Goal: Task Accomplishment & Management: Manage account settings

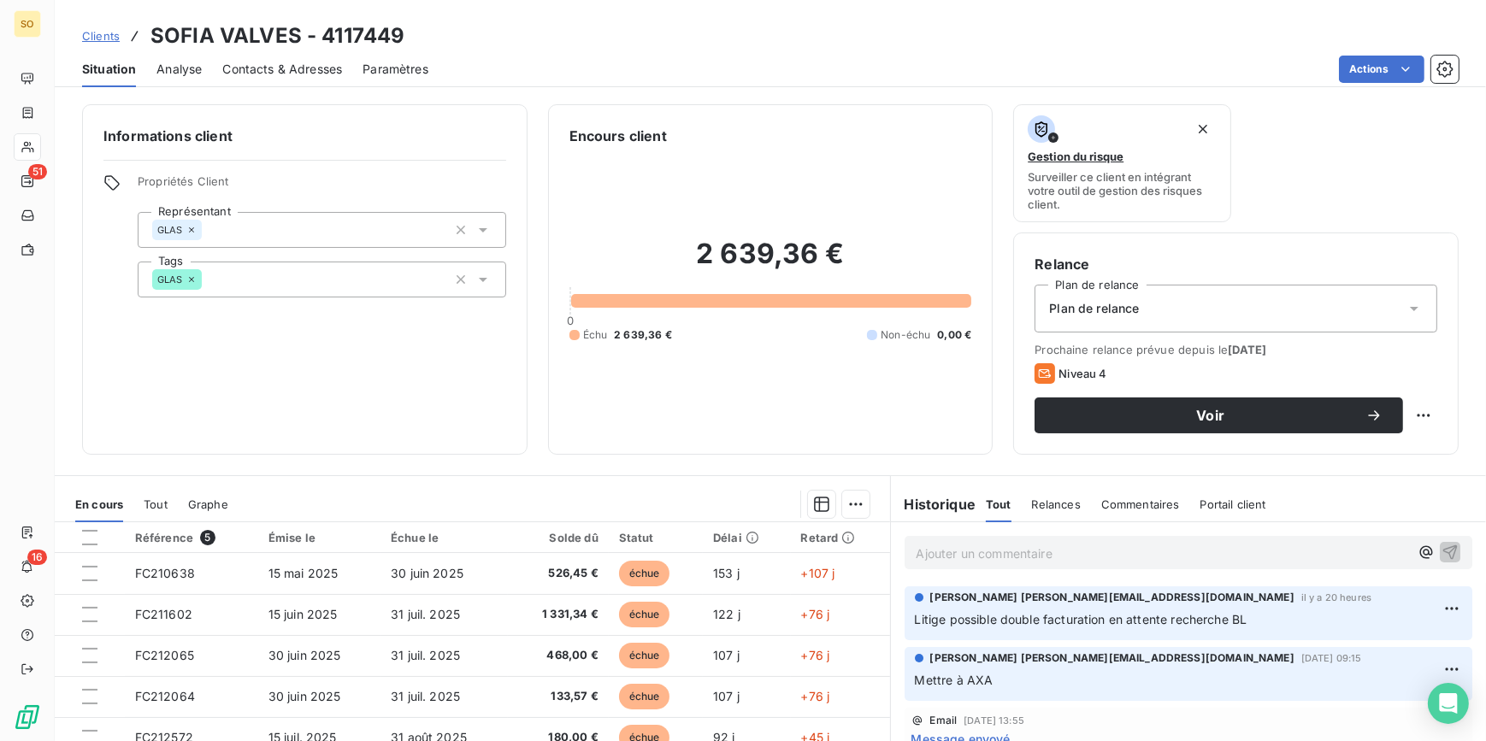
scroll to position [161, 0]
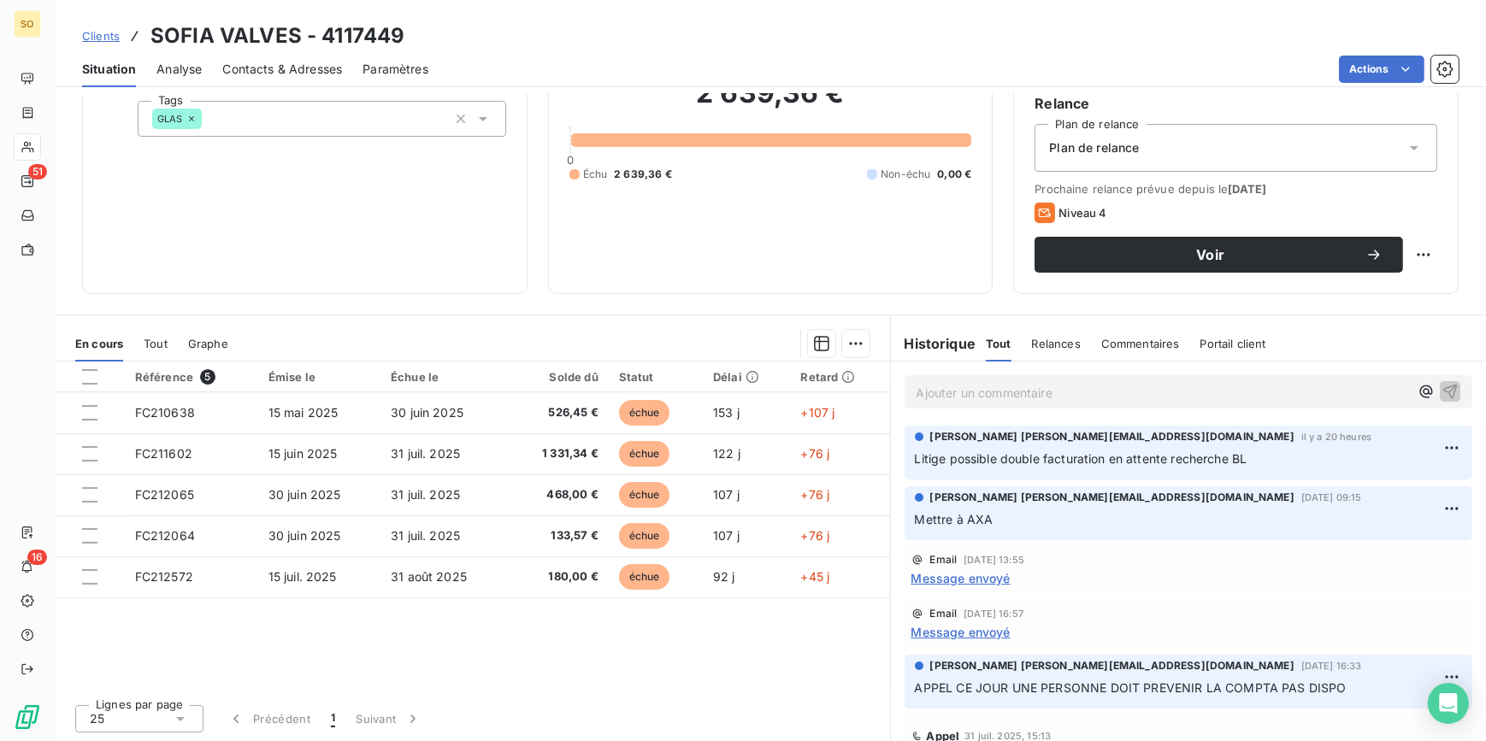
click at [111, 31] on span "Clients" at bounding box center [101, 36] width 38 height 14
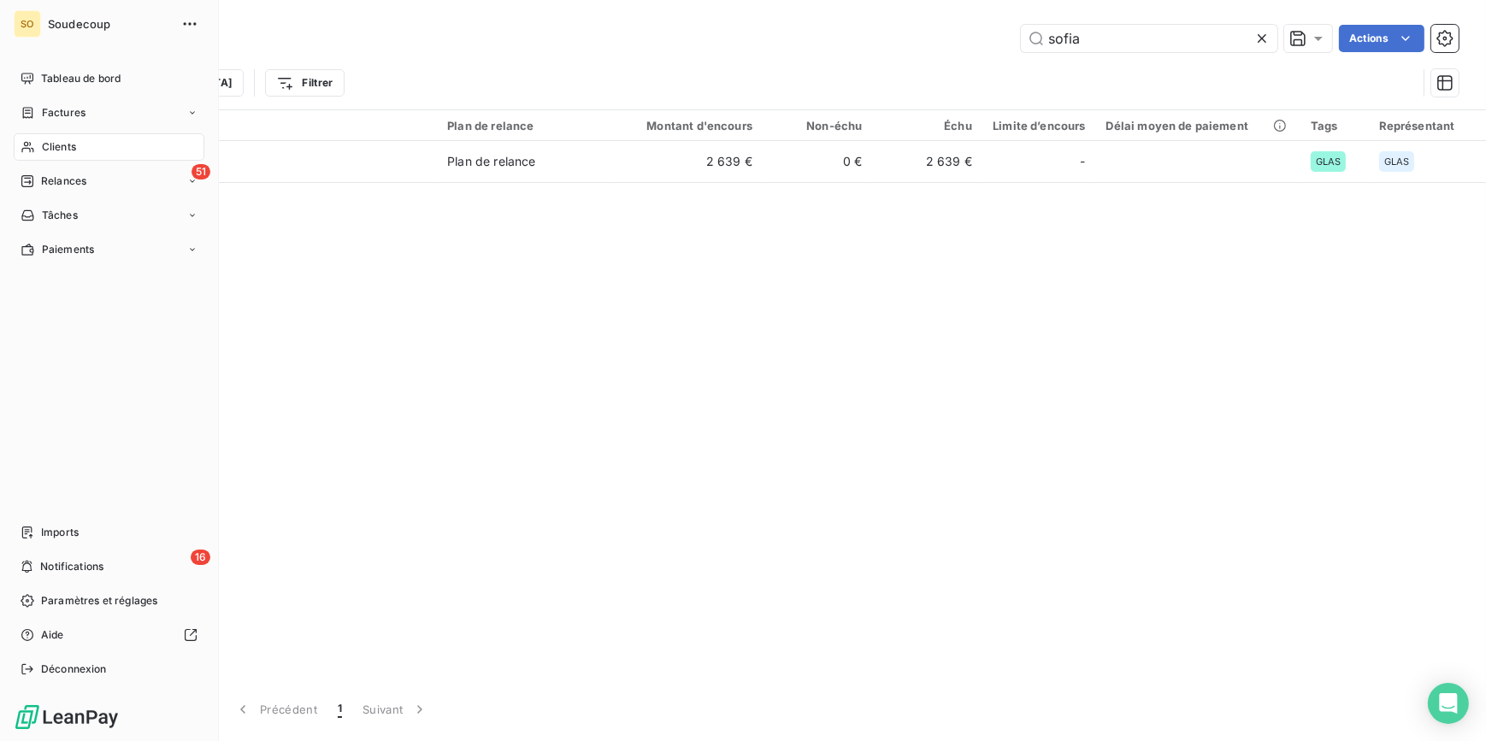
click at [57, 144] on span "Clients" at bounding box center [59, 146] width 34 height 15
click at [74, 110] on span "Factures" at bounding box center [64, 112] width 44 height 15
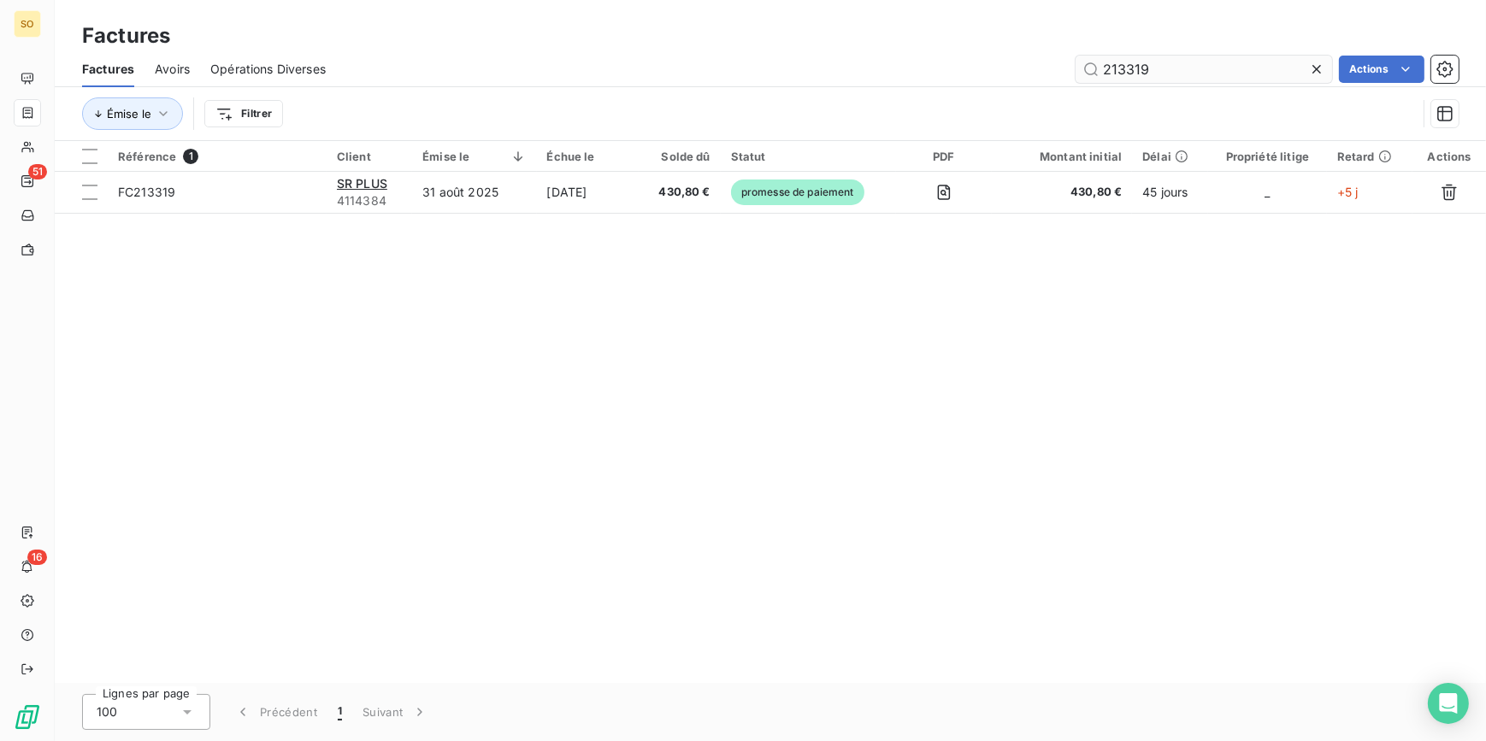
drag, startPoint x: 1115, startPoint y: 71, endPoint x: 1285, endPoint y: 69, distance: 170.1
click at [1280, 70] on input "213319" at bounding box center [1203, 69] width 256 height 27
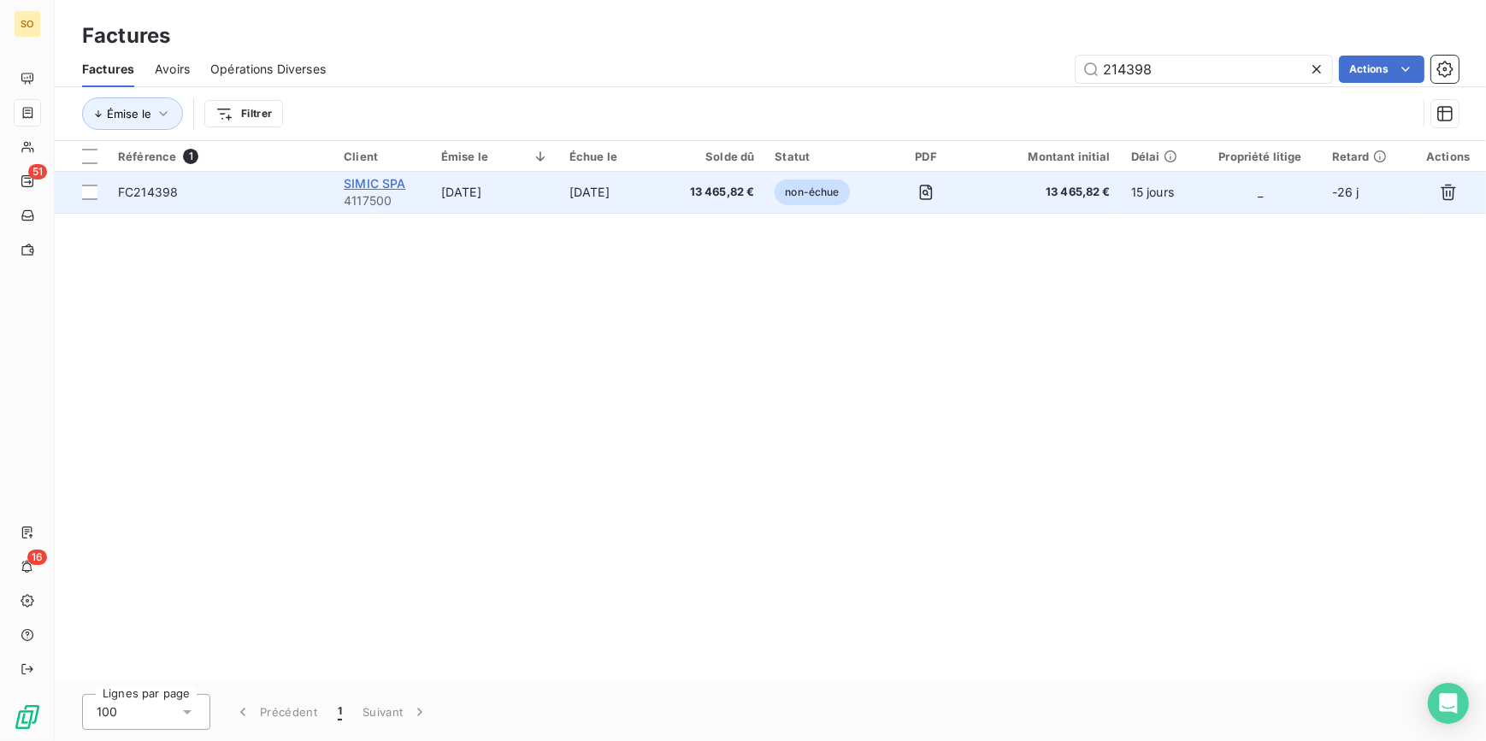
type input "214398"
click at [363, 180] on span "SIMIC SPA" at bounding box center [375, 183] width 62 height 15
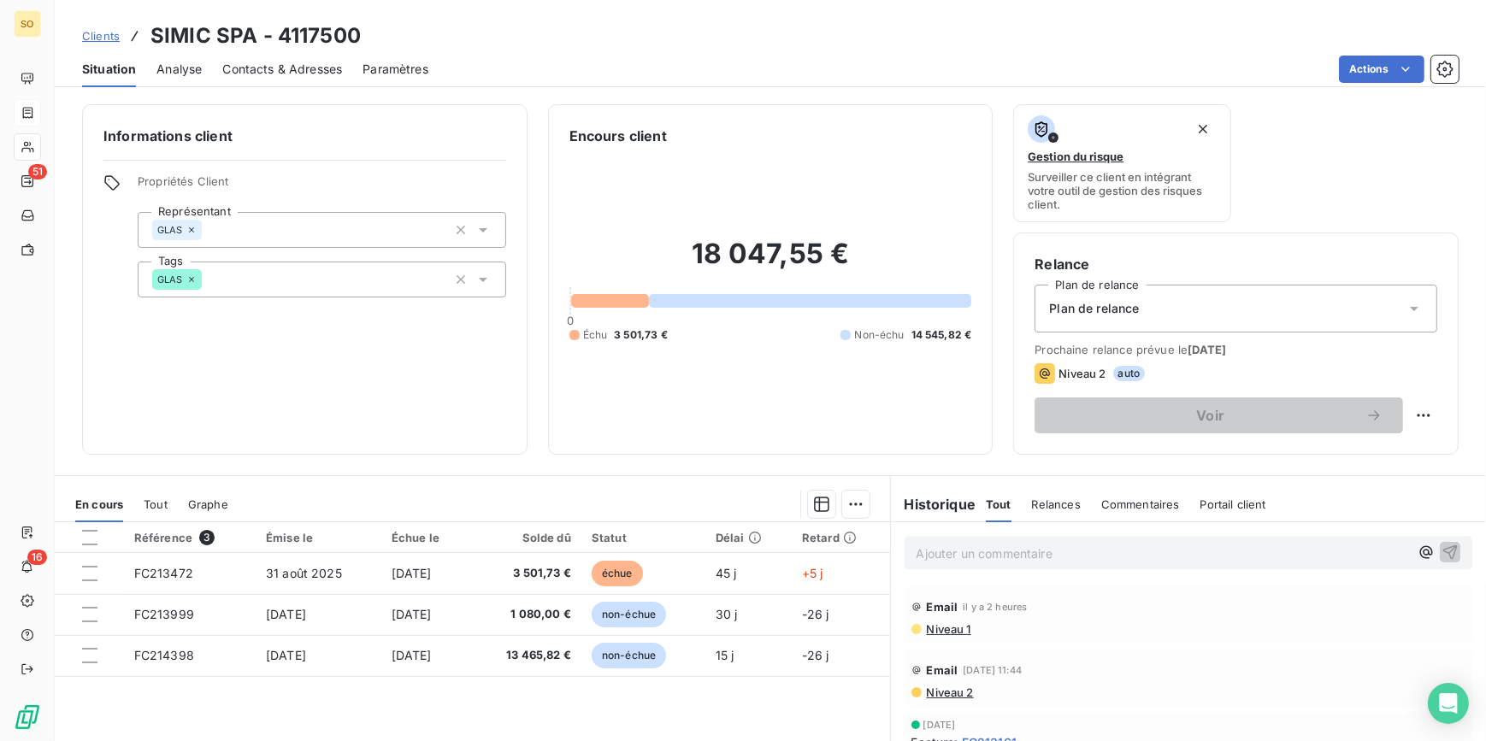
click at [973, 559] on p "Ajouter un commentaire ﻿" at bounding box center [1162, 553] width 493 height 21
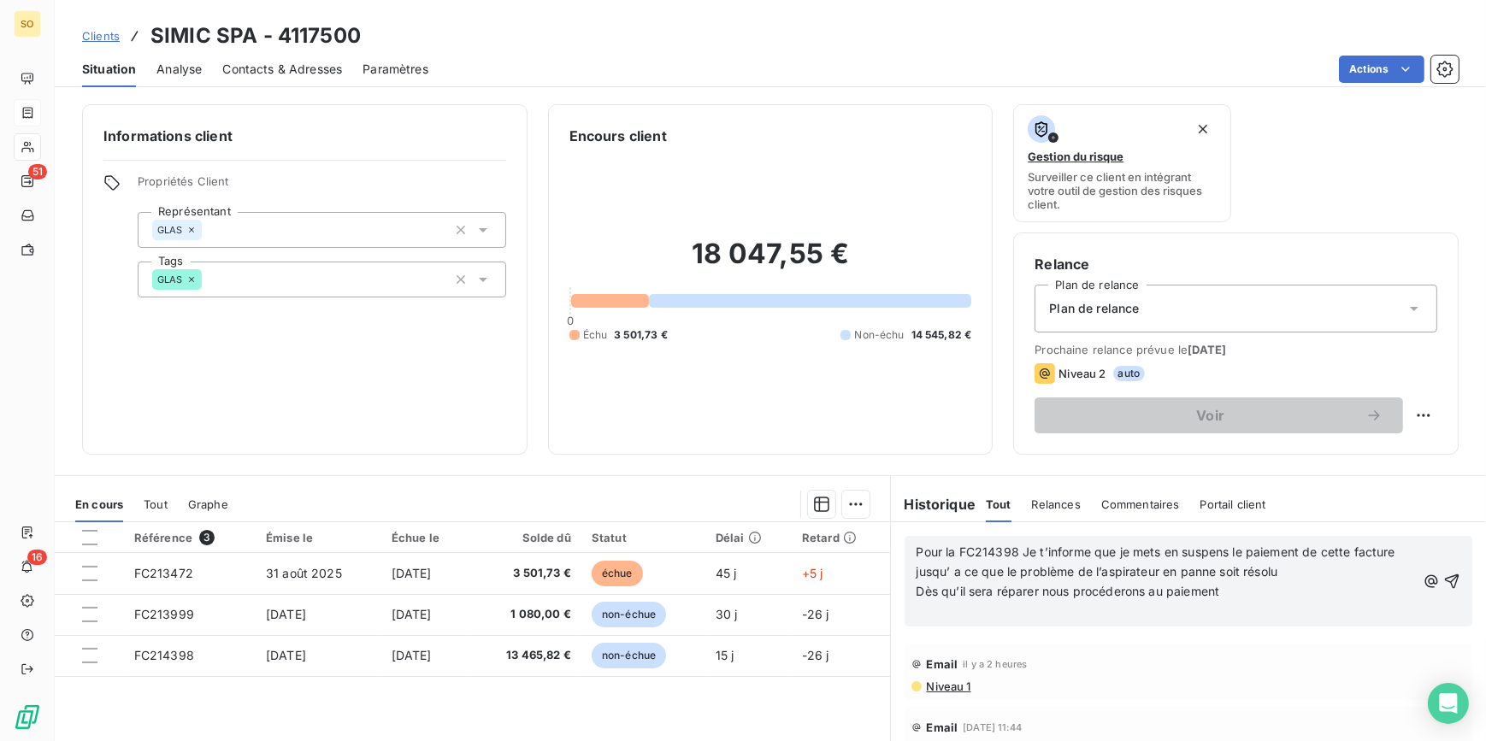
click at [1014, 550] on span "Pour la FC214398 Je t’informe que je mets en suspens le paiement de cette factu…" at bounding box center [1157, 561] width 482 height 34
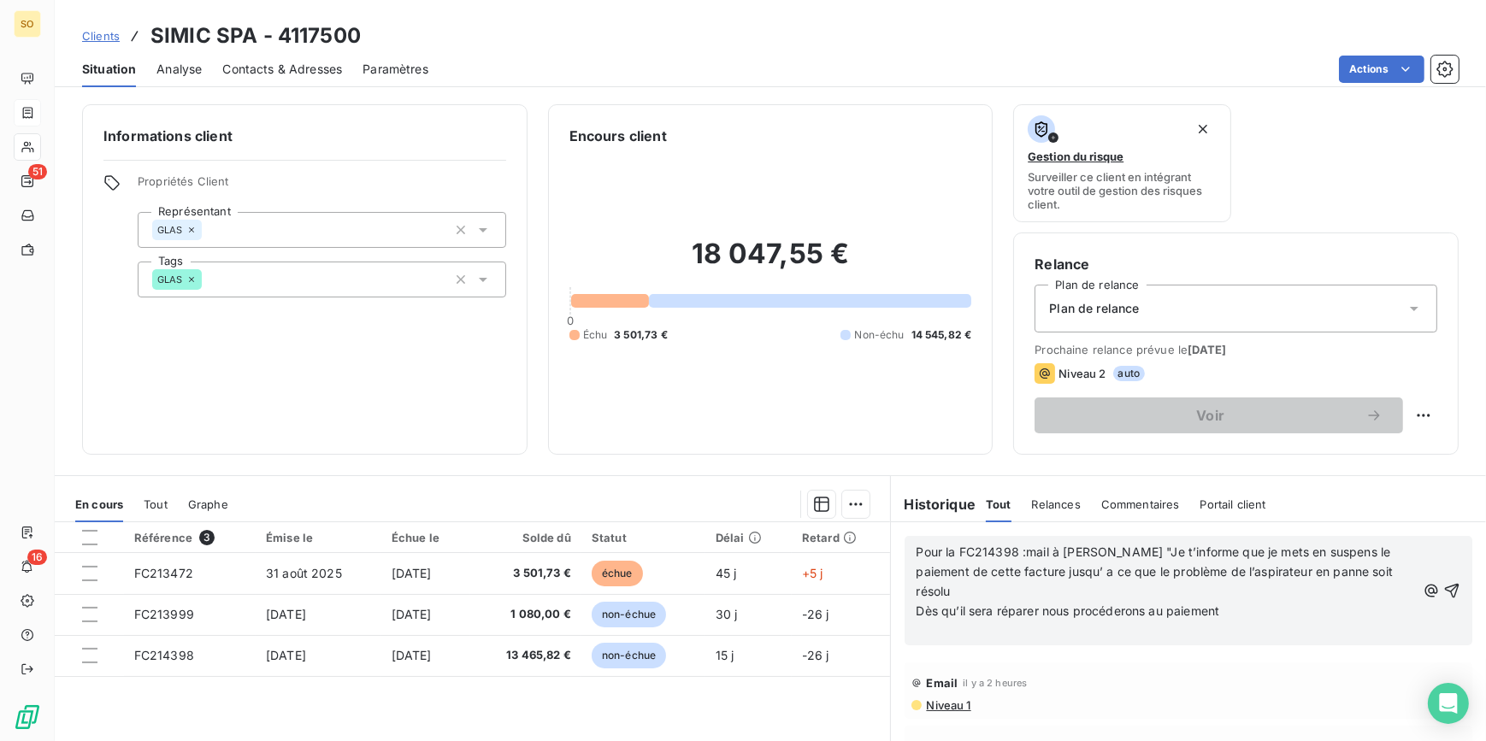
click at [1217, 603] on span "Dès qu’il sera réparer nous procéderons au paiement" at bounding box center [1067, 610] width 303 height 15
click at [1445, 584] on icon "button" at bounding box center [1452, 591] width 15 height 15
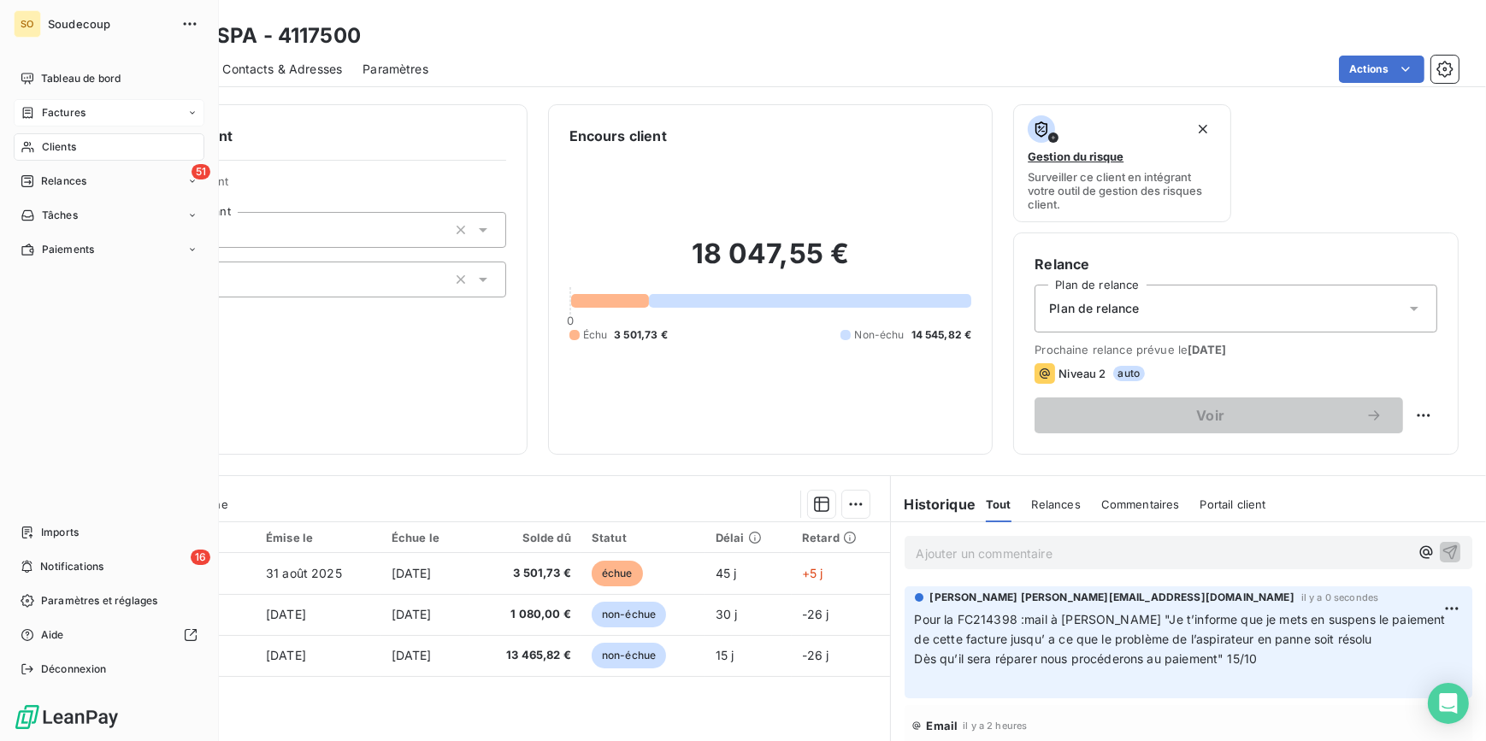
click at [44, 144] on span "Clients" at bounding box center [59, 146] width 34 height 15
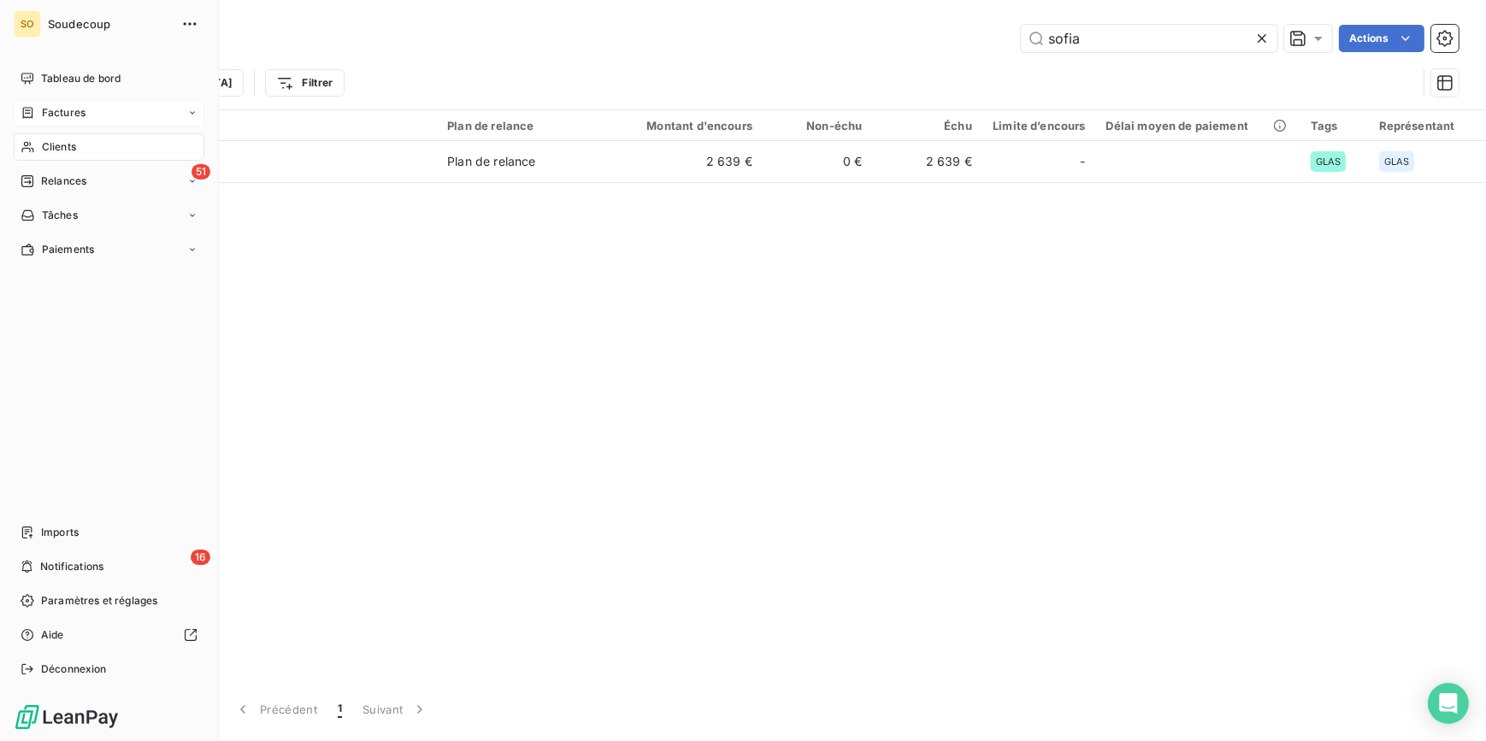
click at [57, 114] on span "Factures" at bounding box center [64, 112] width 44 height 15
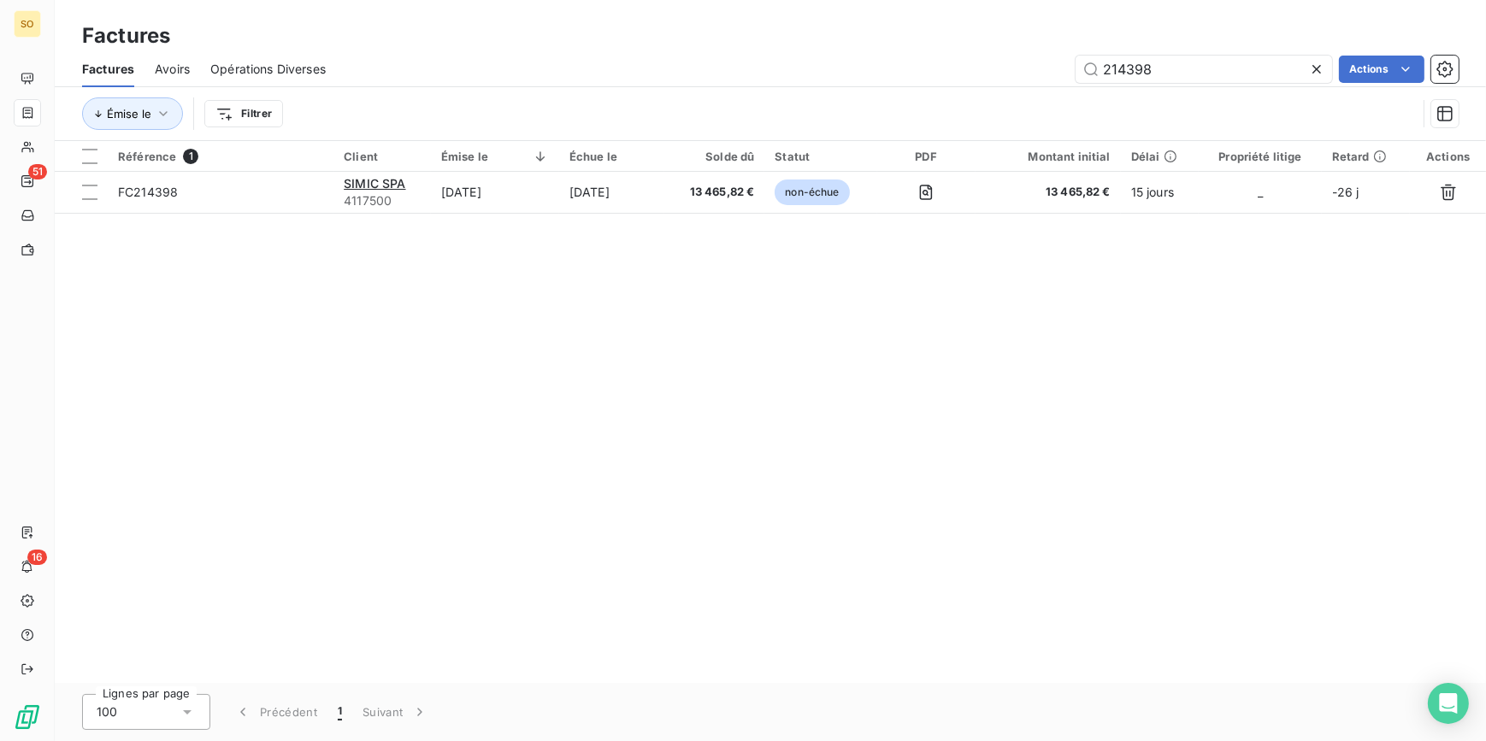
drag, startPoint x: 1117, startPoint y: 68, endPoint x: 1376, endPoint y: 83, distance: 259.4
click at [1373, 84] on div "Factures Avoirs Opérations Diverses 214398 Actions" at bounding box center [770, 69] width 1431 height 36
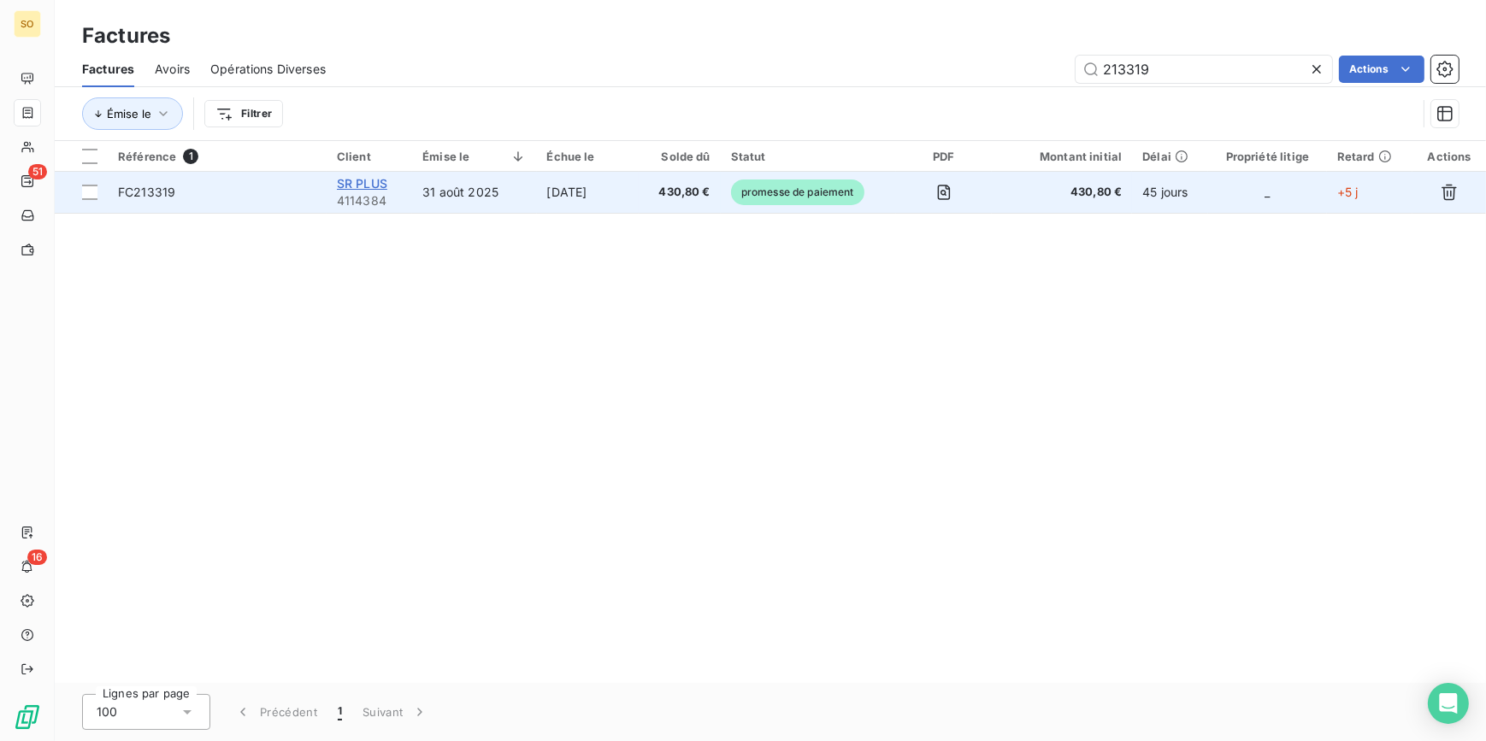
type input "213319"
click at [380, 184] on span "SR PLUS" at bounding box center [362, 183] width 50 height 15
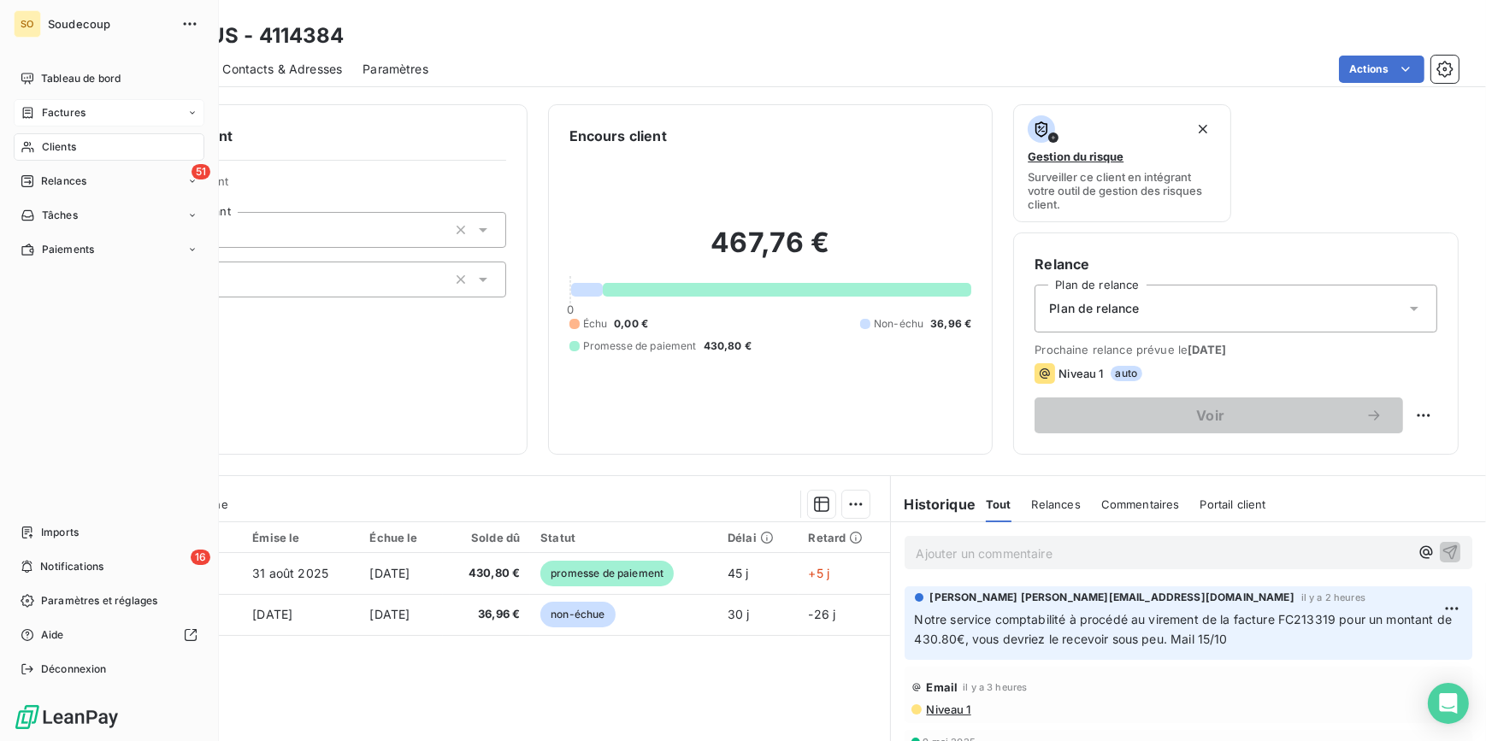
click at [63, 113] on span "Factures" at bounding box center [64, 112] width 44 height 15
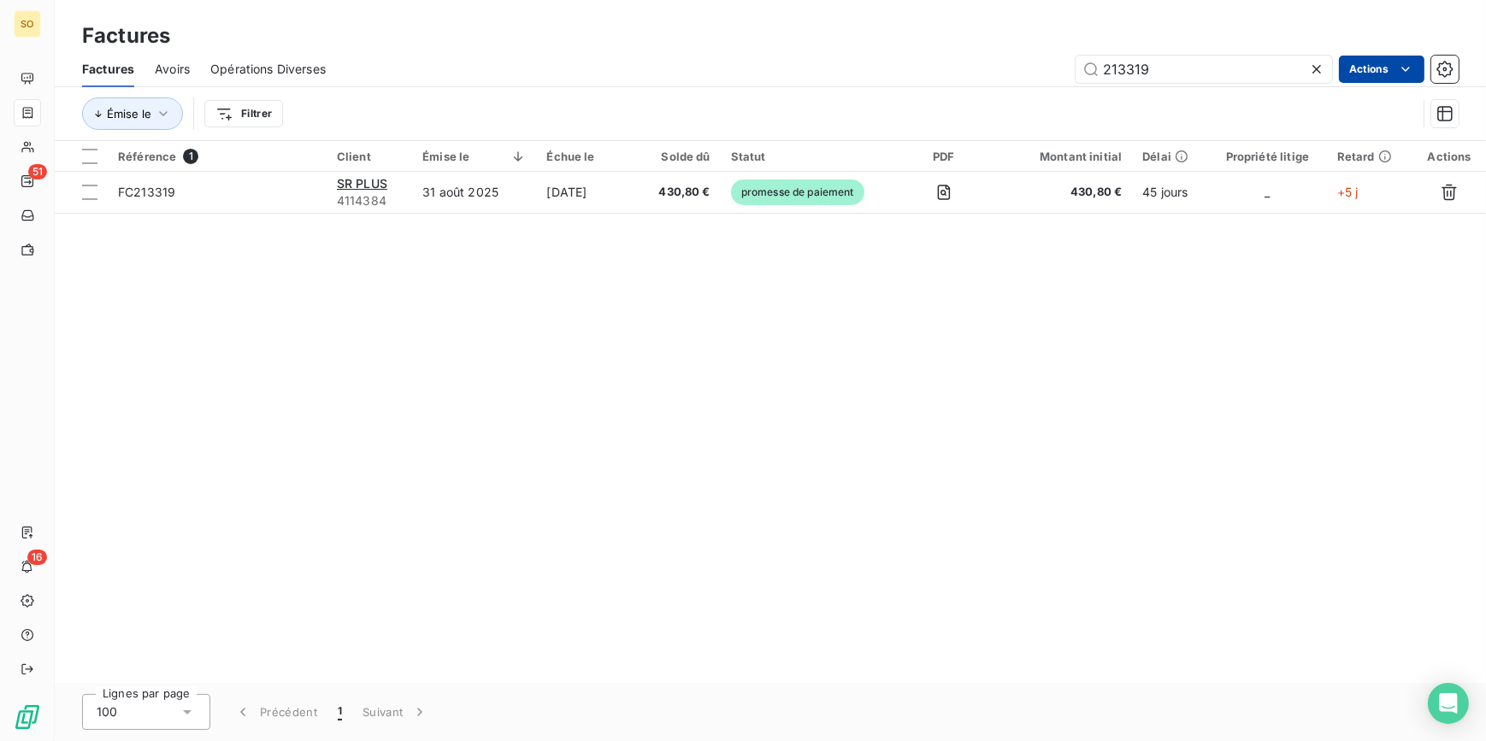
drag, startPoint x: 1119, startPoint y: 68, endPoint x: 1351, endPoint y: 68, distance: 232.5
click at [1326, 68] on div "213319" at bounding box center [1203, 69] width 256 height 27
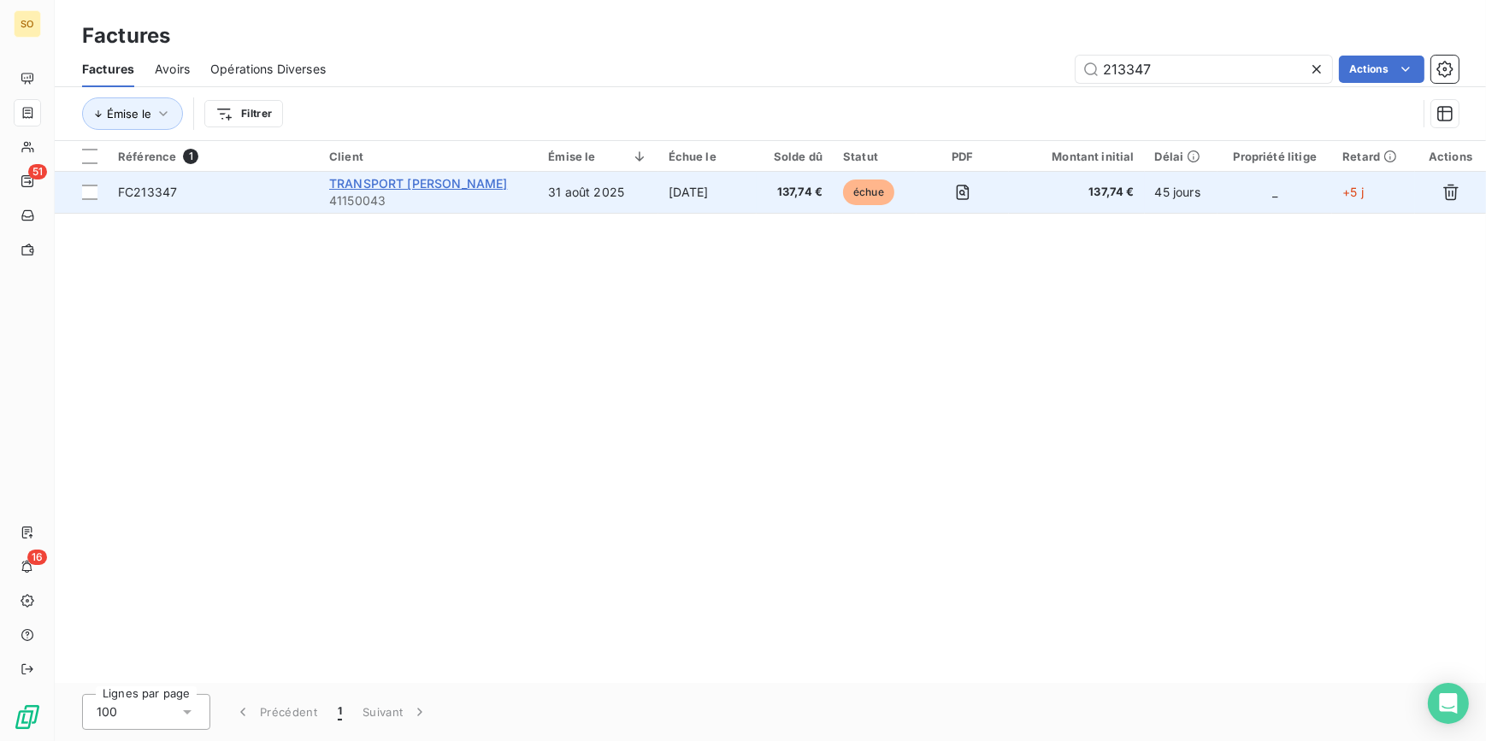
type input "213347"
click at [381, 184] on span "TRANSPORT [PERSON_NAME]" at bounding box center [418, 183] width 178 height 15
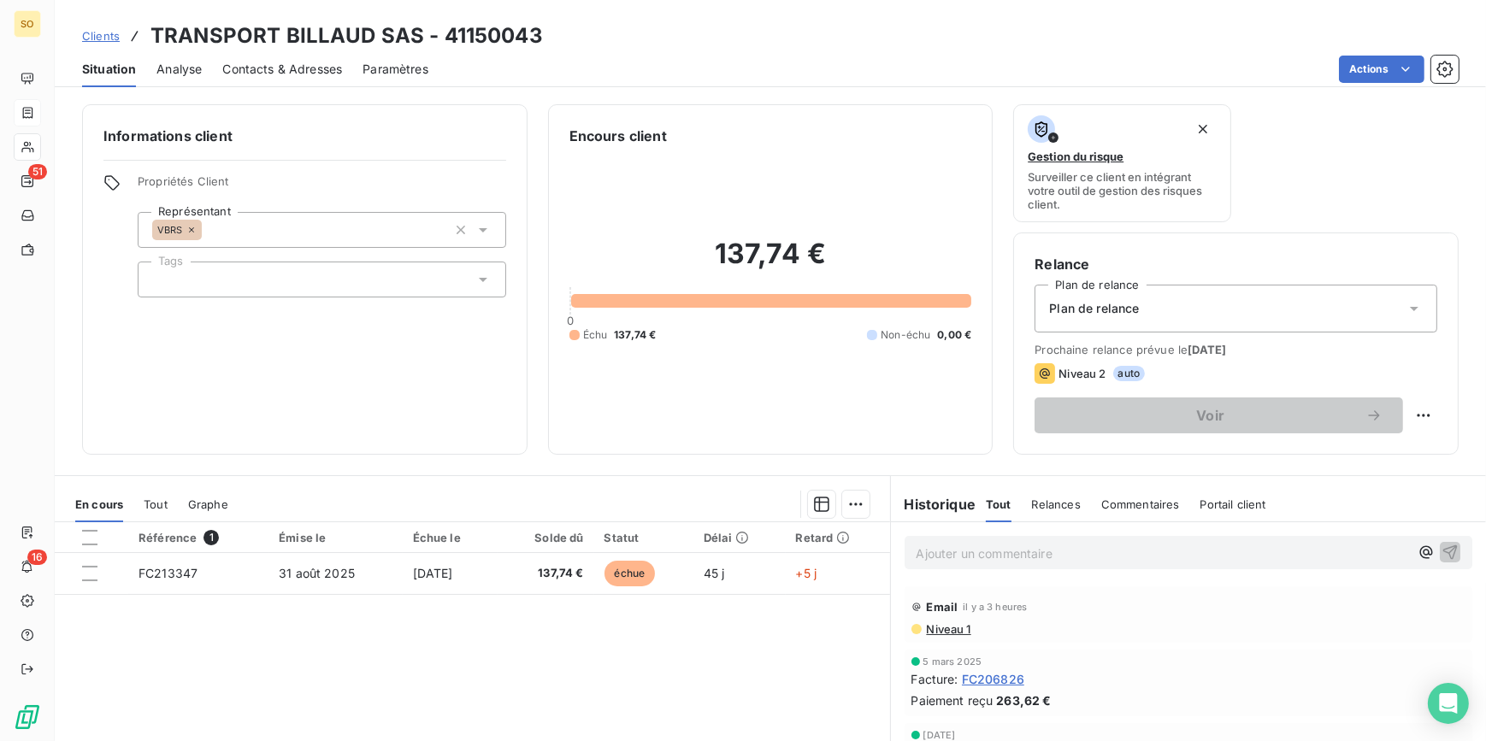
click at [972, 561] on p "Ajouter un commentaire ﻿" at bounding box center [1162, 553] width 493 height 21
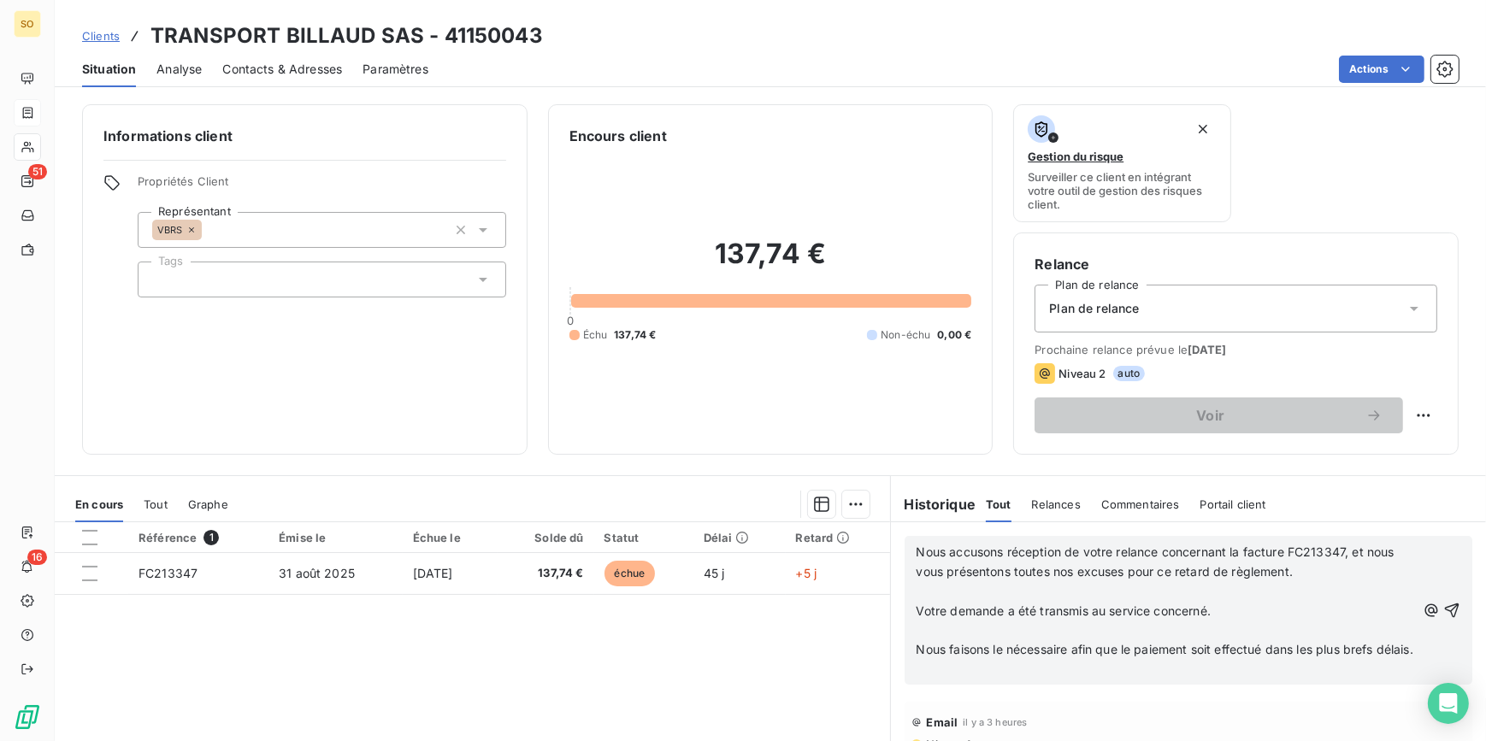
click at [951, 586] on p "﻿" at bounding box center [1166, 592] width 500 height 20
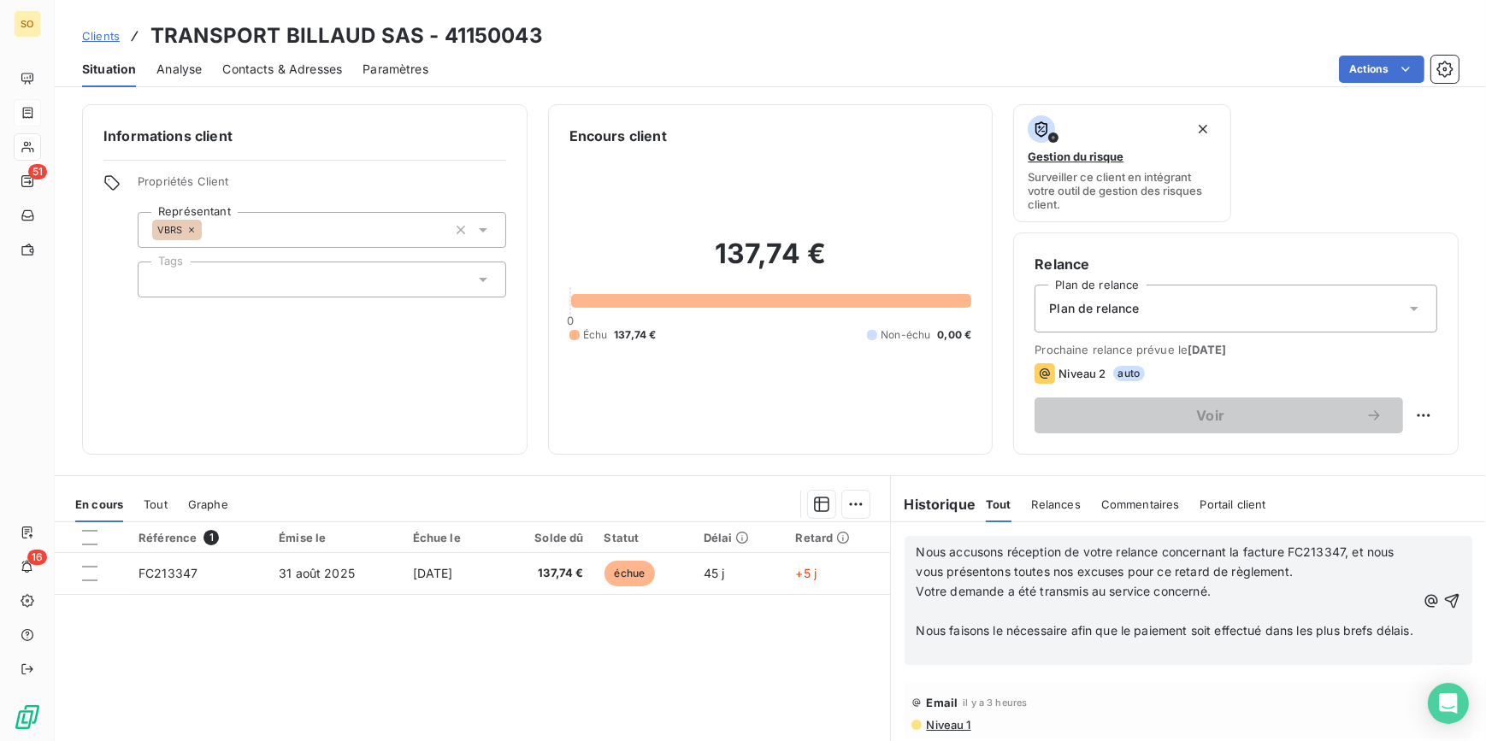
click at [957, 608] on p "﻿" at bounding box center [1166, 612] width 500 height 20
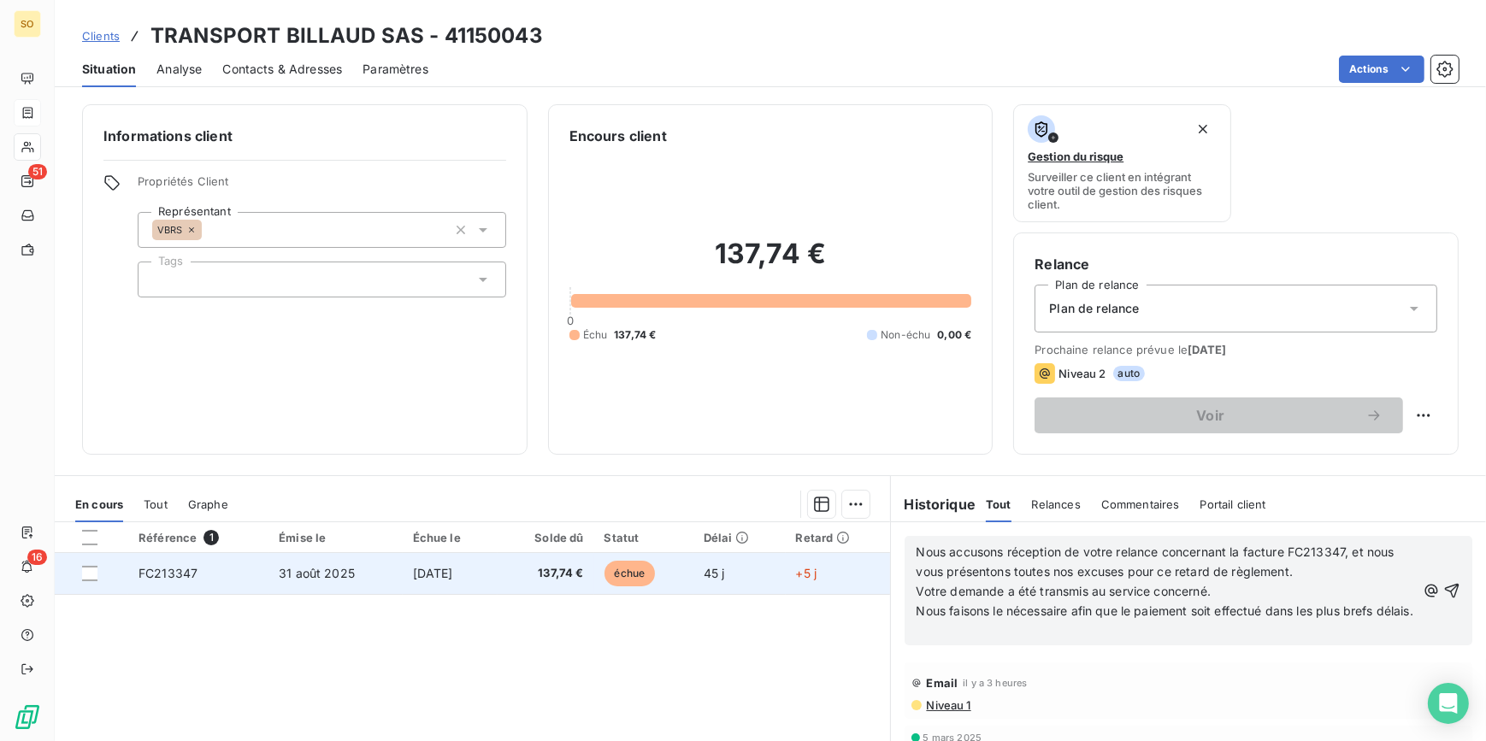
click at [634, 581] on span "échue" at bounding box center [629, 574] width 51 height 26
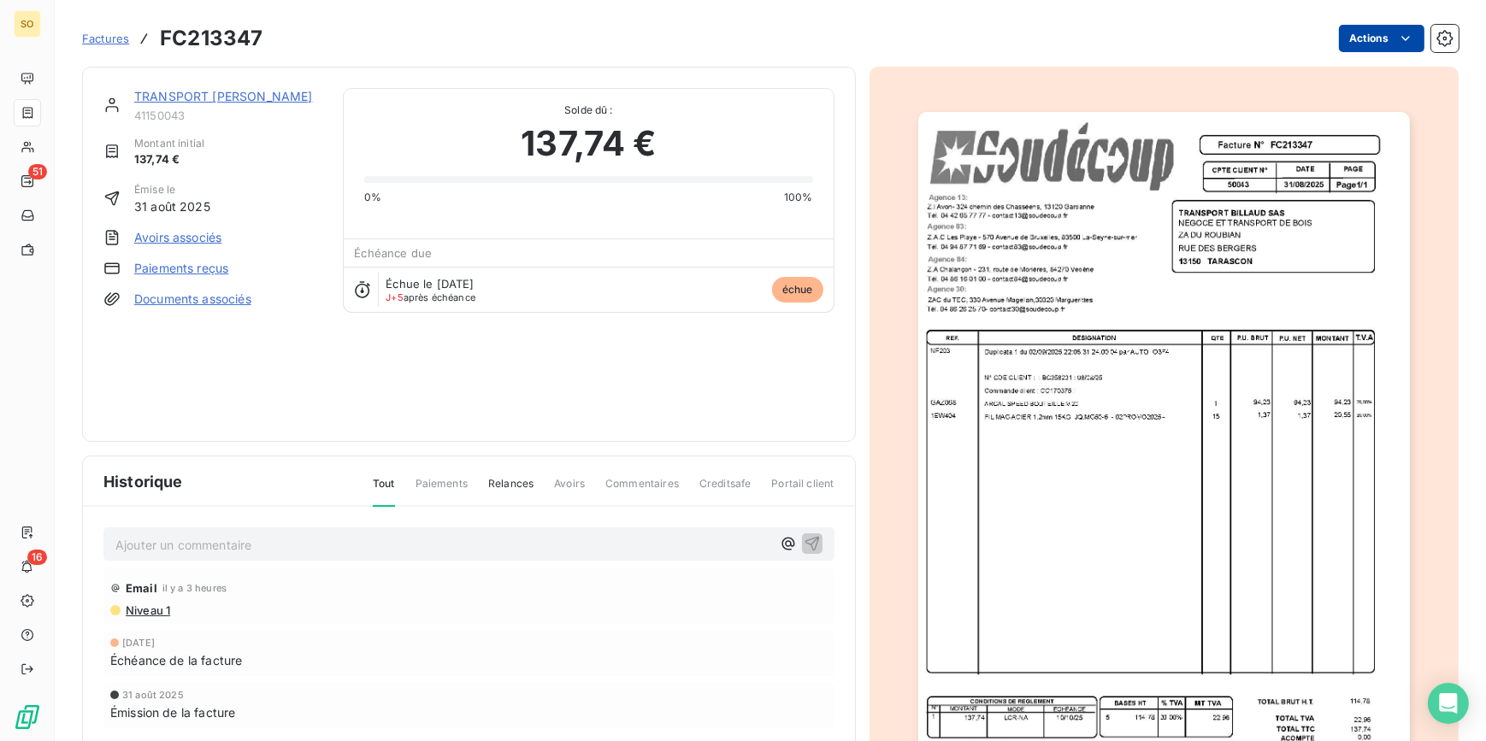
click at [1348, 42] on html "SO 51 16 Factures FC213347 Actions TRANSPORT BILLAUD SAS 41150043 Montant initi…" at bounding box center [743, 370] width 1486 height 741
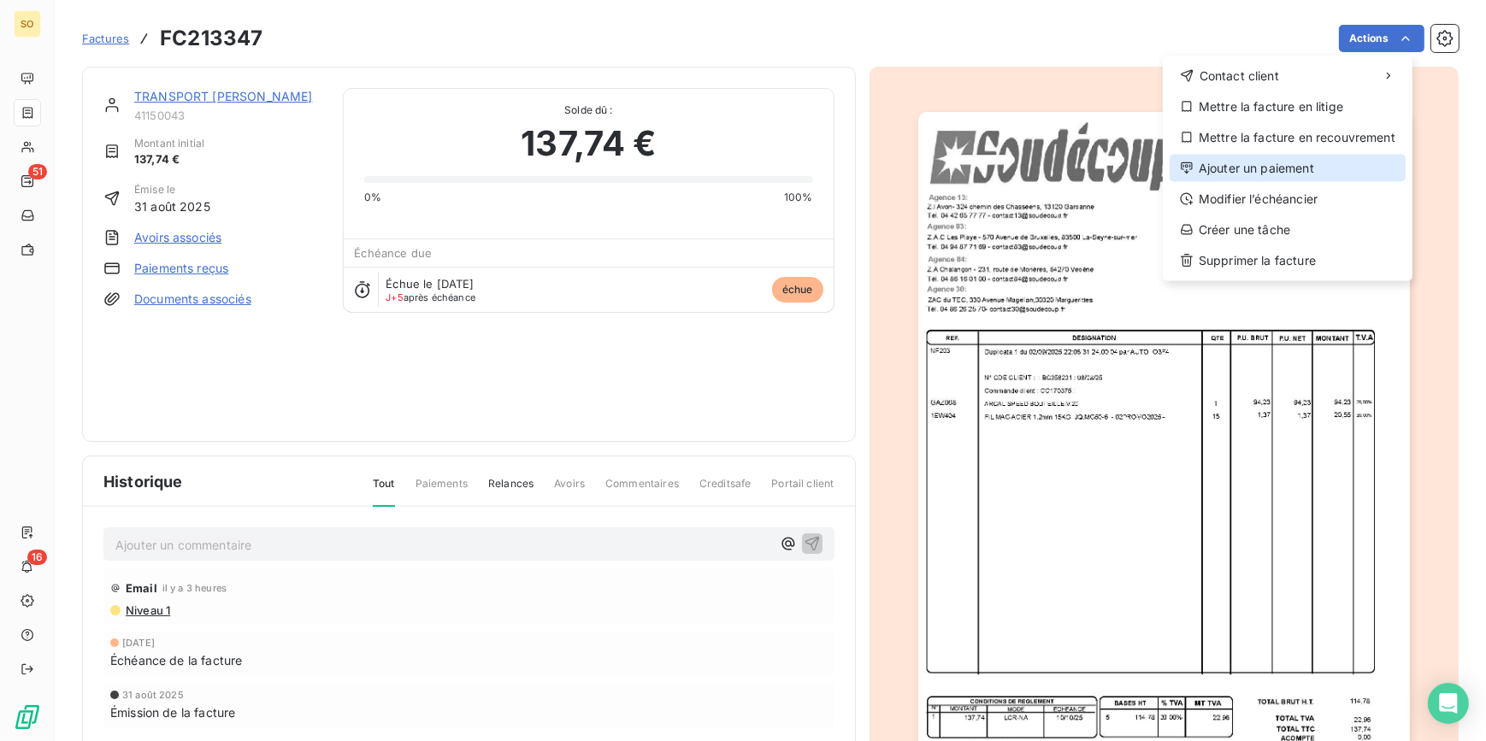
click at [1216, 180] on div "Ajouter un paiement" at bounding box center [1287, 168] width 236 height 27
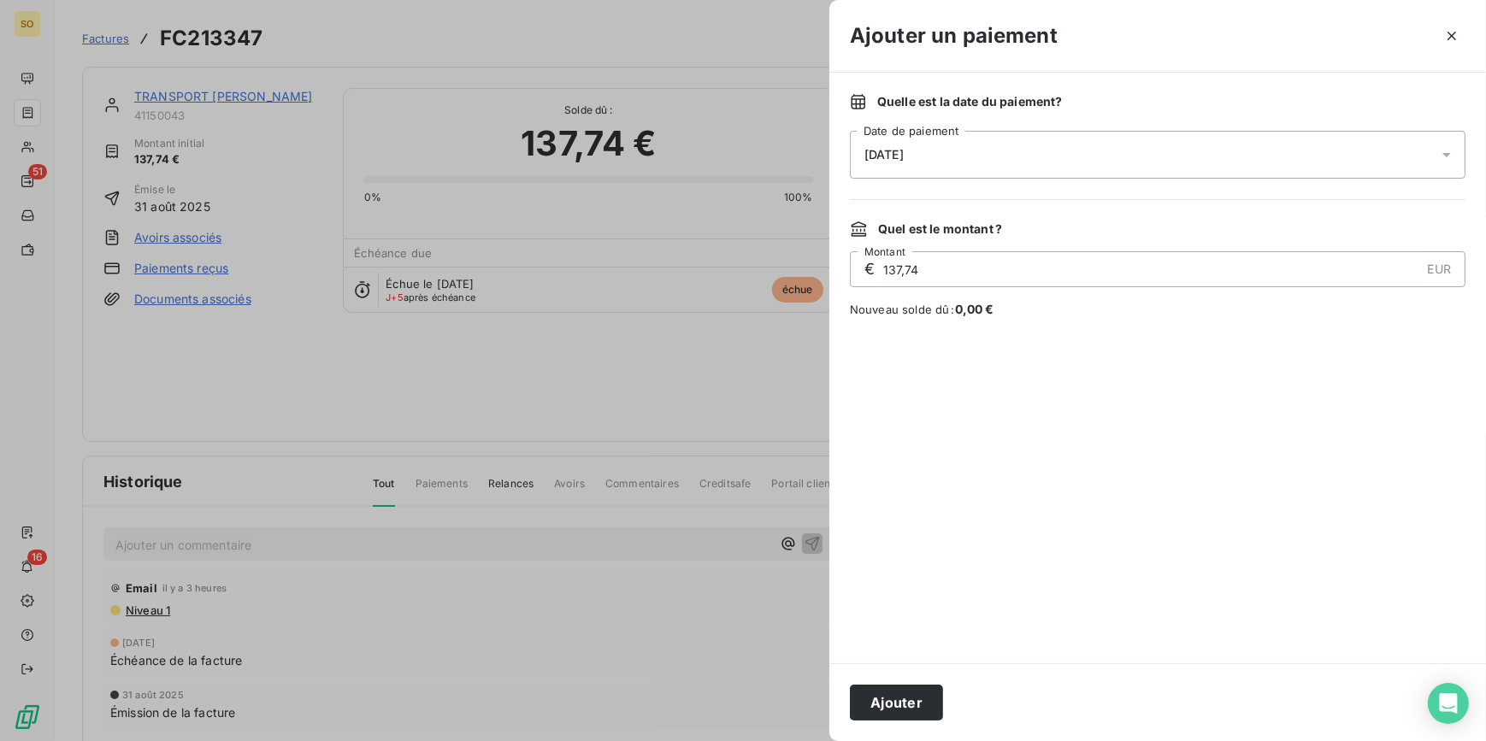
click at [942, 156] on div "[DATE]" at bounding box center [1157, 155] width 615 height 48
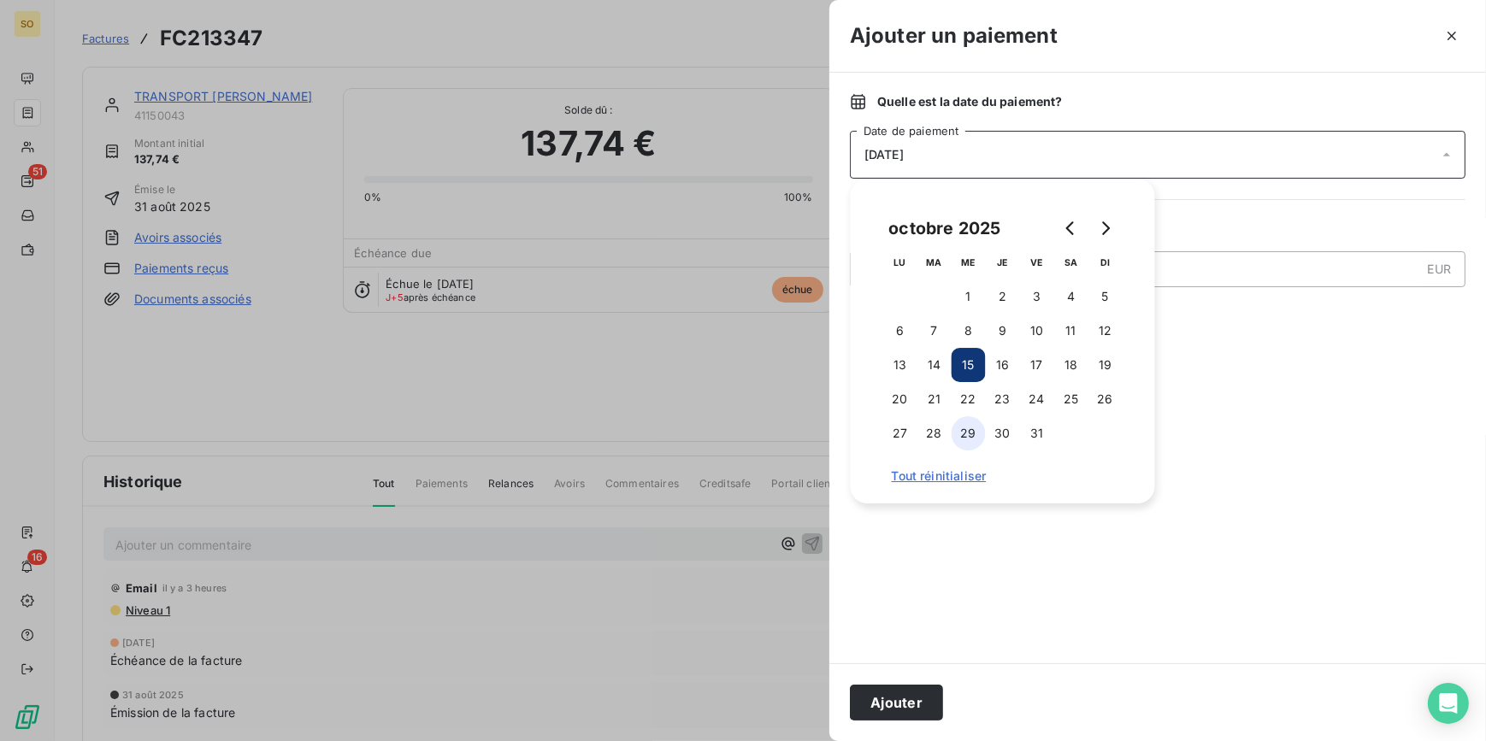
click at [972, 434] on button "29" at bounding box center [968, 433] width 34 height 34
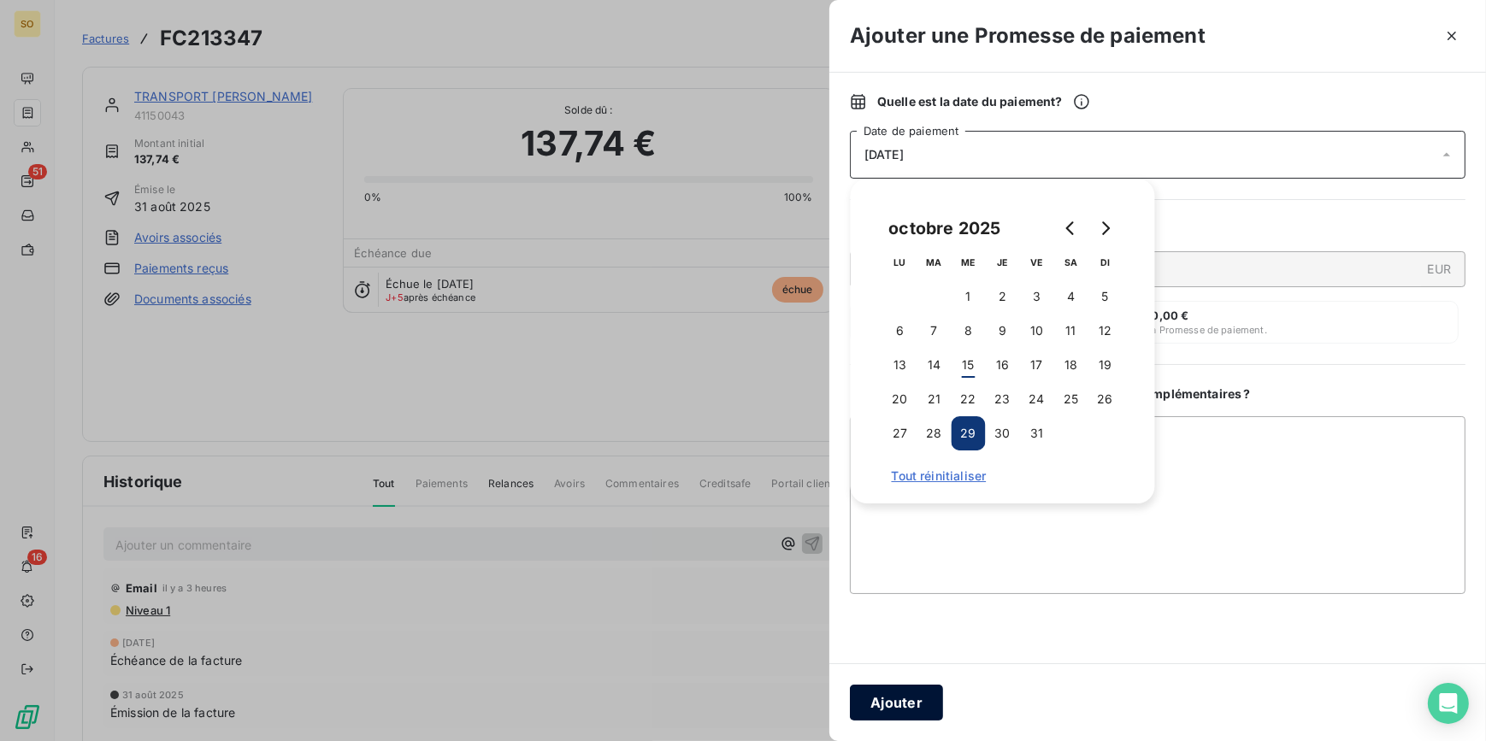
click at [919, 697] on button "Ajouter" at bounding box center [896, 703] width 93 height 36
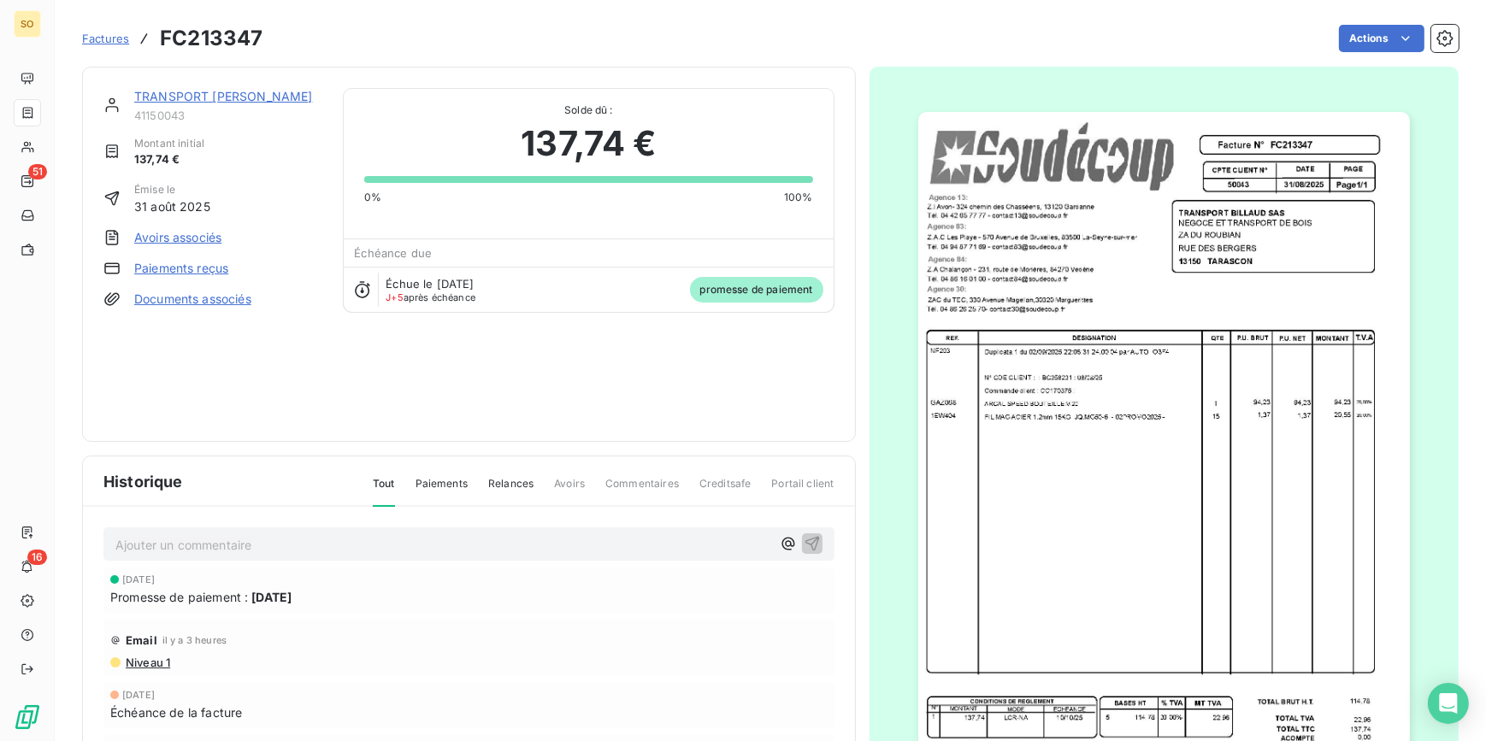
click at [116, 38] on span "Factures" at bounding box center [105, 39] width 47 height 14
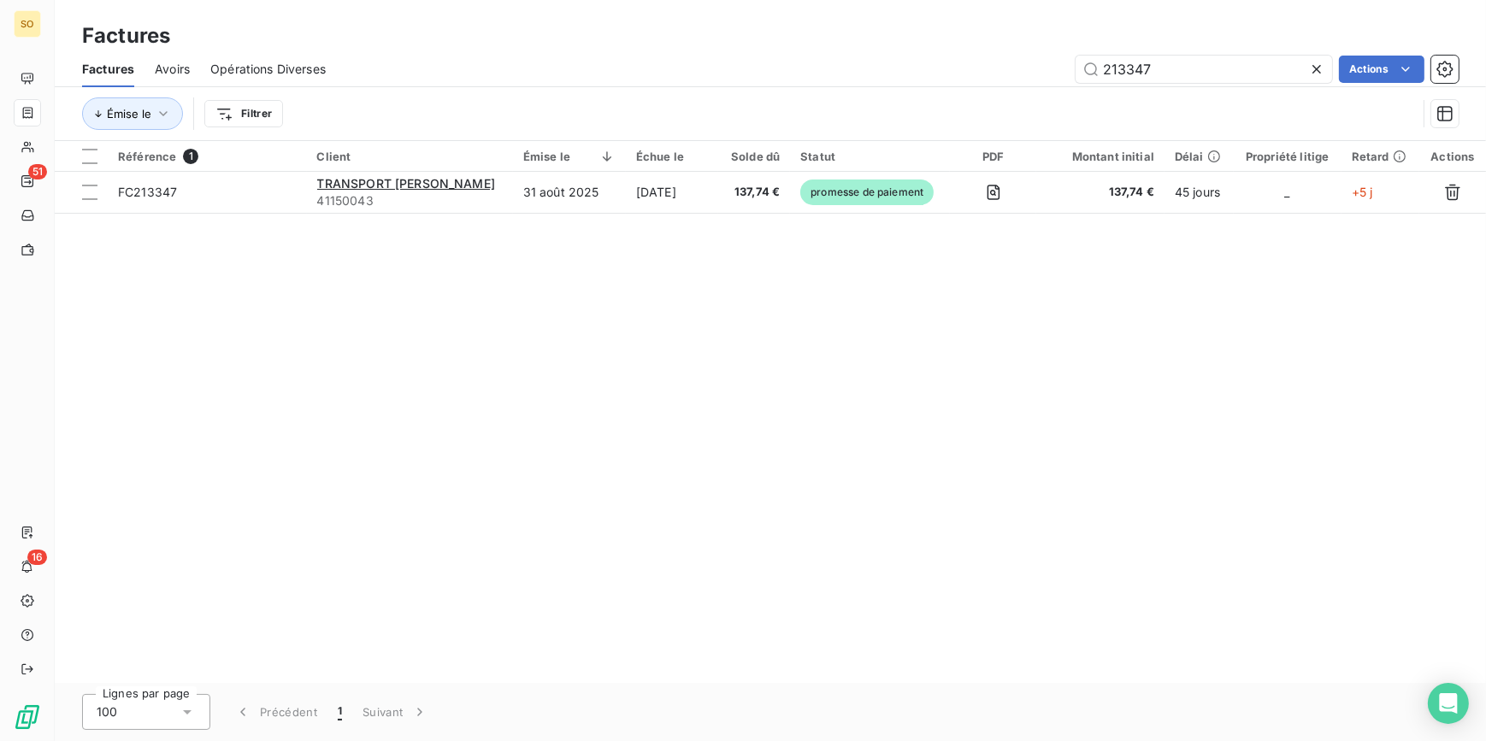
drag, startPoint x: 1127, startPoint y: 68, endPoint x: 1445, endPoint y: 95, distance: 319.1
click at [1298, 83] on div "Factures Avoirs Opérations Diverses 213347 Actions" at bounding box center [770, 69] width 1431 height 36
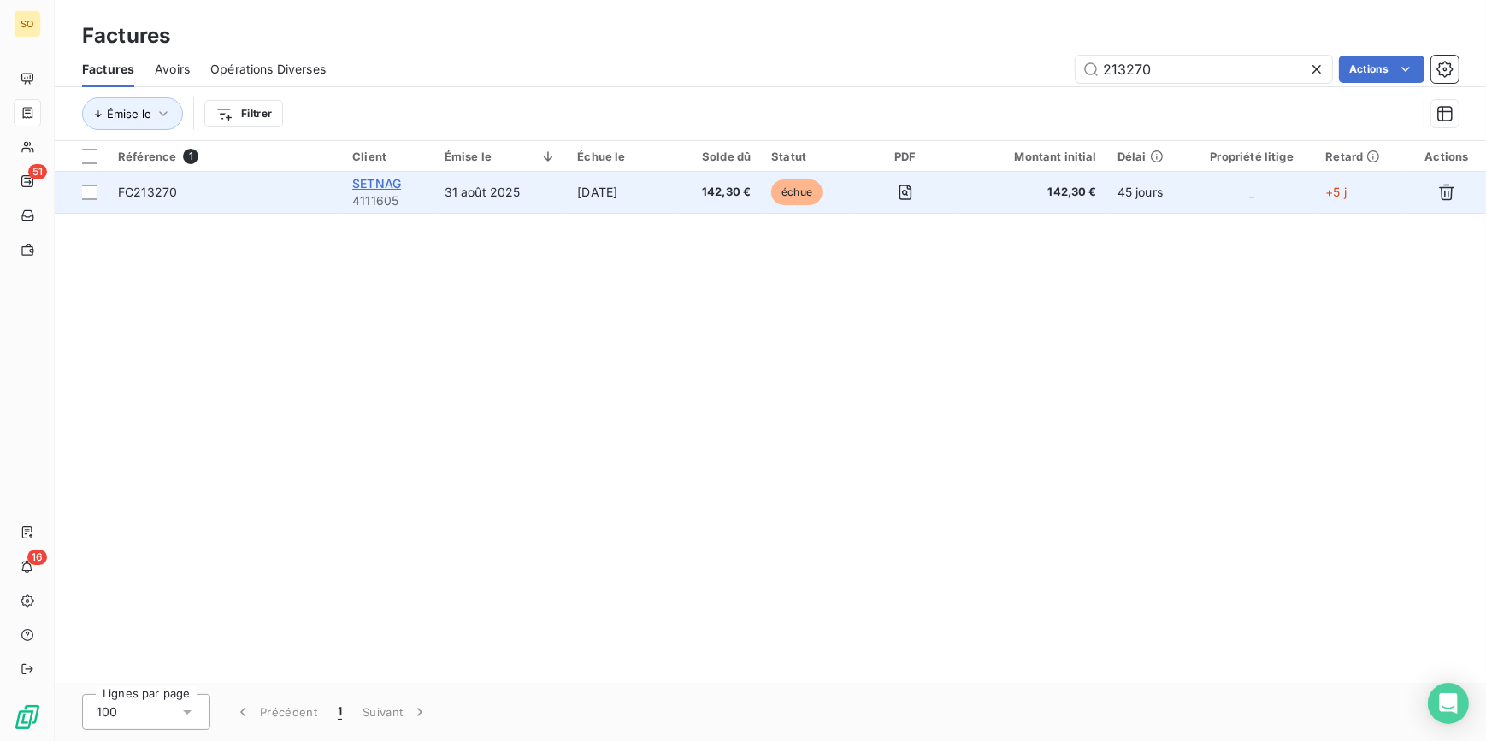
type input "213270"
click at [388, 185] on span "SETNAG" at bounding box center [376, 183] width 49 height 15
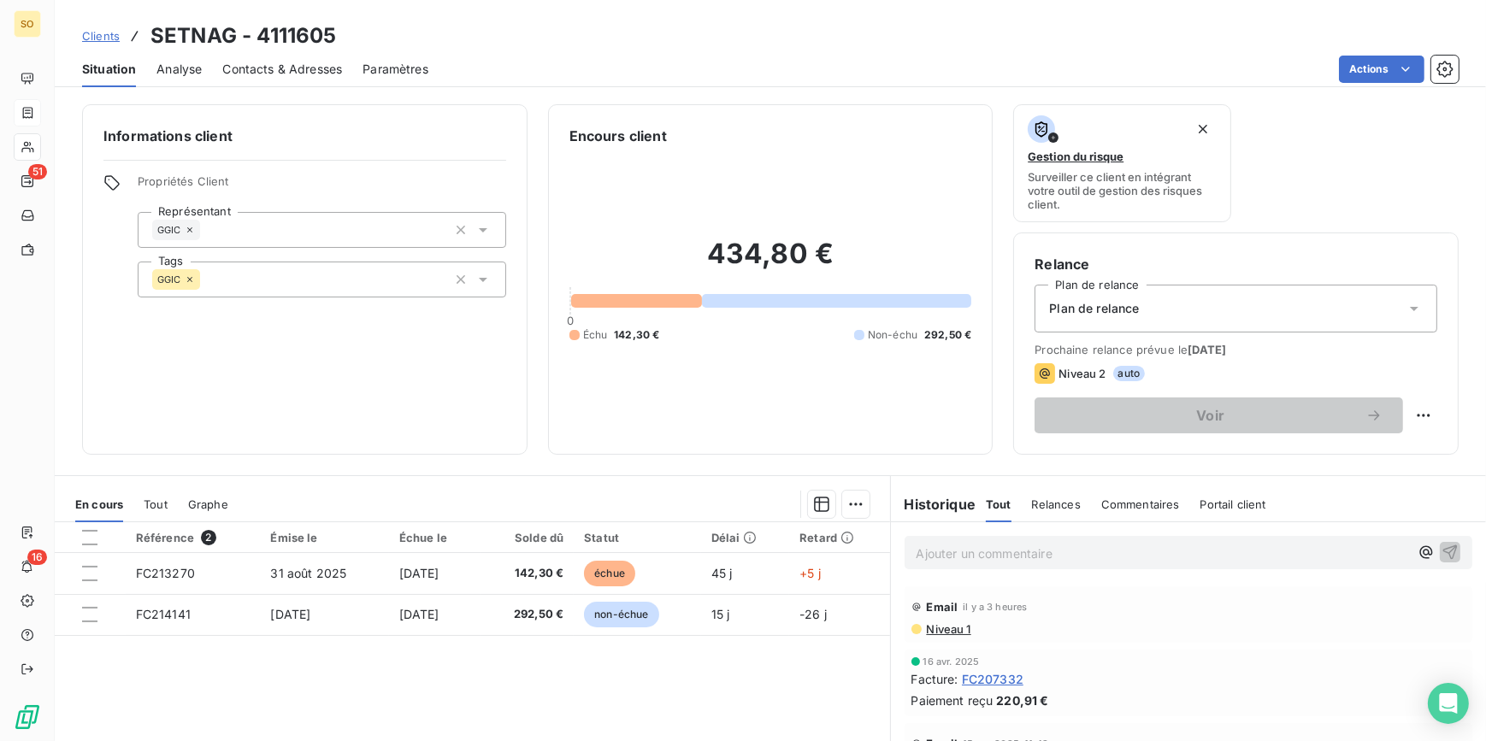
click at [942, 557] on p "Ajouter un commentaire ﻿" at bounding box center [1162, 553] width 493 height 21
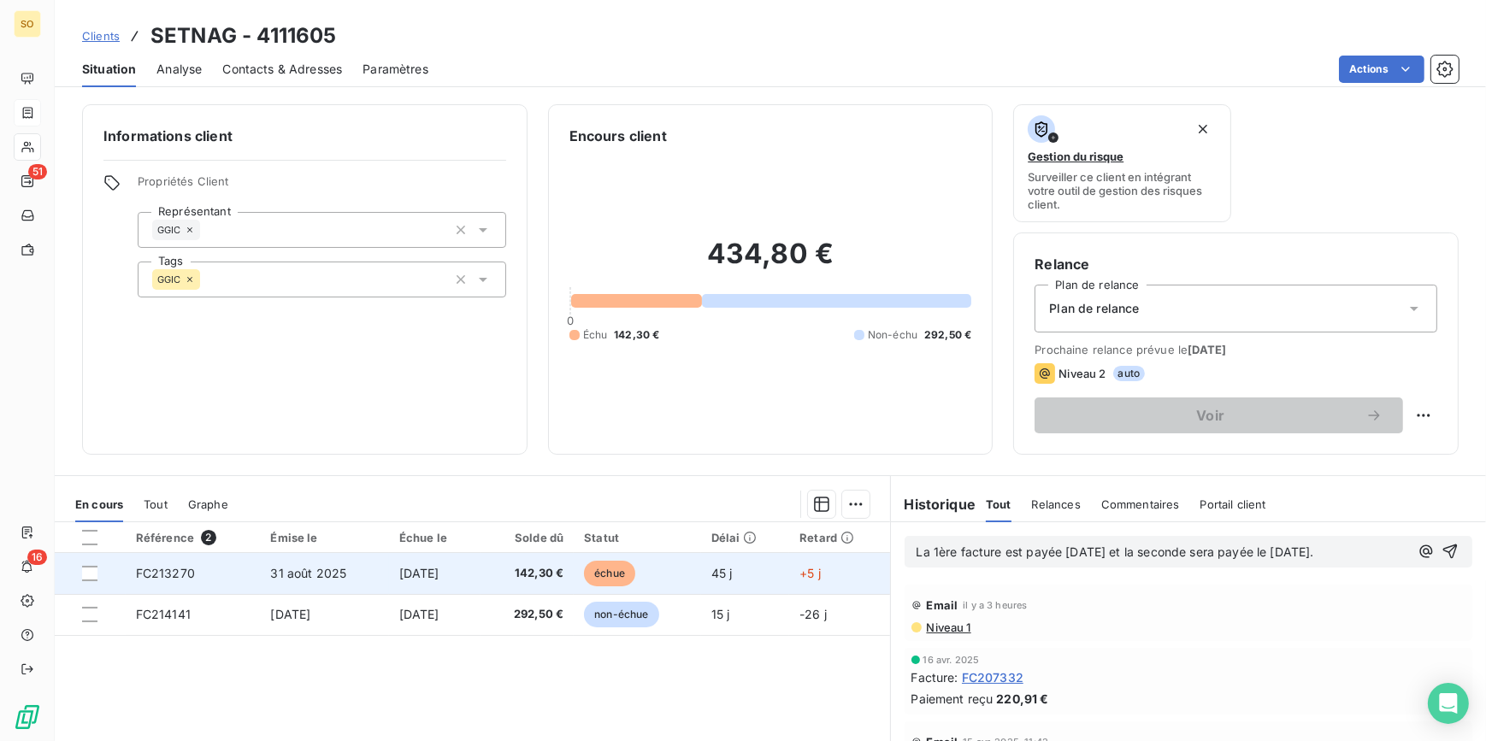
click at [626, 572] on span "échue" at bounding box center [609, 574] width 51 height 26
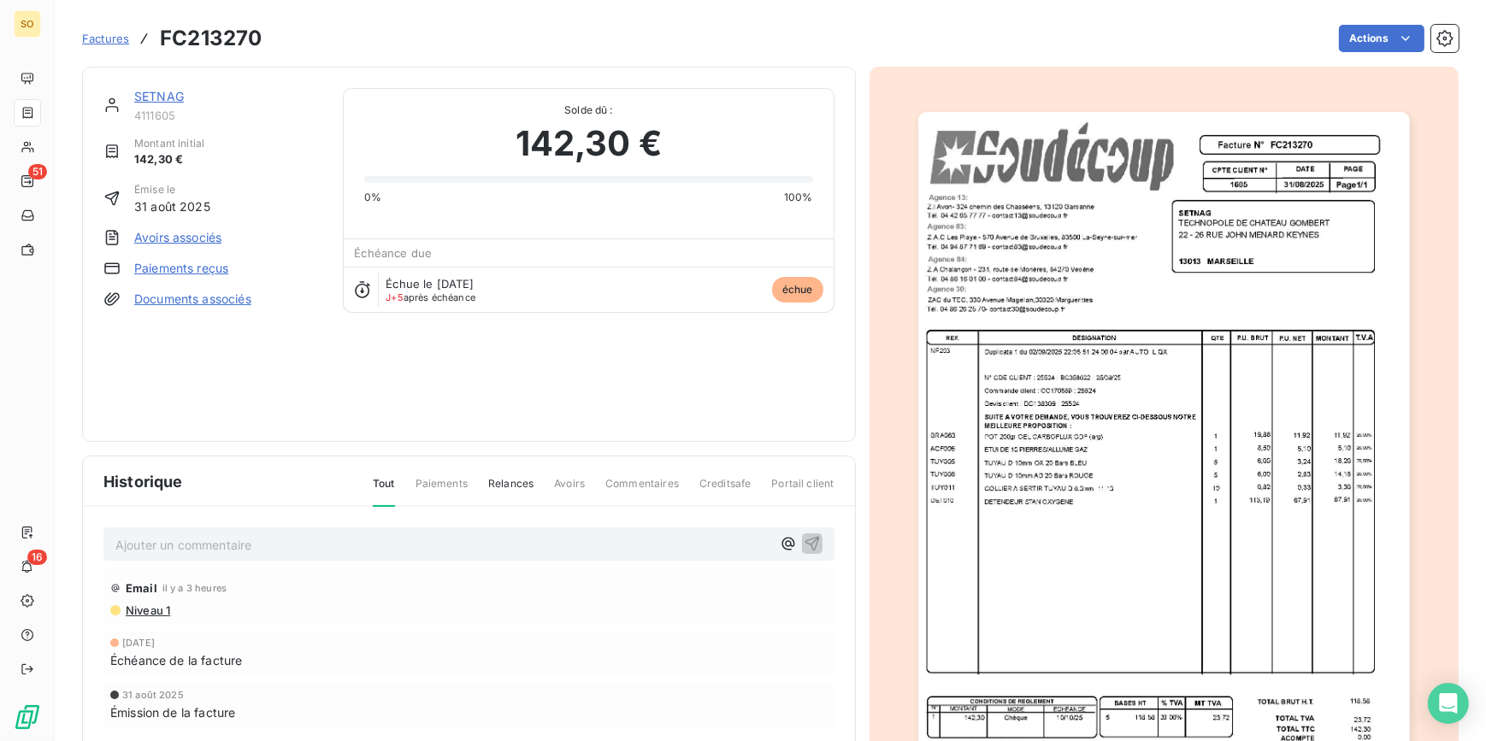
click at [1345, 41] on html "SO 51 16 Factures FC213270 Actions SETNAG 4111605 Montant initial 142,30 € Émis…" at bounding box center [743, 370] width 1486 height 741
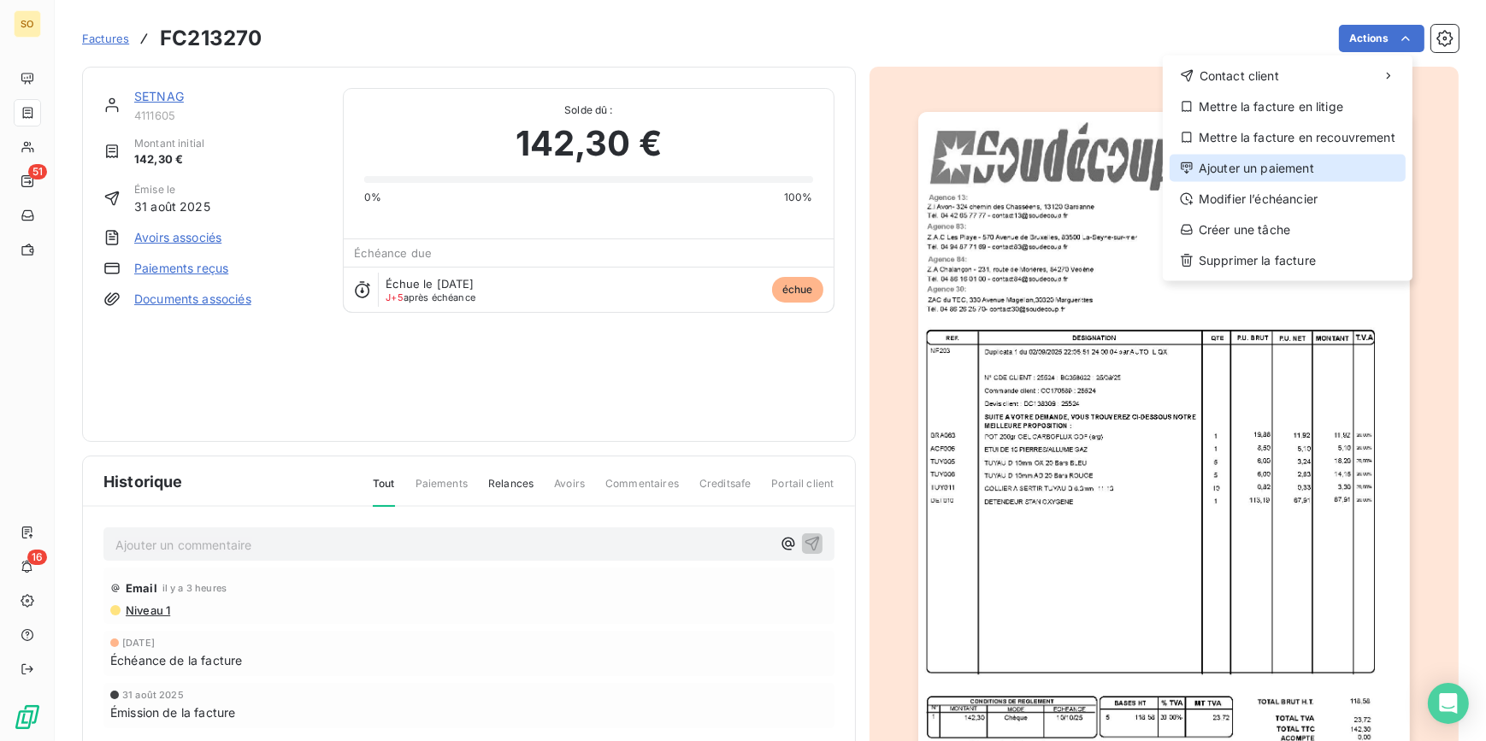
click at [1235, 171] on div "Ajouter un paiement" at bounding box center [1287, 168] width 236 height 27
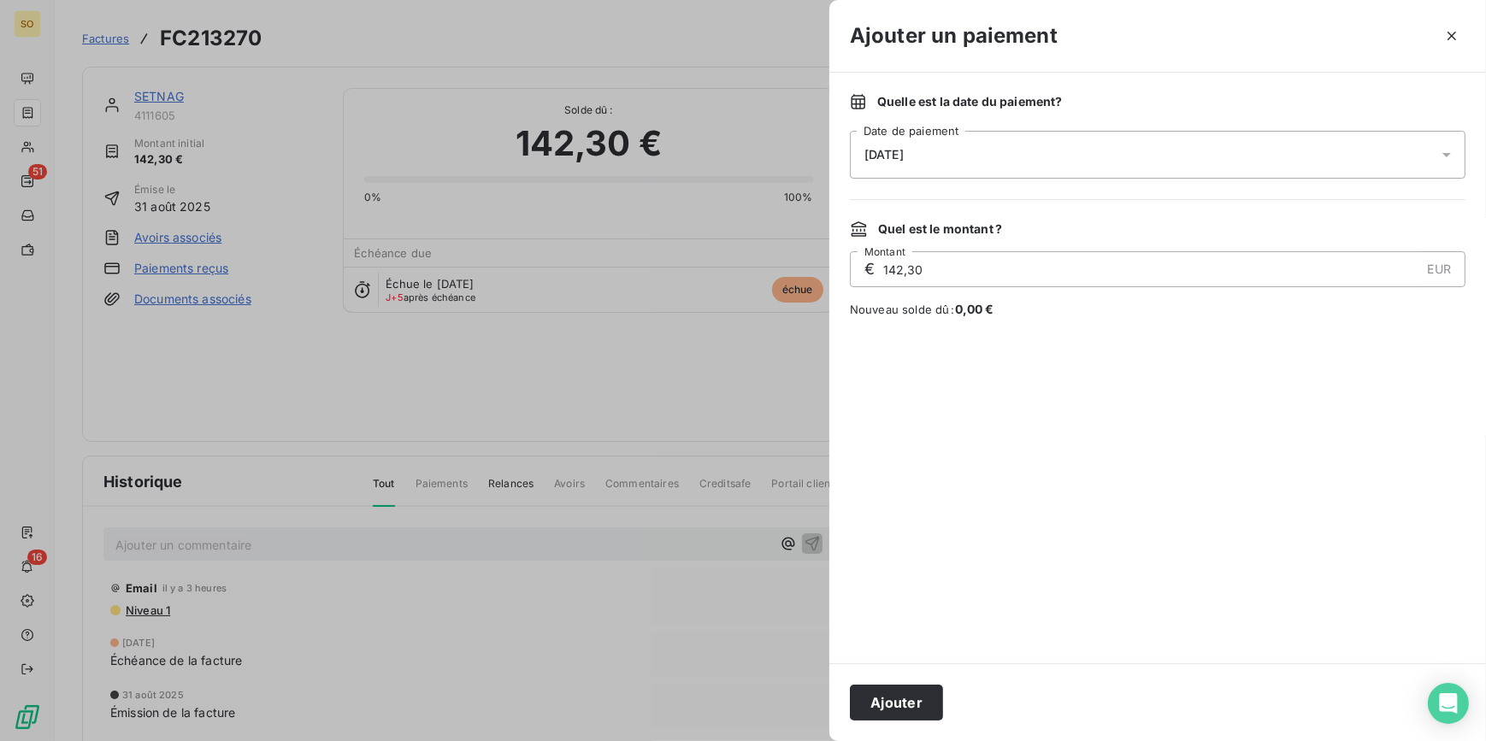
click at [903, 152] on span "[DATE]" at bounding box center [883, 155] width 39 height 14
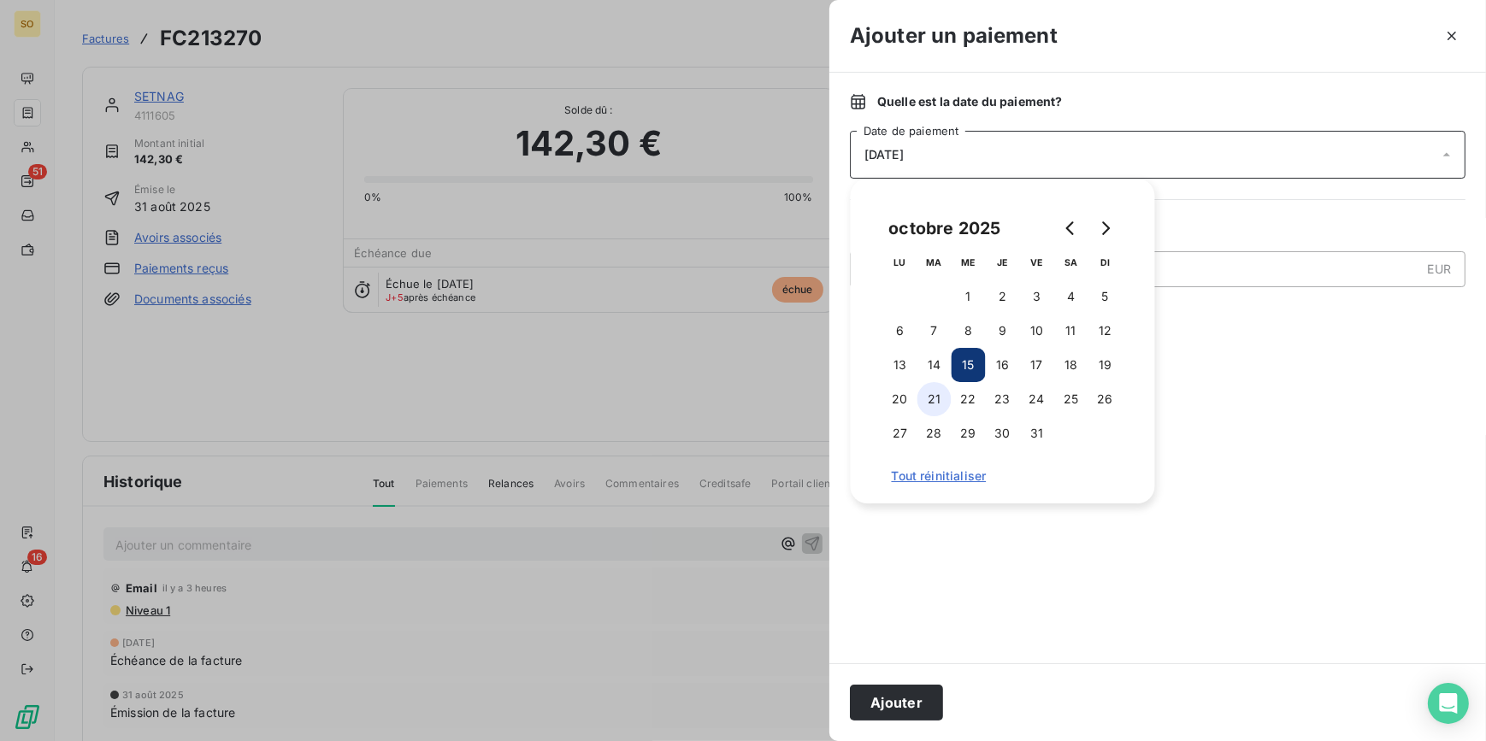
click at [932, 392] on button "21" at bounding box center [934, 399] width 34 height 34
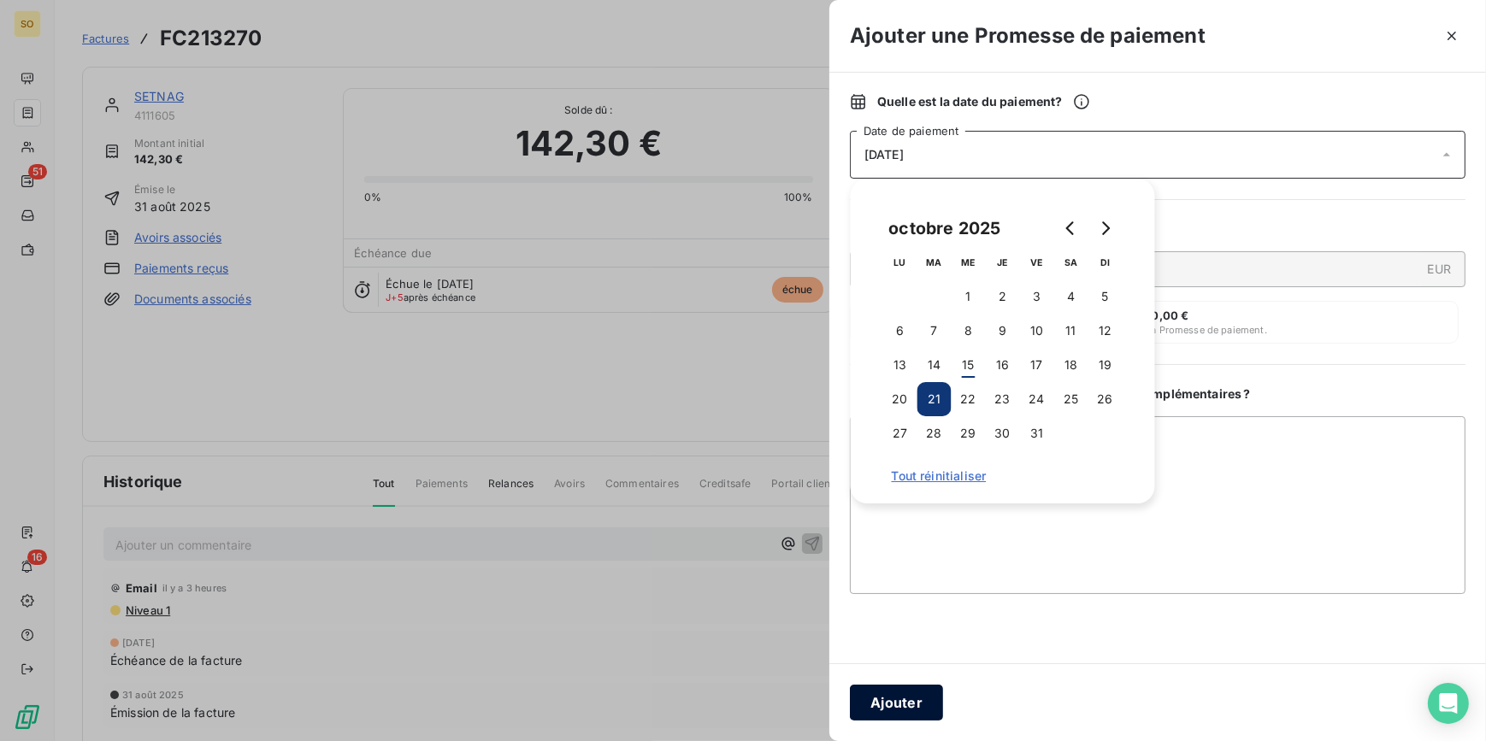
click at [912, 694] on button "Ajouter" at bounding box center [896, 703] width 93 height 36
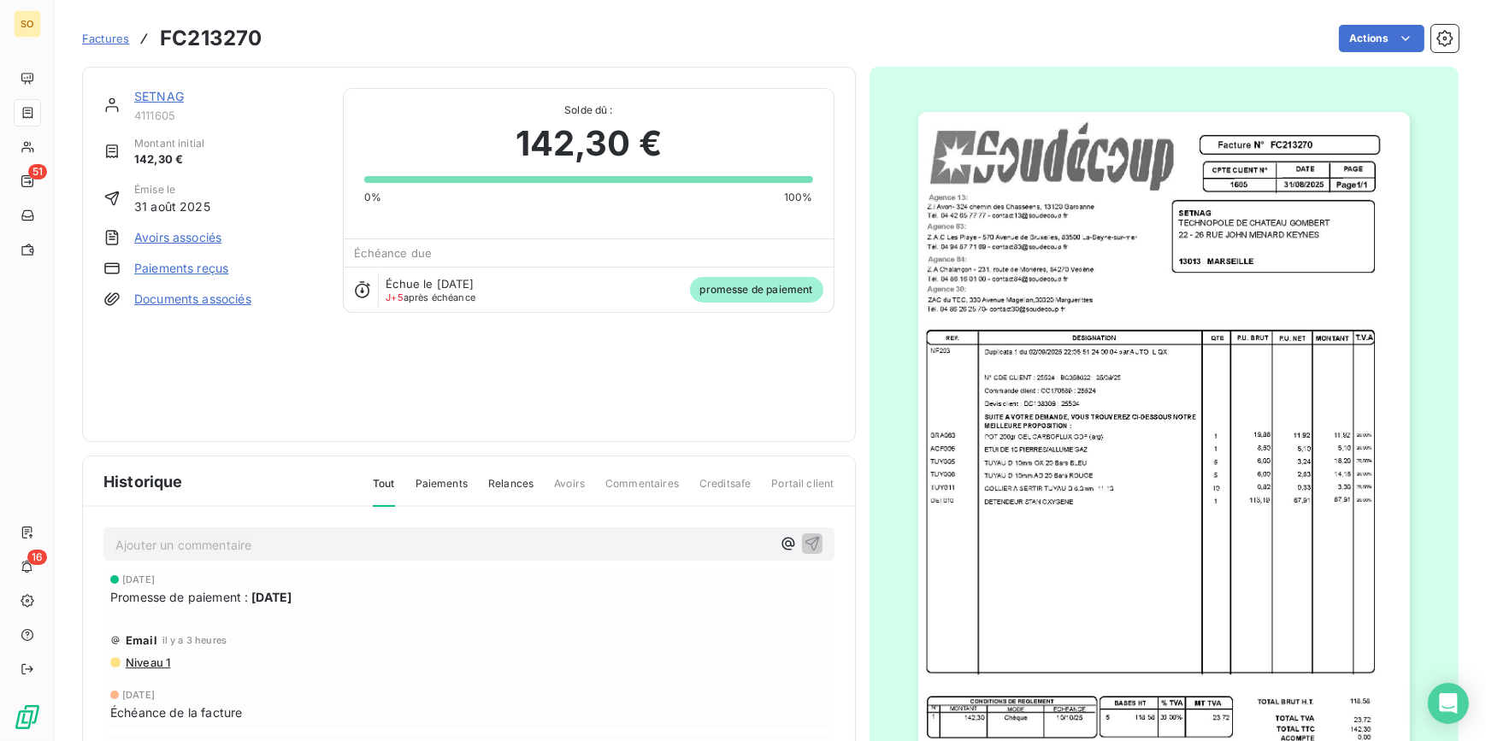
click at [169, 98] on link "SETNAG" at bounding box center [159, 96] width 50 height 15
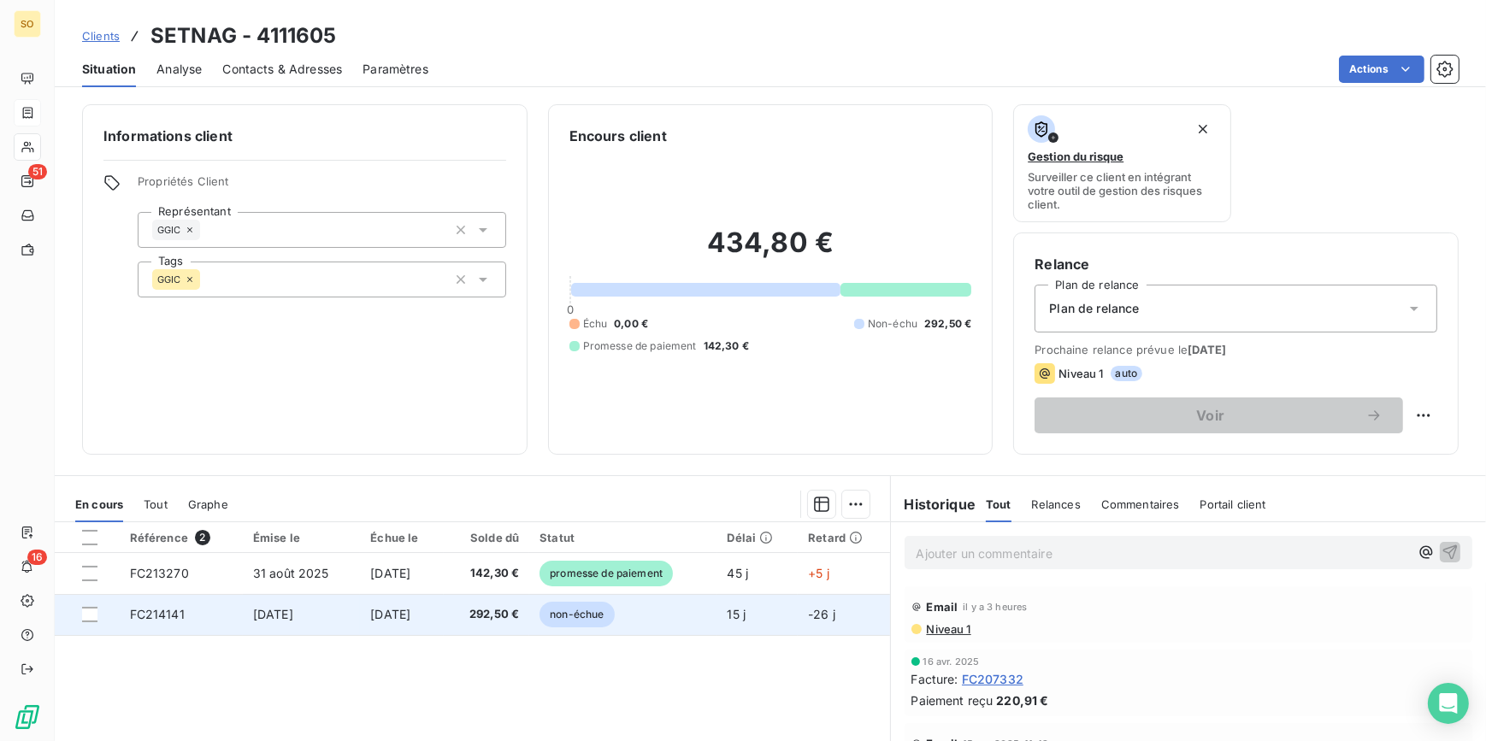
click at [614, 609] on span "non-échue" at bounding box center [576, 615] width 74 height 26
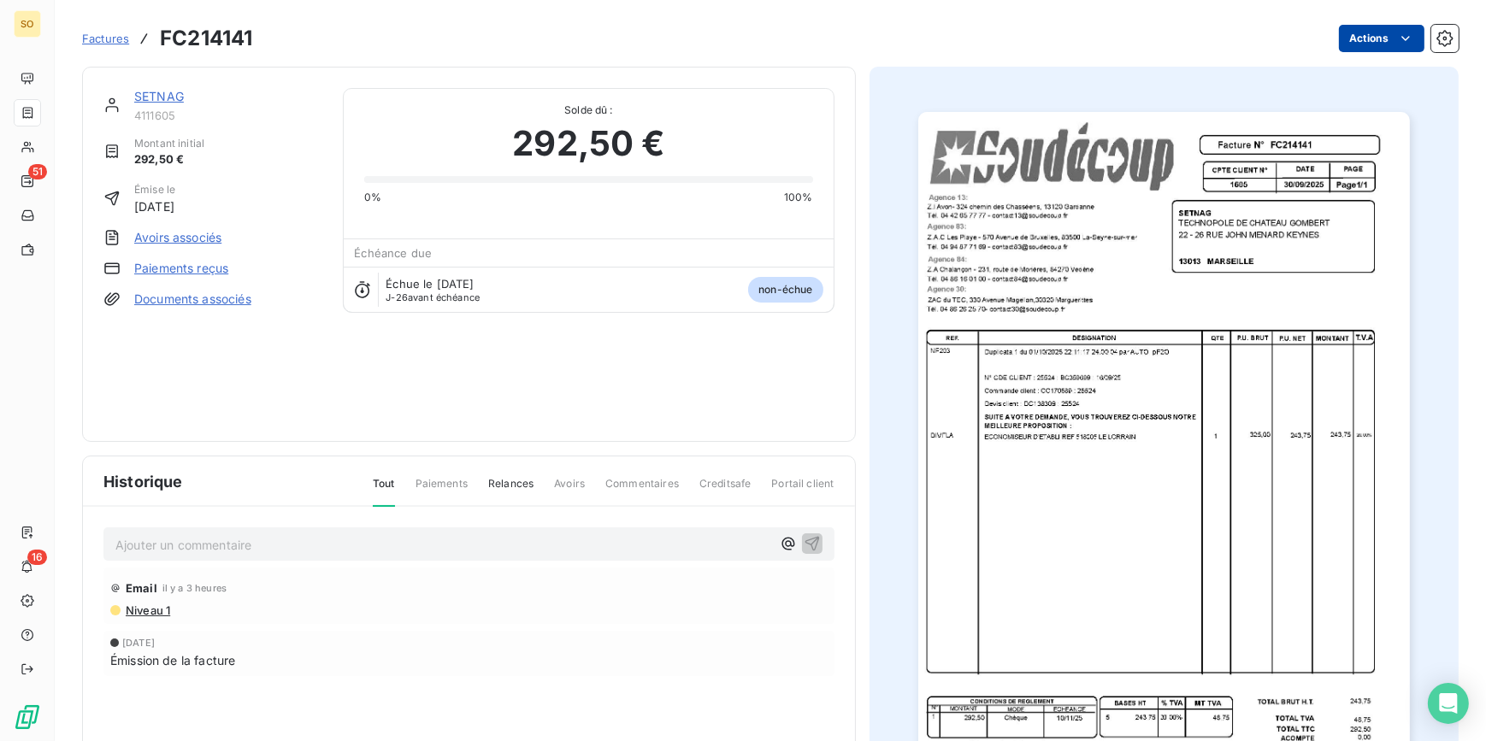
click at [1368, 32] on html "SO 51 16 Factures FC214141 Actions SETNAG 4111605 Montant initial 292,50 € Émis…" at bounding box center [743, 370] width 1486 height 741
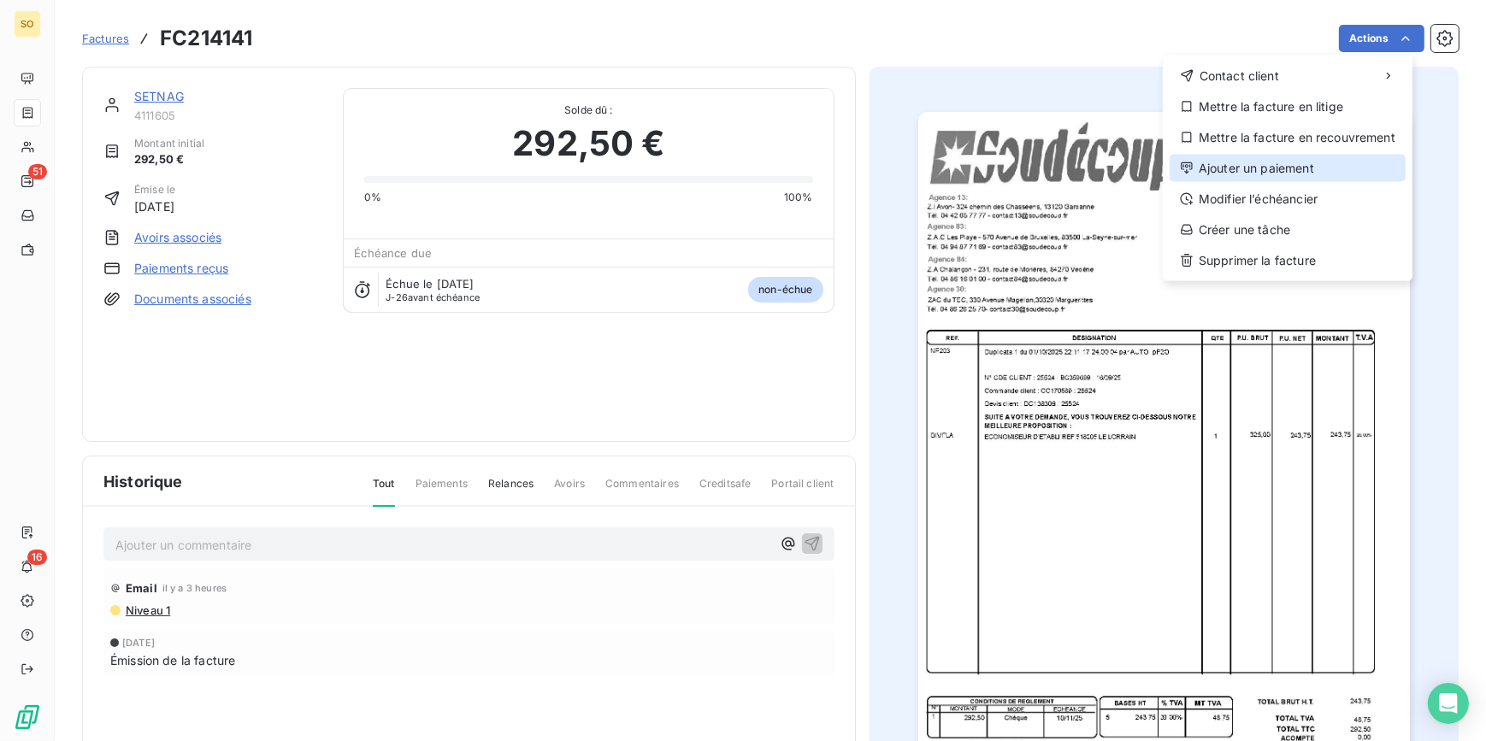
click at [1189, 162] on icon at bounding box center [1185, 167] width 11 height 11
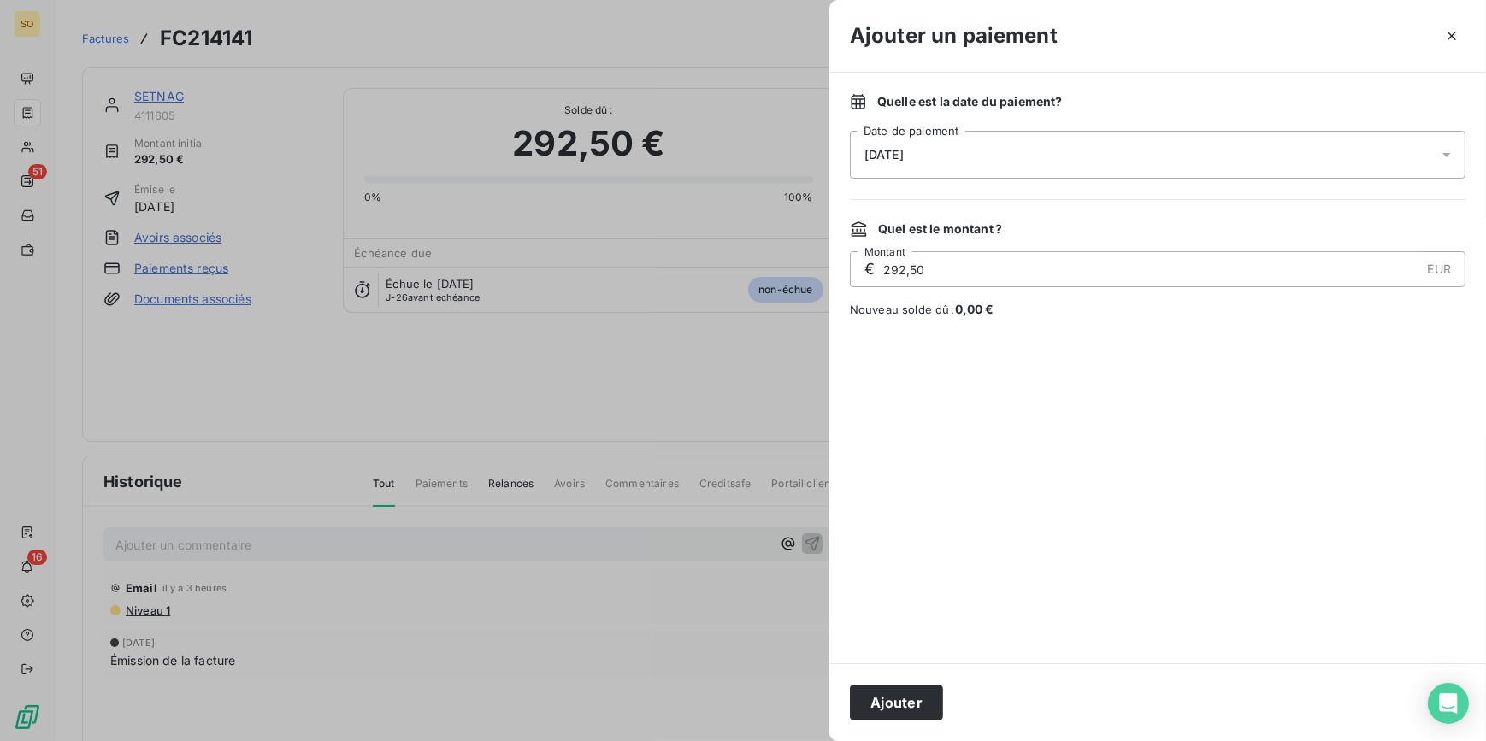
click at [903, 156] on span "[DATE]" at bounding box center [883, 155] width 39 height 14
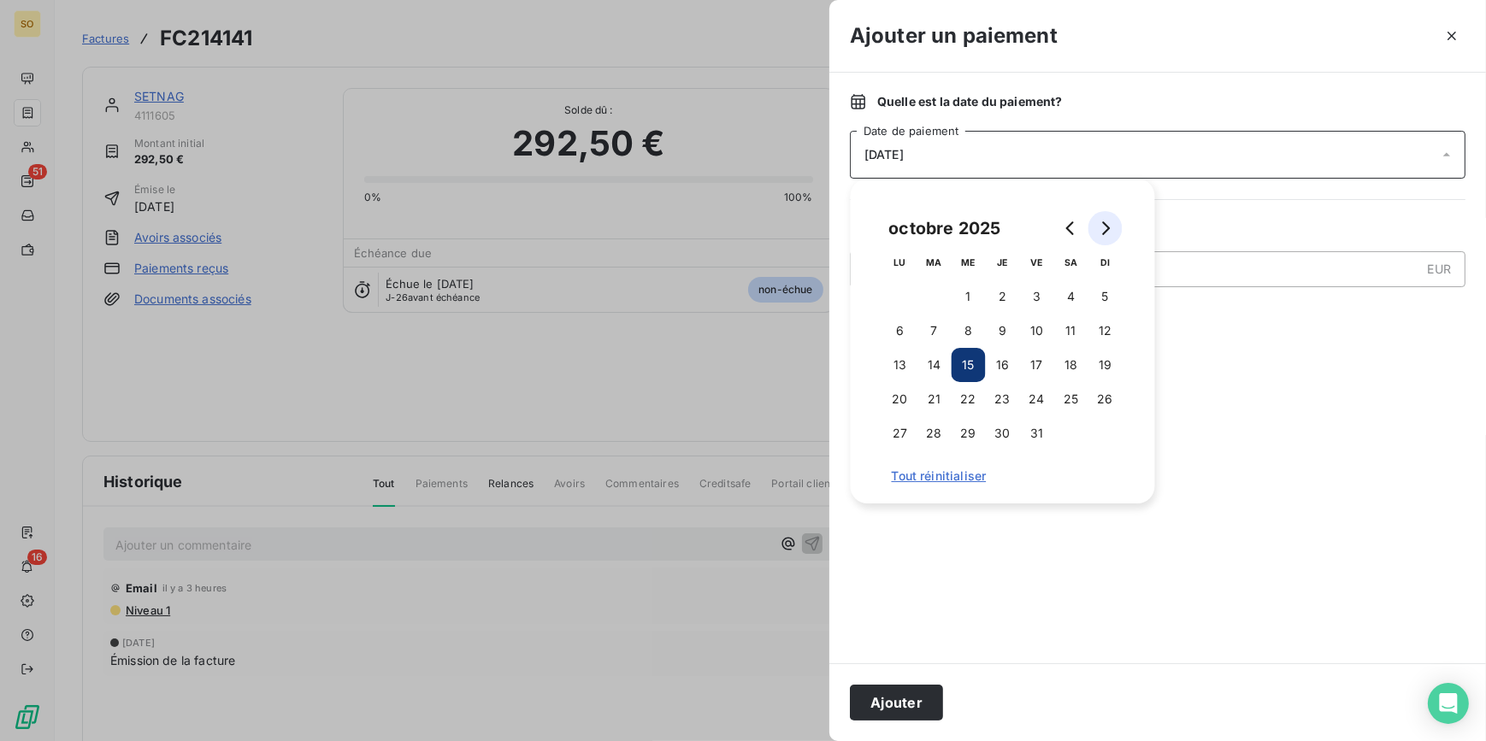
click at [1098, 225] on icon "Go to next month" at bounding box center [1105, 228] width 14 height 14
click at [959, 403] on button "19" at bounding box center [968, 399] width 34 height 34
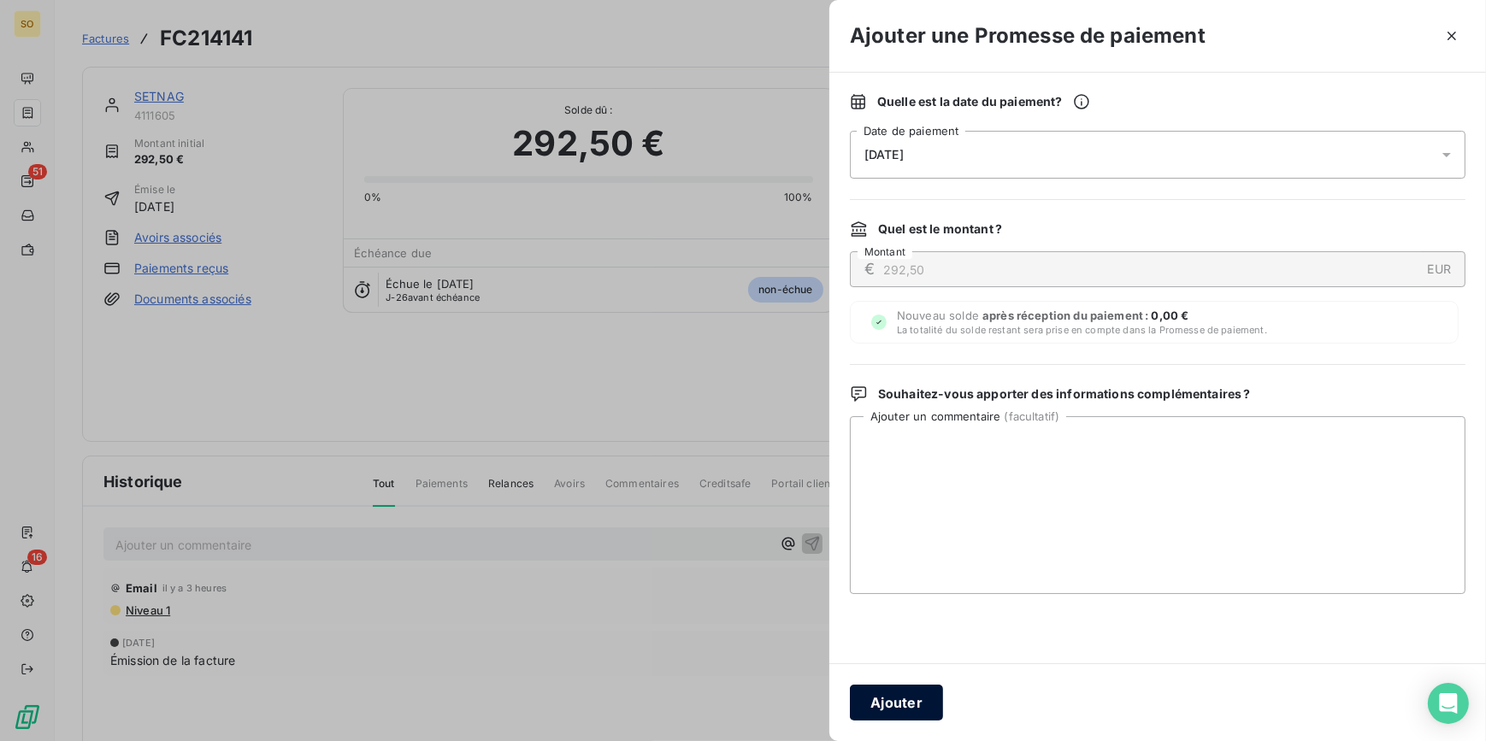
click at [903, 696] on button "Ajouter" at bounding box center [896, 703] width 93 height 36
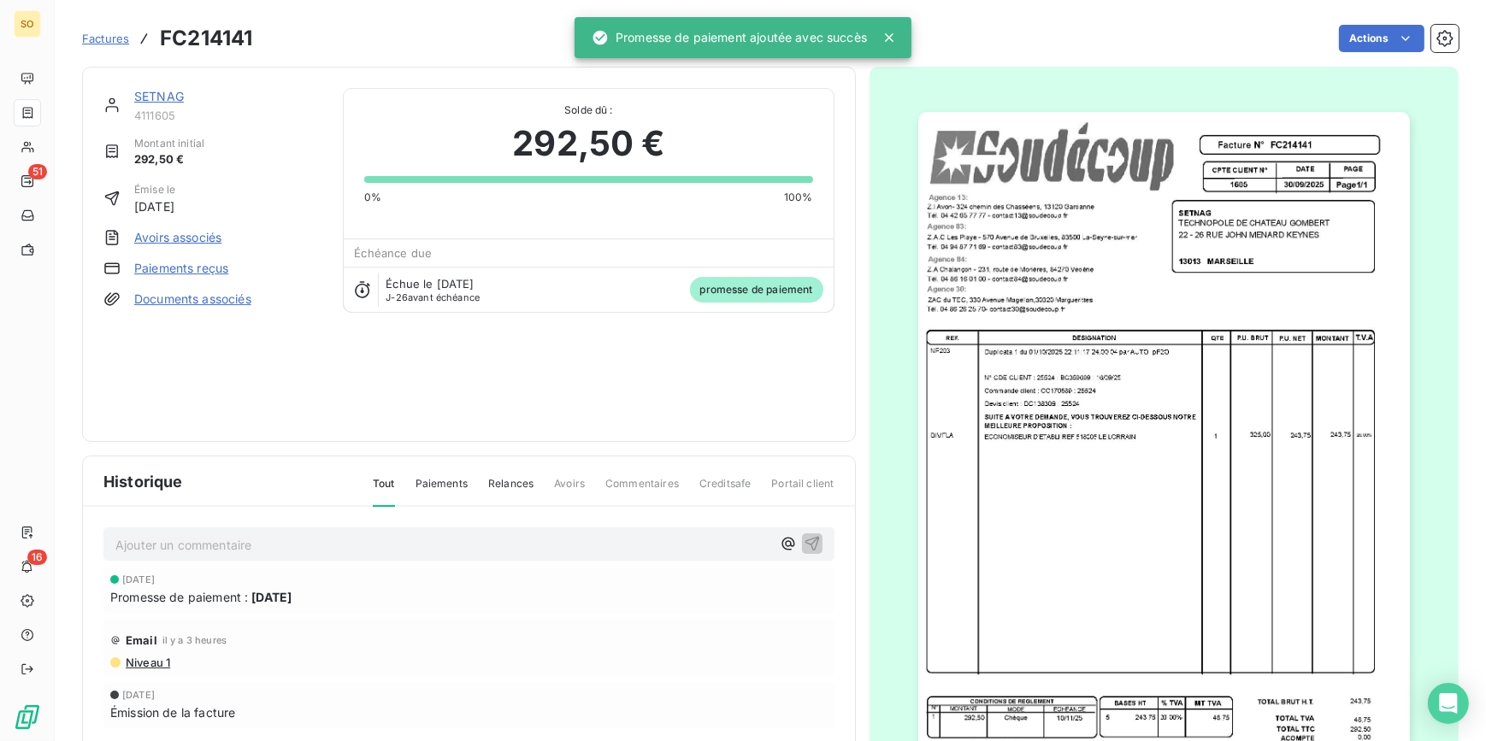
click at [120, 38] on span "Factures" at bounding box center [105, 39] width 47 height 14
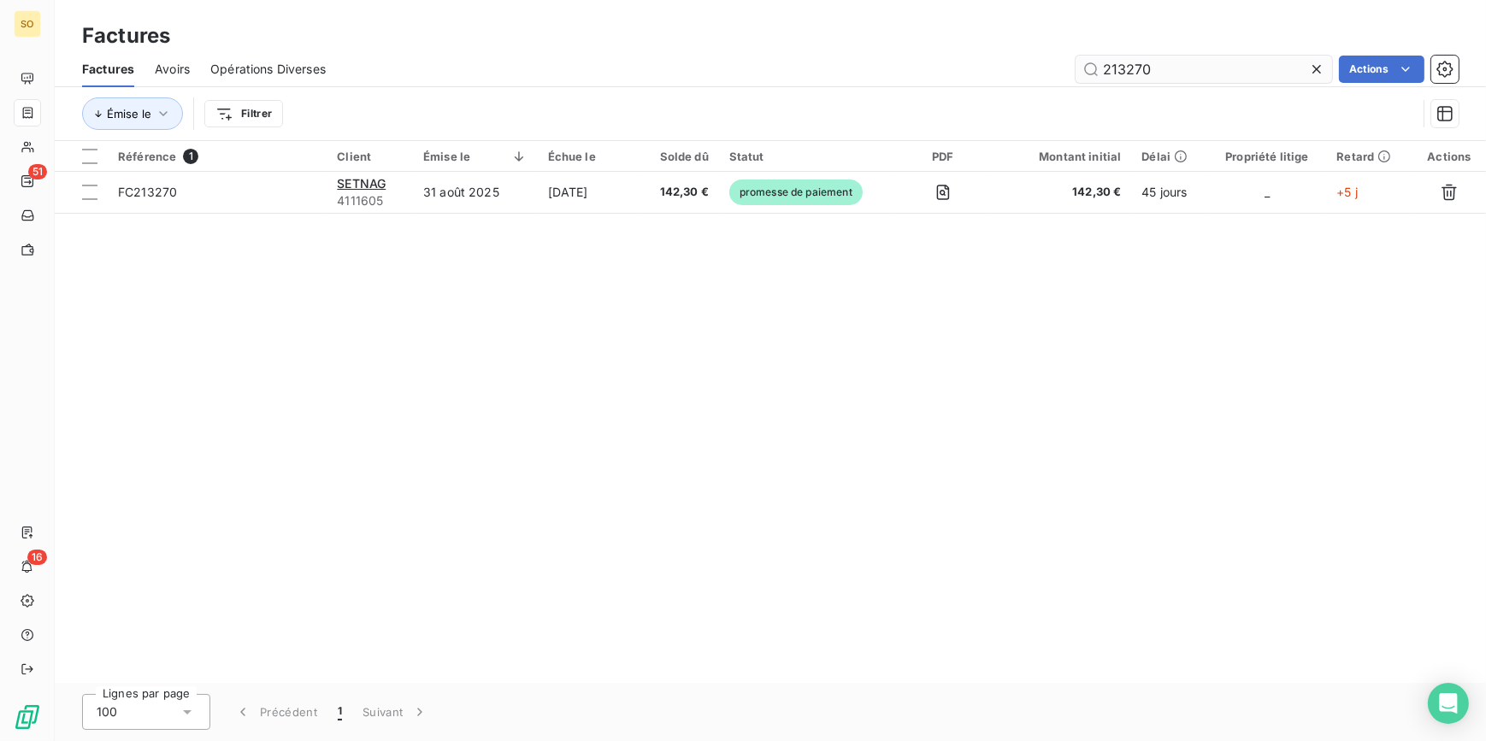
drag, startPoint x: 1120, startPoint y: 71, endPoint x: 1266, endPoint y: 70, distance: 146.2
click at [1251, 72] on input "213270" at bounding box center [1203, 69] width 256 height 27
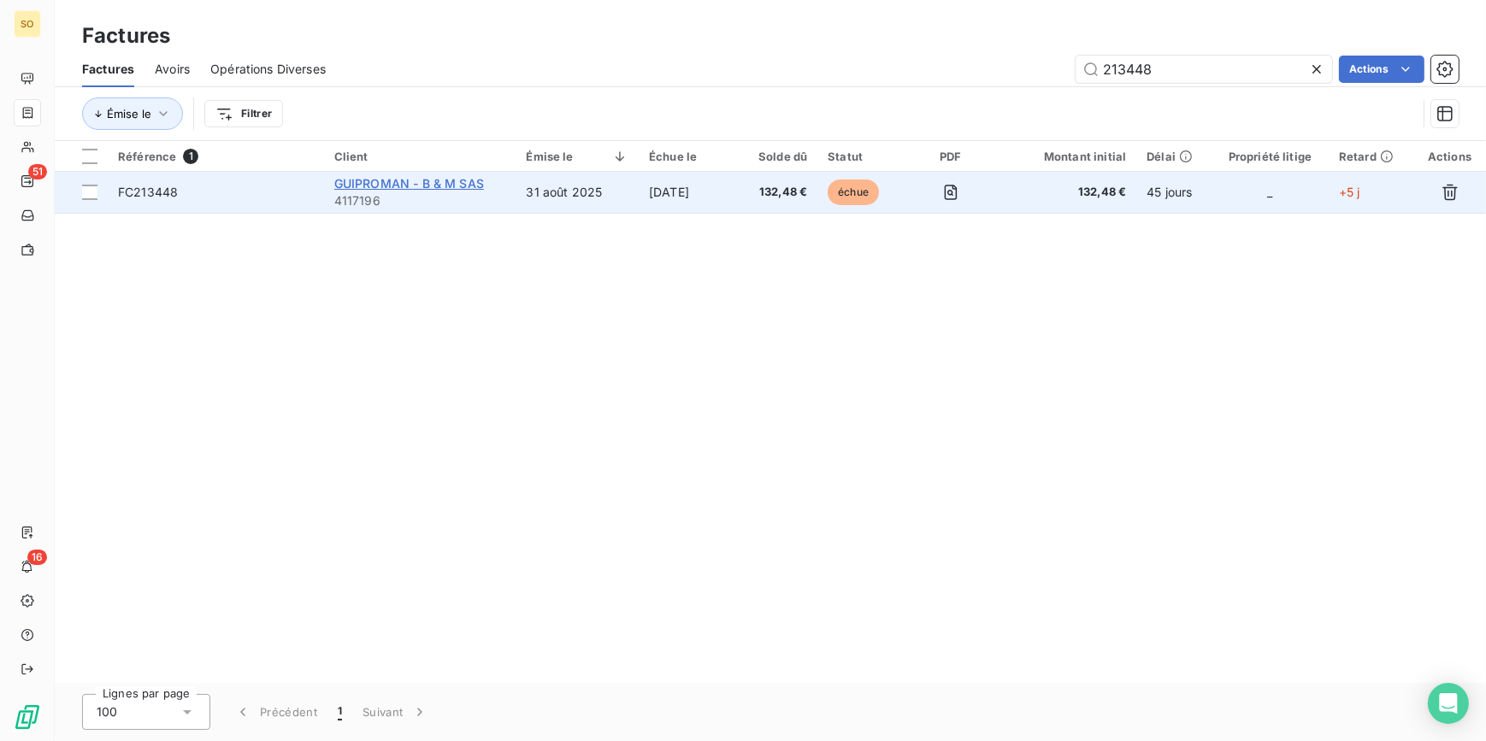
type input "213448"
click at [408, 181] on span "GUIPROMAN - B & M SAS" at bounding box center [409, 183] width 150 height 15
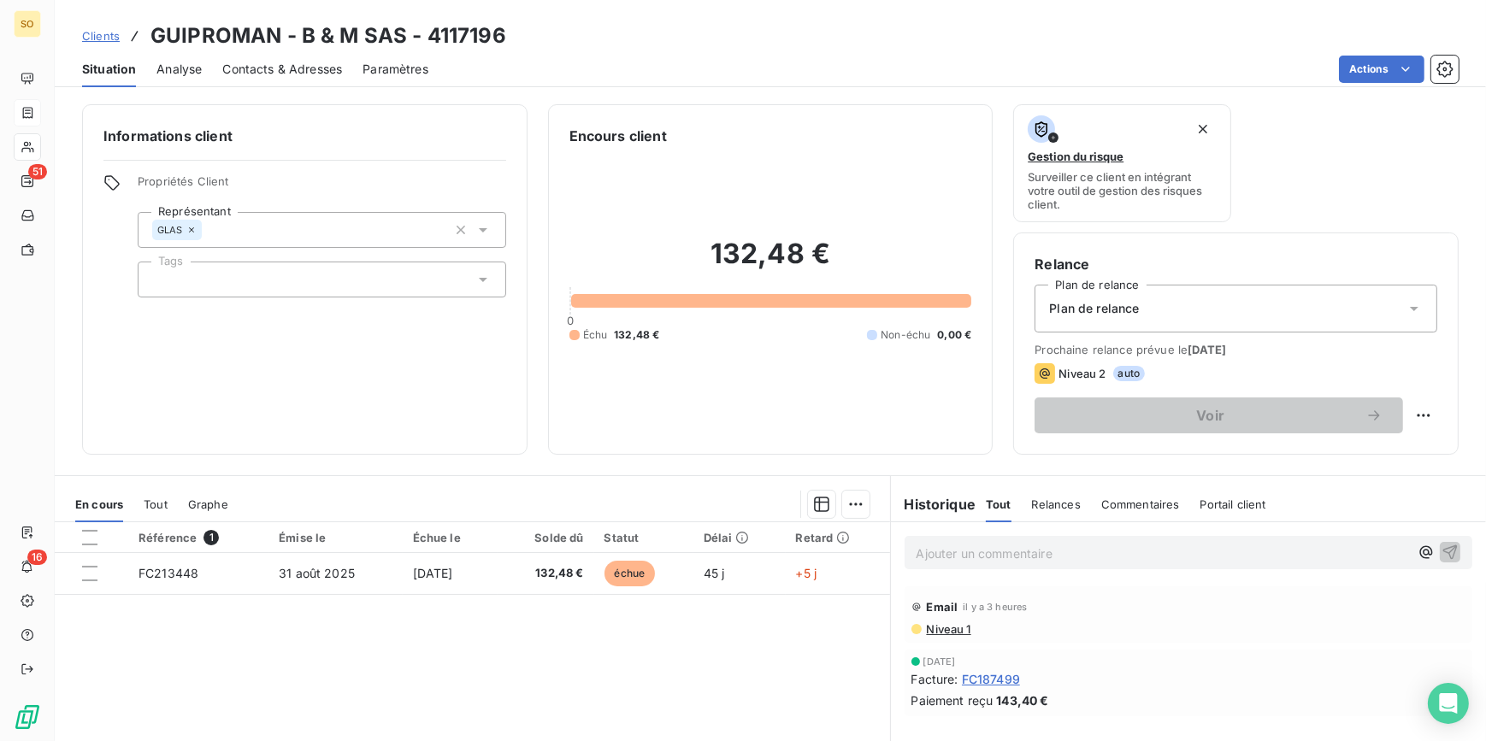
click at [956, 550] on p "Ajouter un commentaire ﻿" at bounding box center [1162, 553] width 493 height 21
click at [941, 556] on p "Ajouter un commentaire ﻿" at bounding box center [1162, 553] width 493 height 21
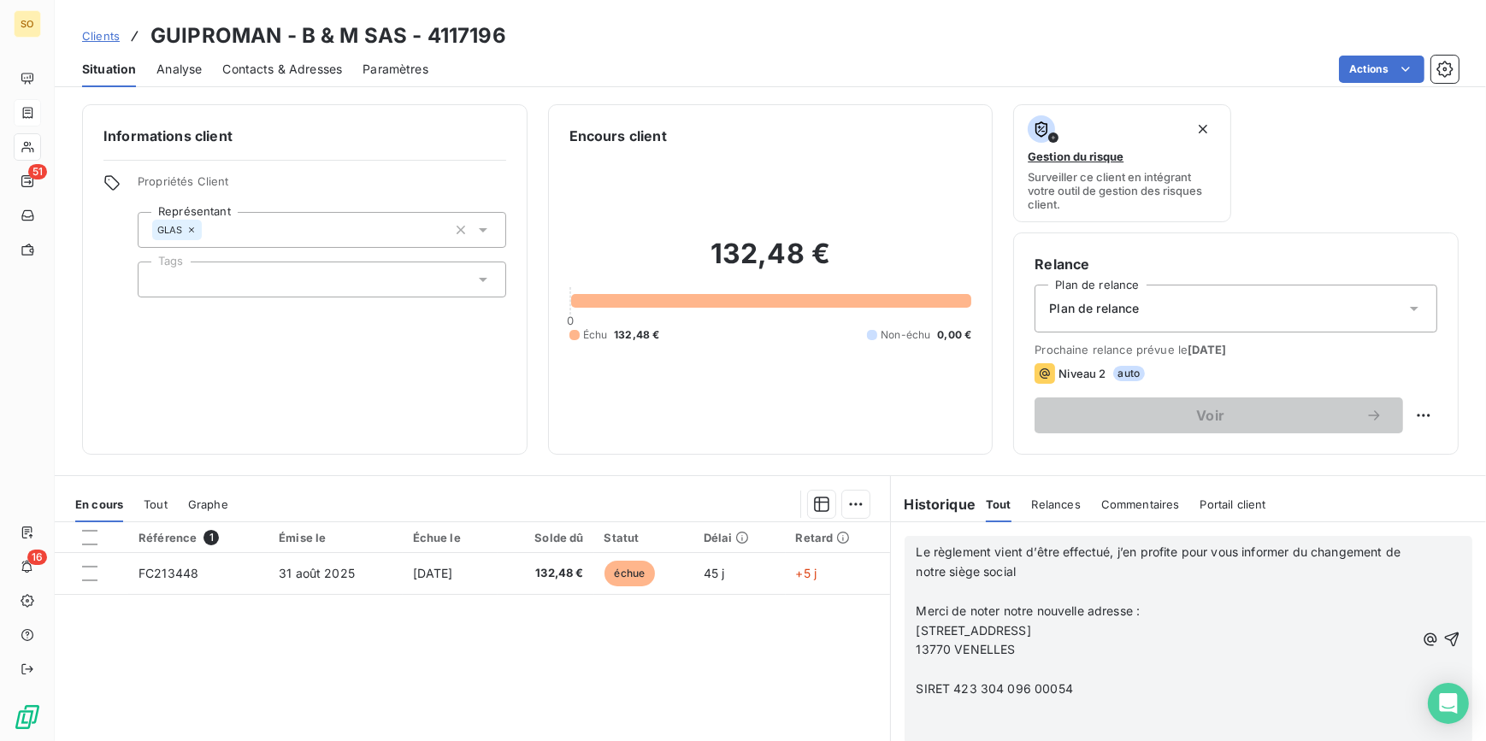
click at [937, 590] on p "﻿" at bounding box center [1165, 592] width 499 height 20
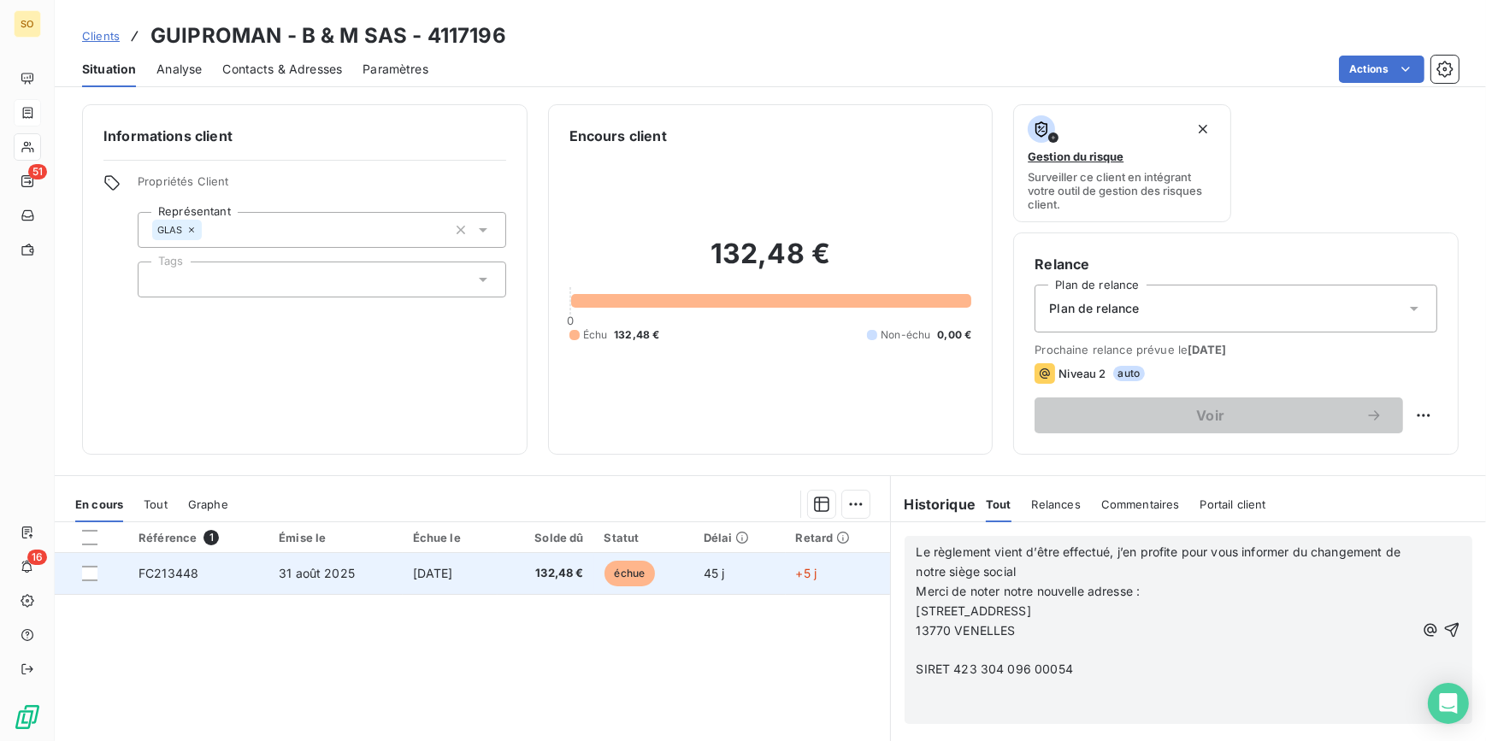
click at [635, 568] on span "échue" at bounding box center [629, 574] width 51 height 26
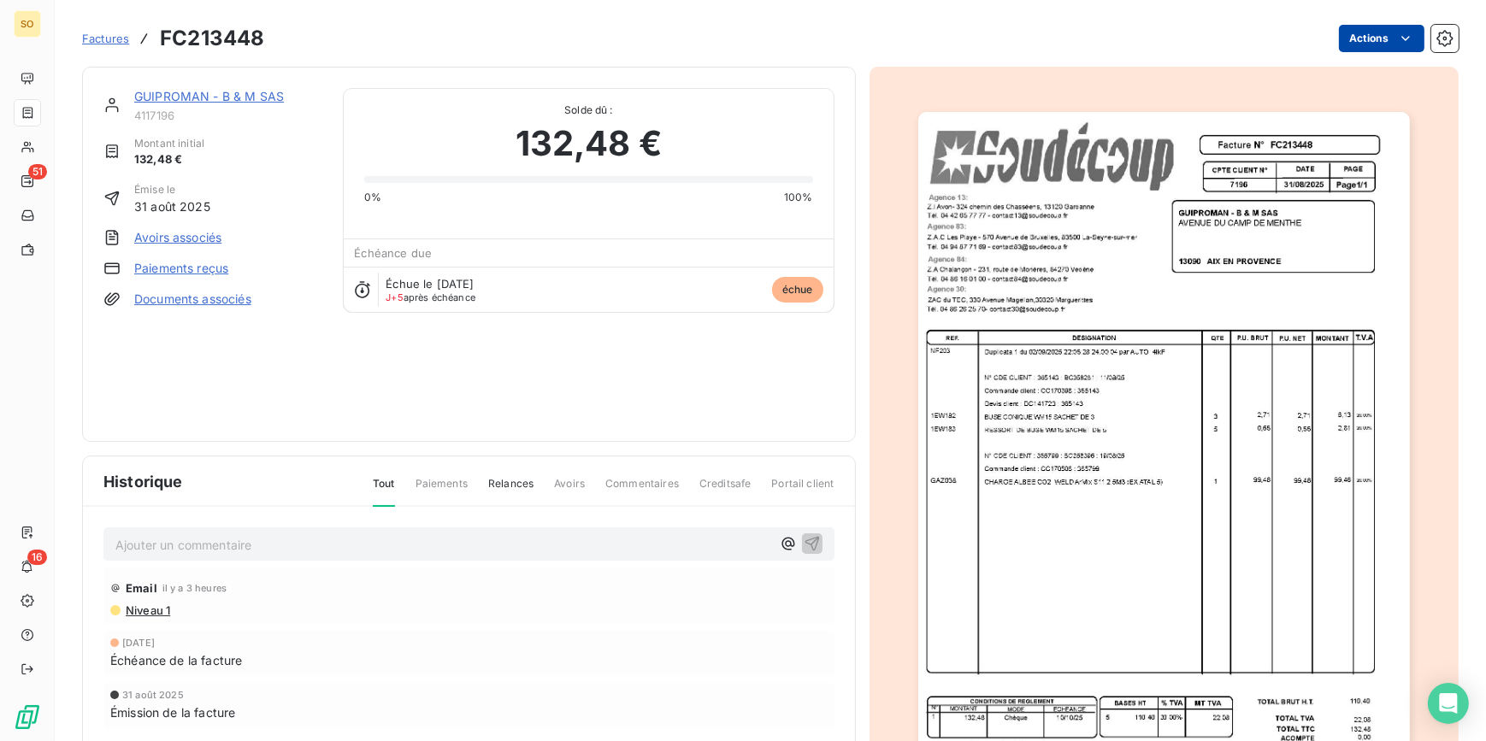
click at [1346, 36] on html "SO 51 16 Factures FC213448 Actions GUIPROMAN - B & M SAS 4117196 Montant initia…" at bounding box center [743, 370] width 1486 height 741
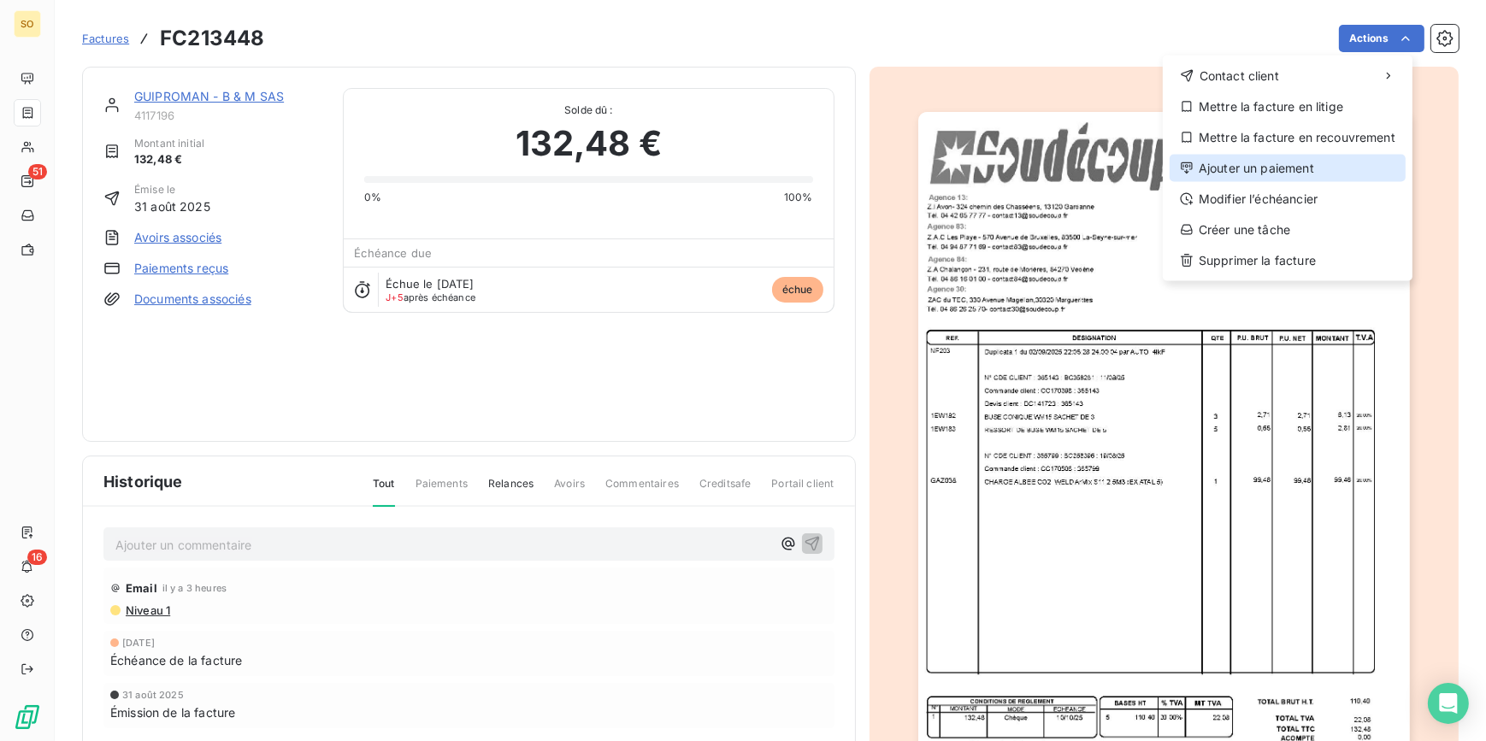
click at [1204, 162] on div "Ajouter un paiement" at bounding box center [1287, 168] width 236 height 27
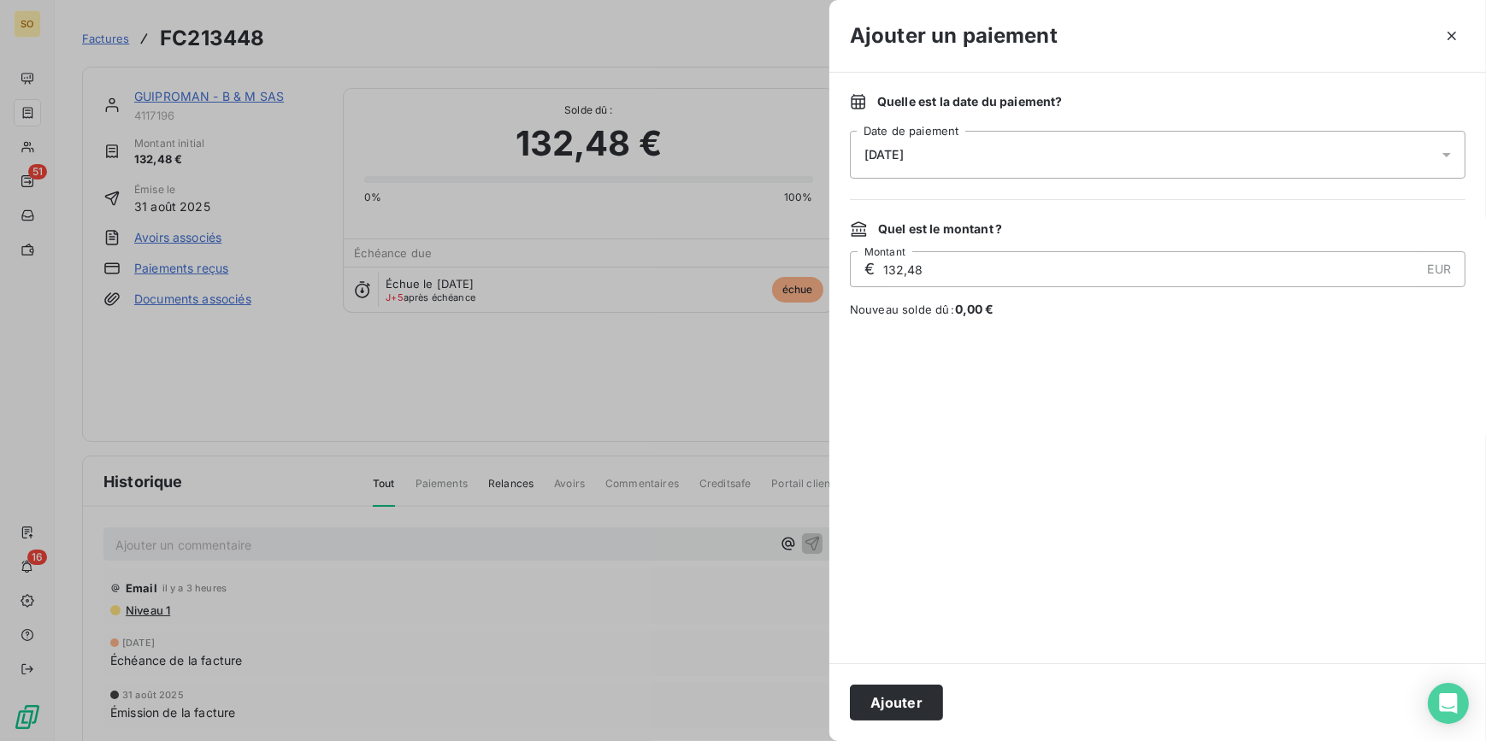
click at [887, 155] on span "[DATE]" at bounding box center [883, 155] width 39 height 14
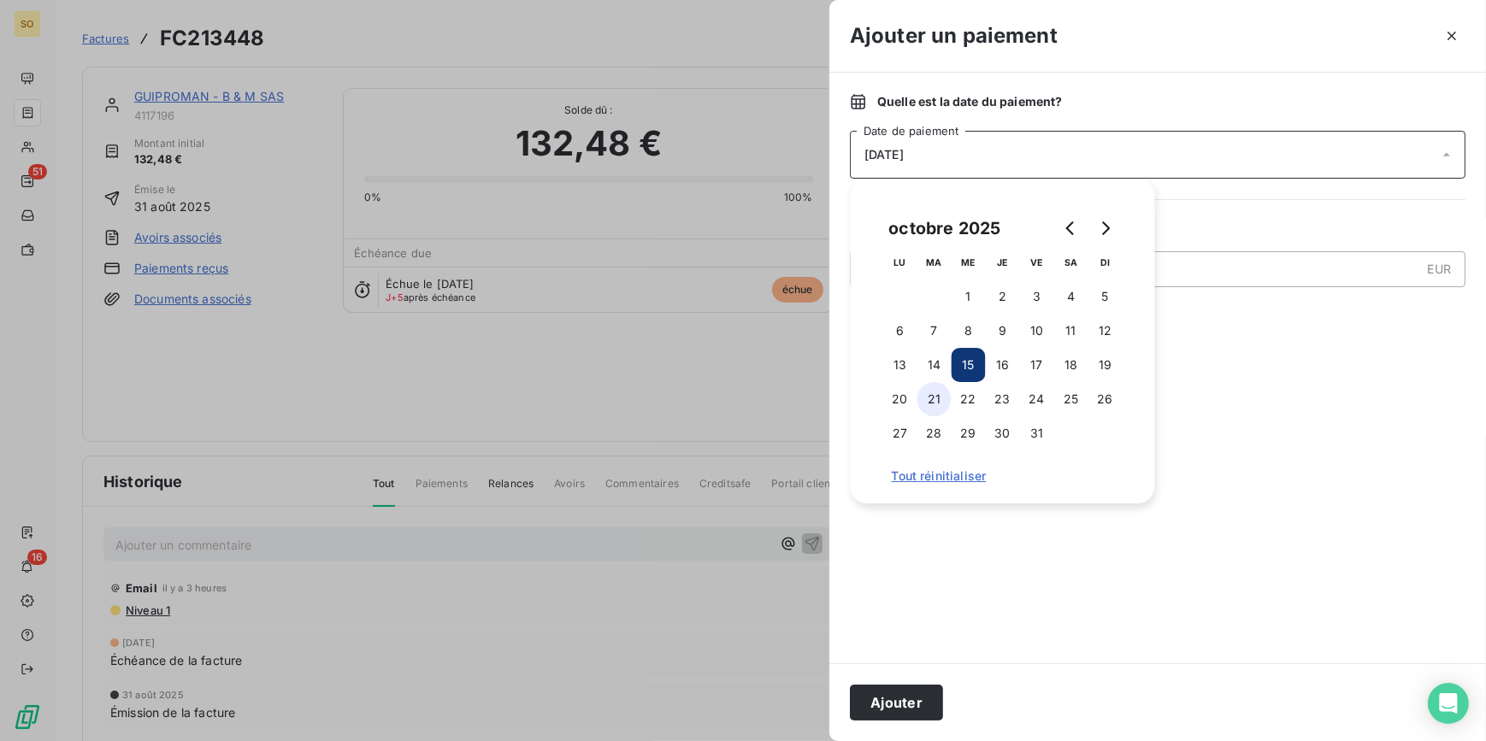
click at [943, 401] on button "21" at bounding box center [934, 399] width 34 height 34
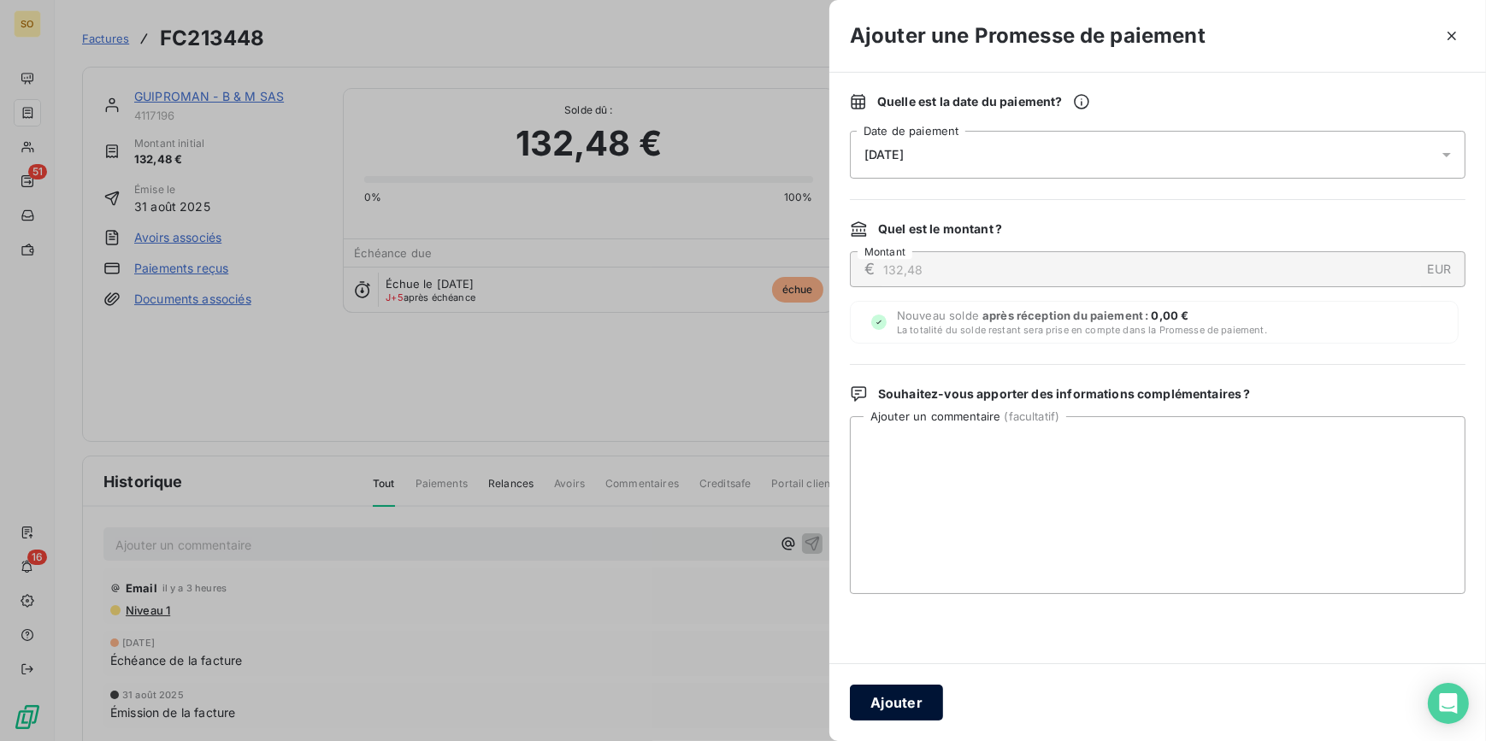
click at [898, 694] on button "Ajouter" at bounding box center [896, 703] width 93 height 36
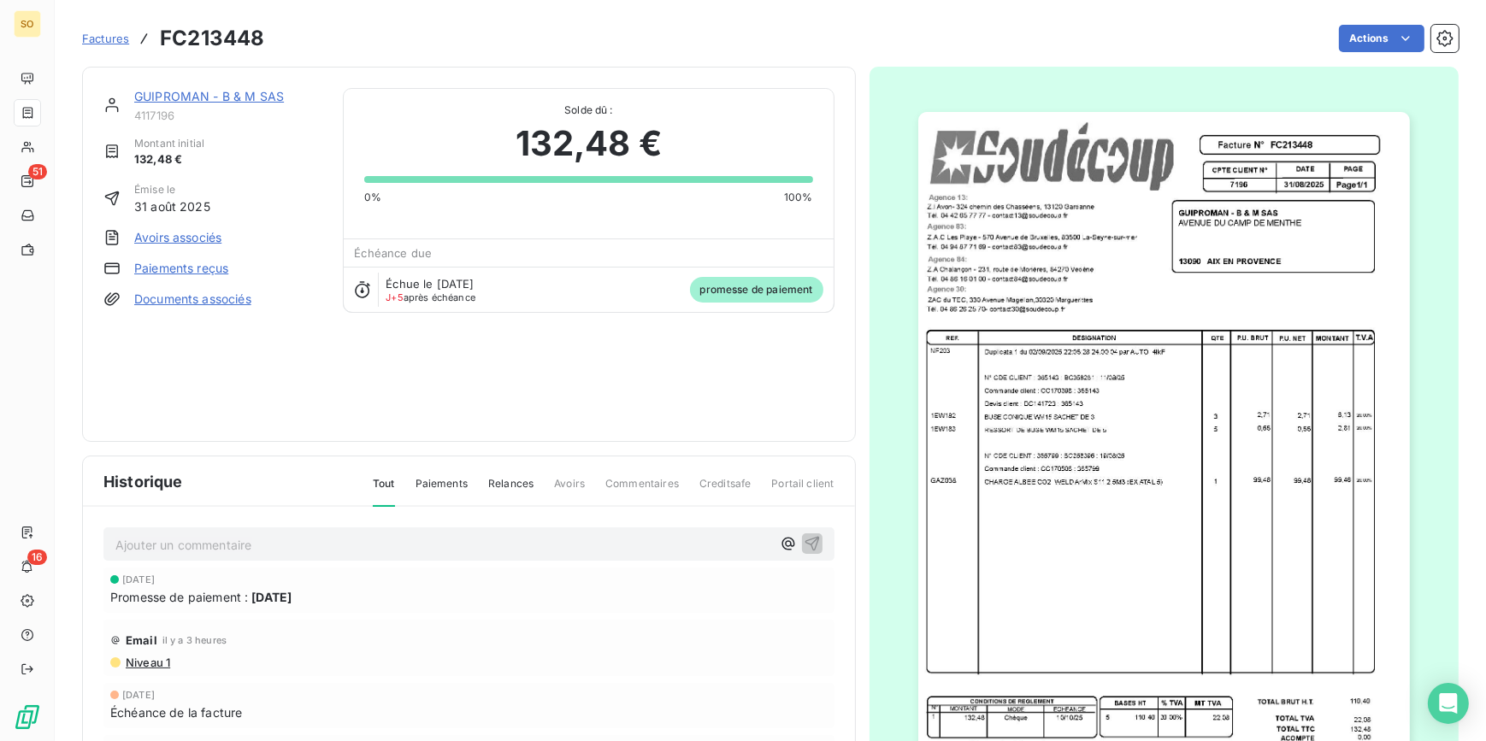
click at [108, 40] on span "Factures" at bounding box center [105, 39] width 47 height 14
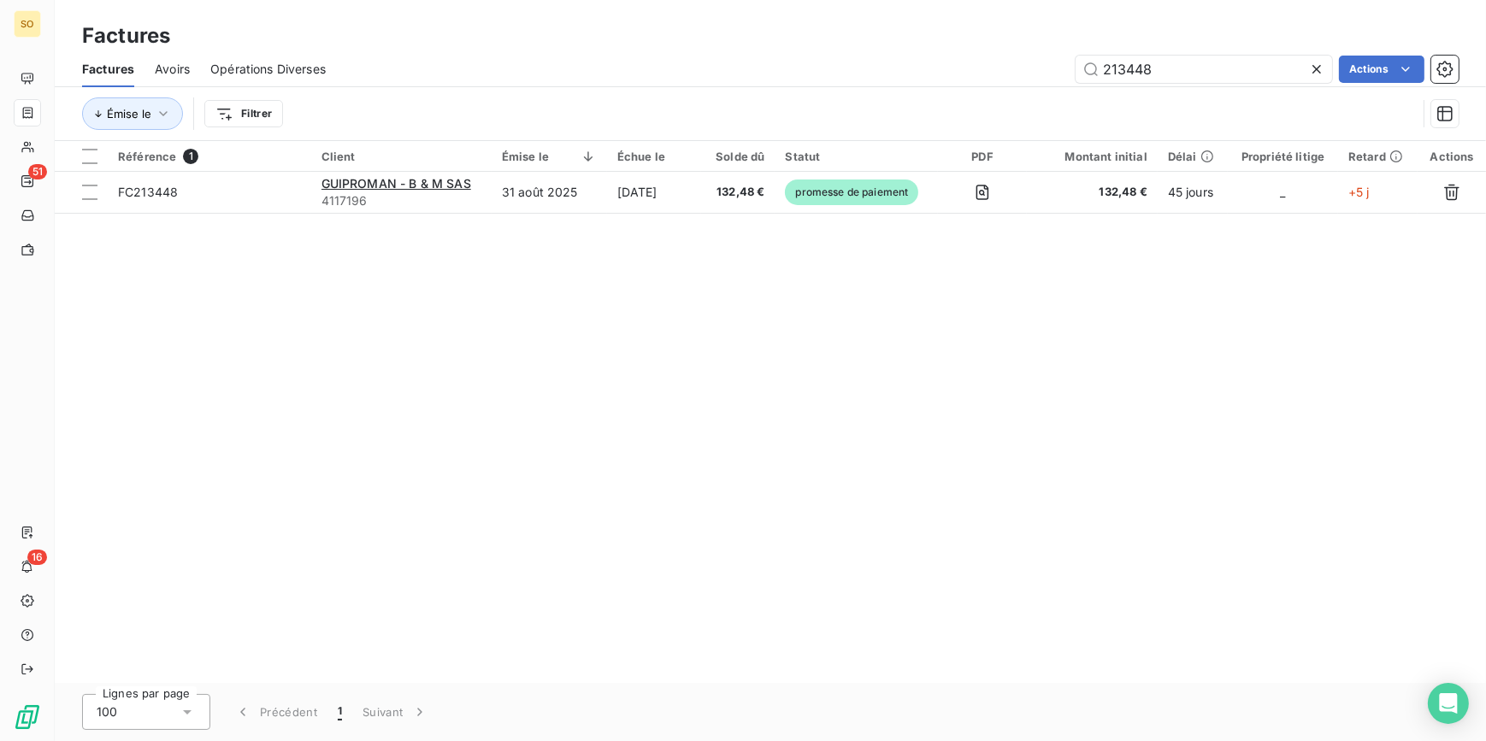
click at [1309, 70] on icon at bounding box center [1316, 69] width 17 height 17
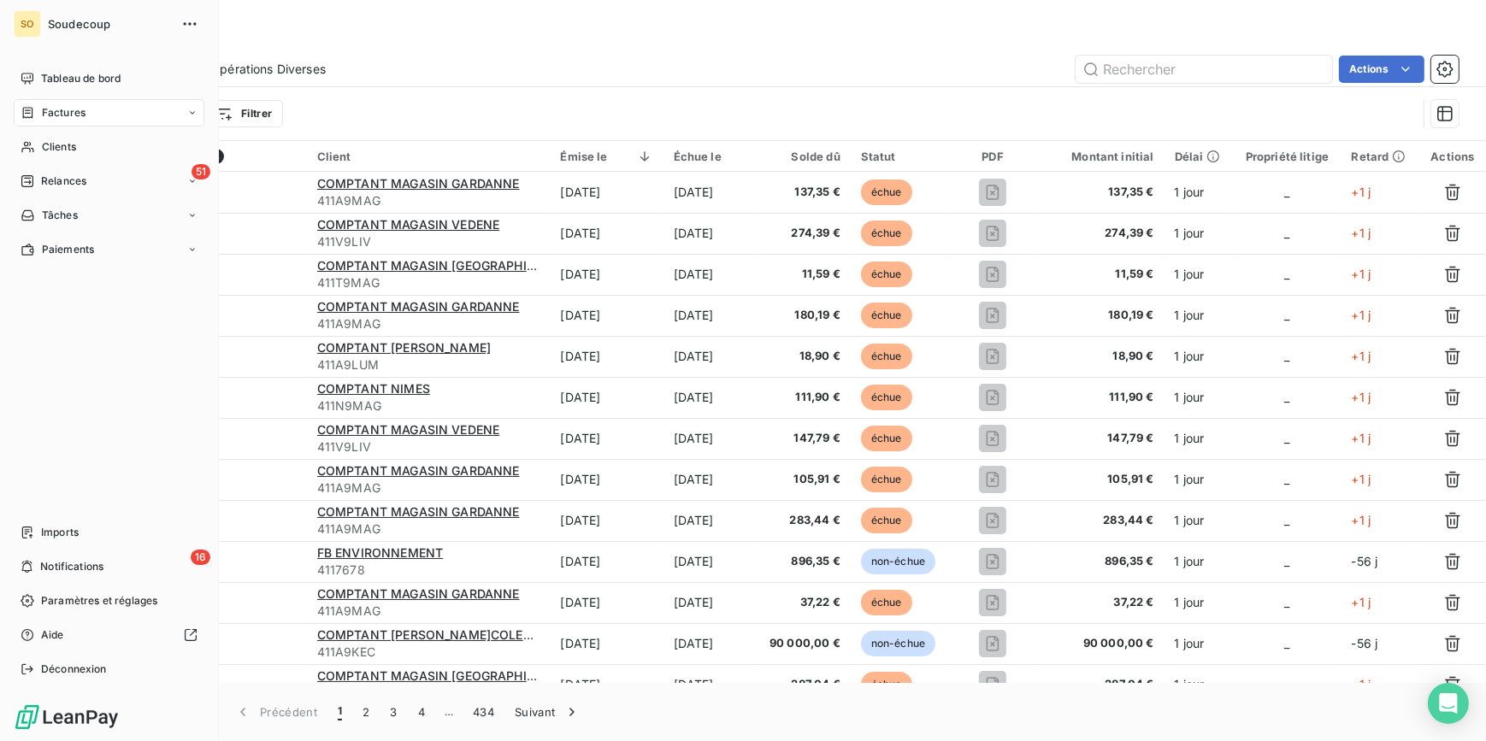
click at [57, 105] on span "Factures" at bounding box center [64, 112] width 44 height 15
click at [57, 115] on span "Factures" at bounding box center [64, 112] width 44 height 15
click at [57, 111] on span "Factures" at bounding box center [64, 112] width 44 height 15
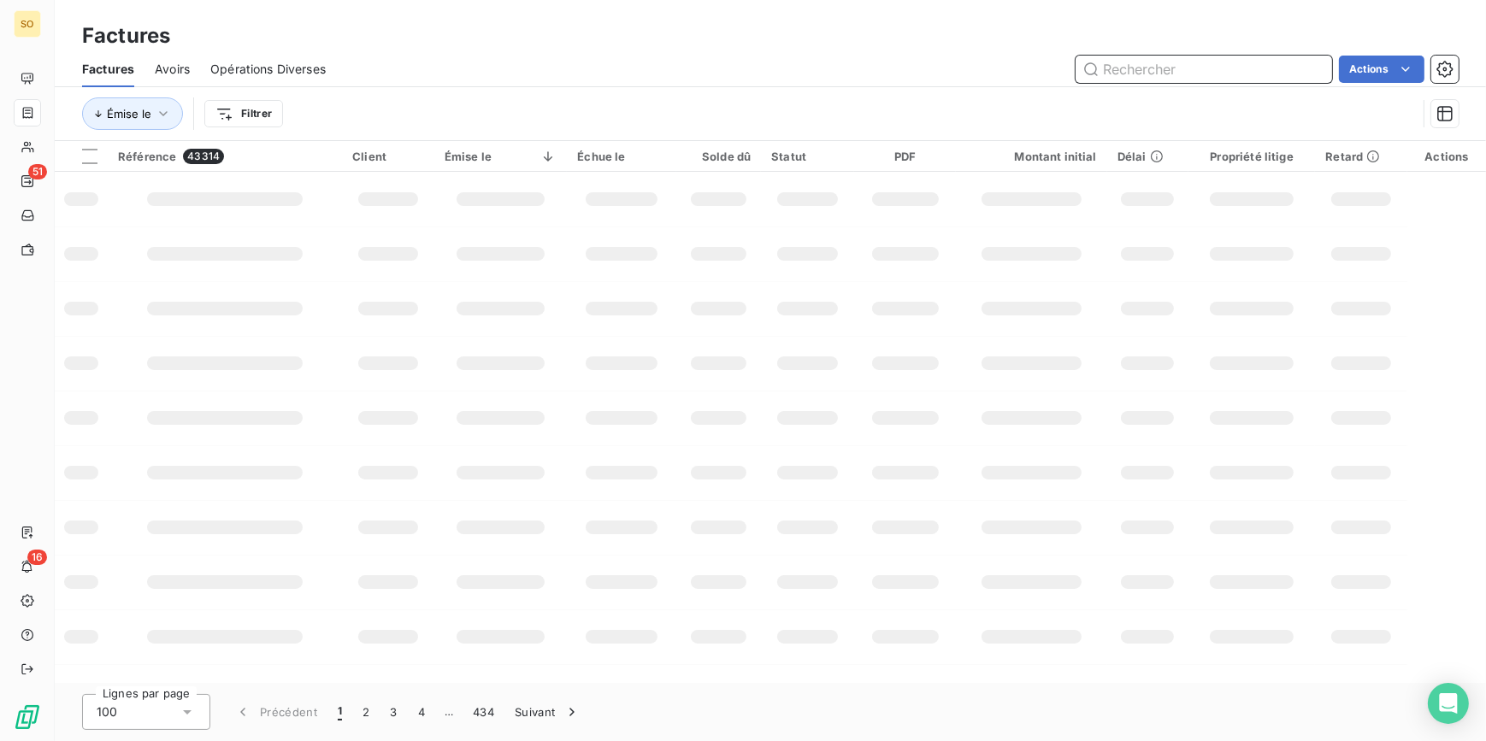
click at [1123, 68] on input "text" at bounding box center [1203, 69] width 256 height 27
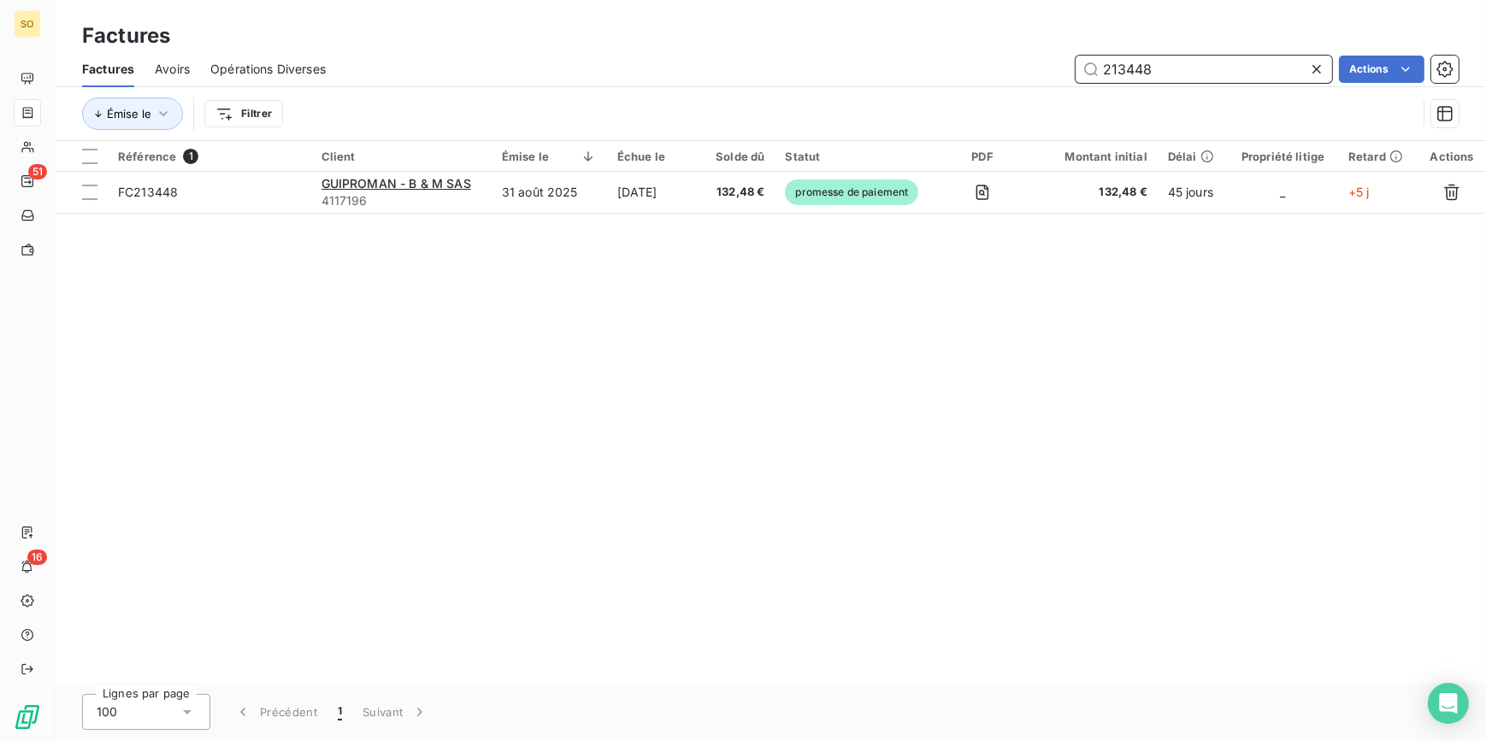
type input "213448"
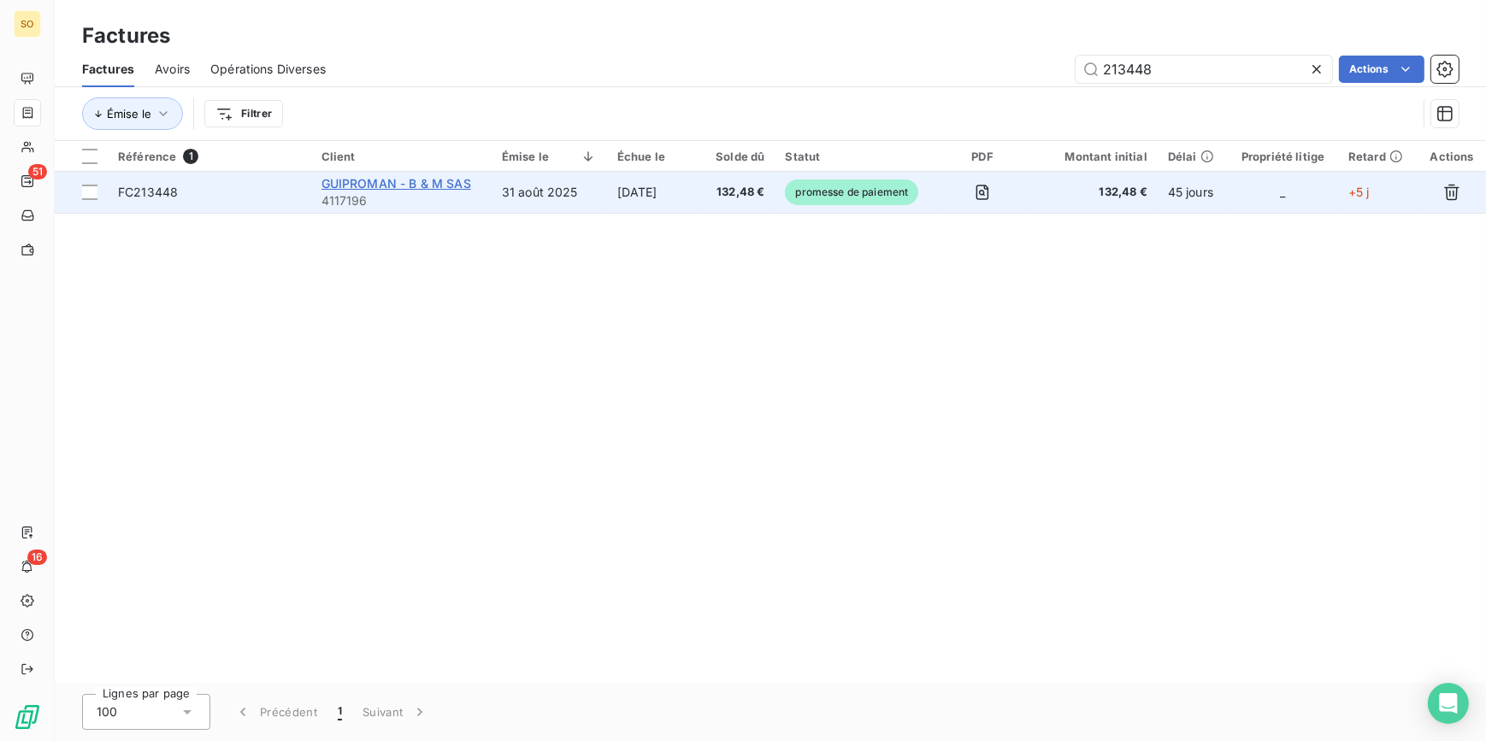
click at [421, 185] on span "GUIPROMAN - B & M SAS" at bounding box center [396, 183] width 150 height 15
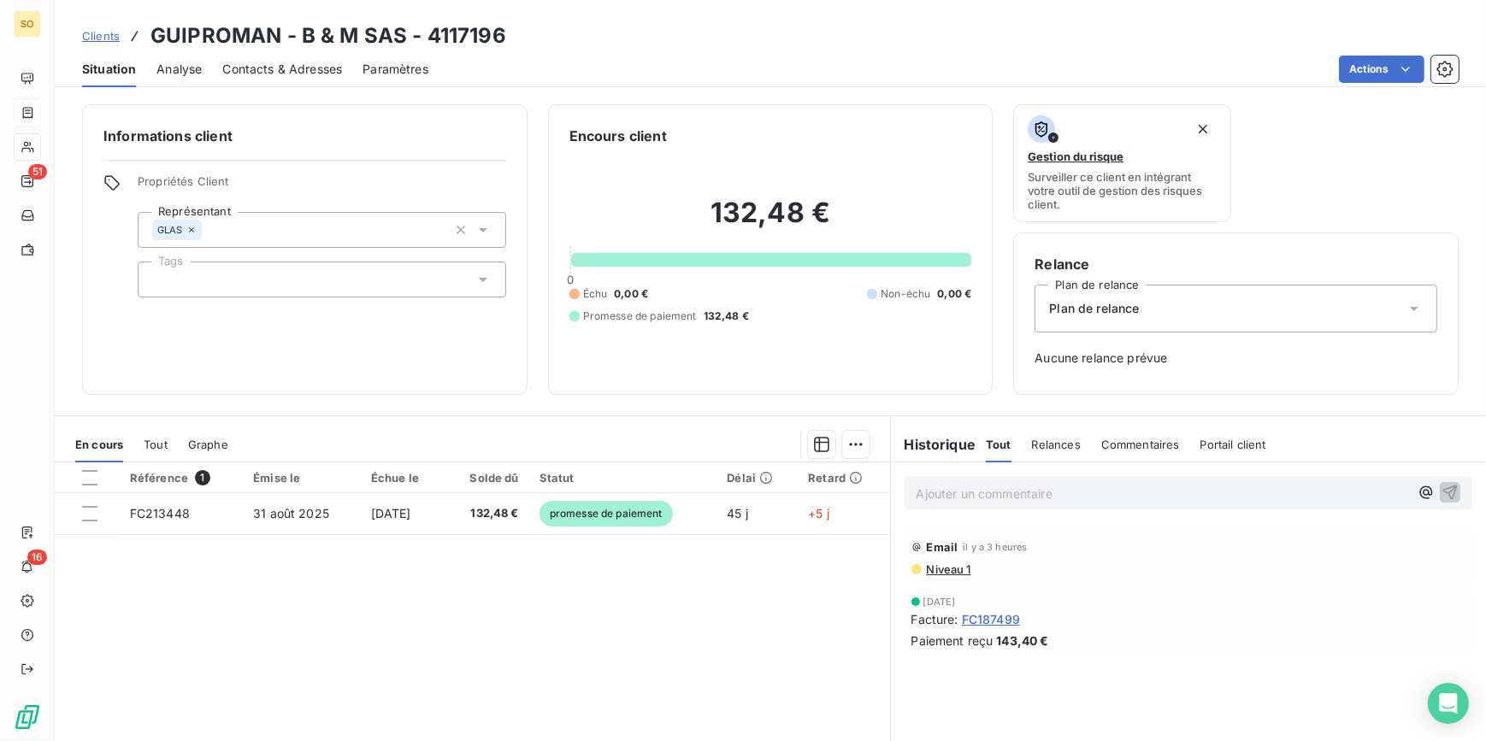
click at [96, 32] on span "Clients" at bounding box center [101, 36] width 38 height 14
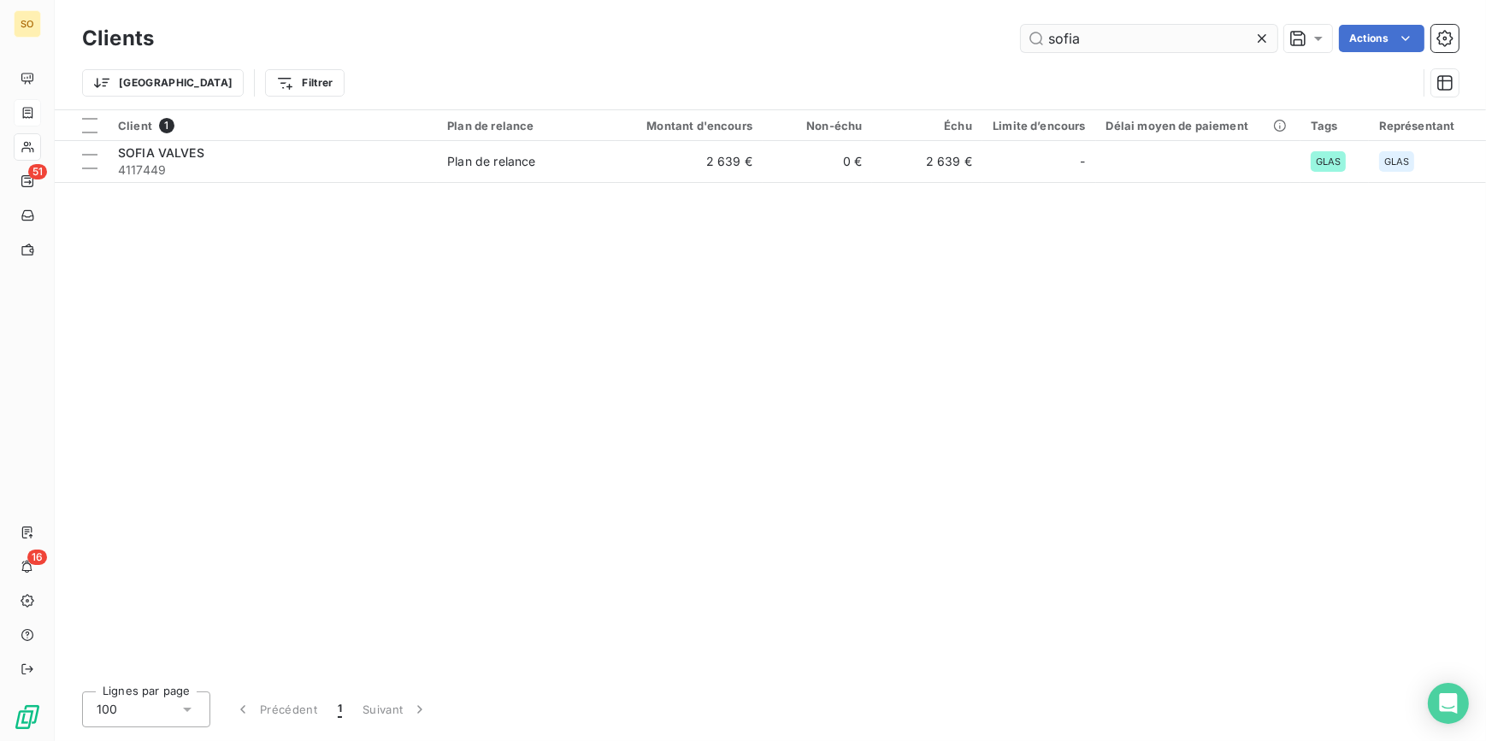
drag, startPoint x: 1043, startPoint y: 32, endPoint x: 1206, endPoint y: 40, distance: 163.5
click at [1173, 40] on input "sofia" at bounding box center [1149, 38] width 256 height 27
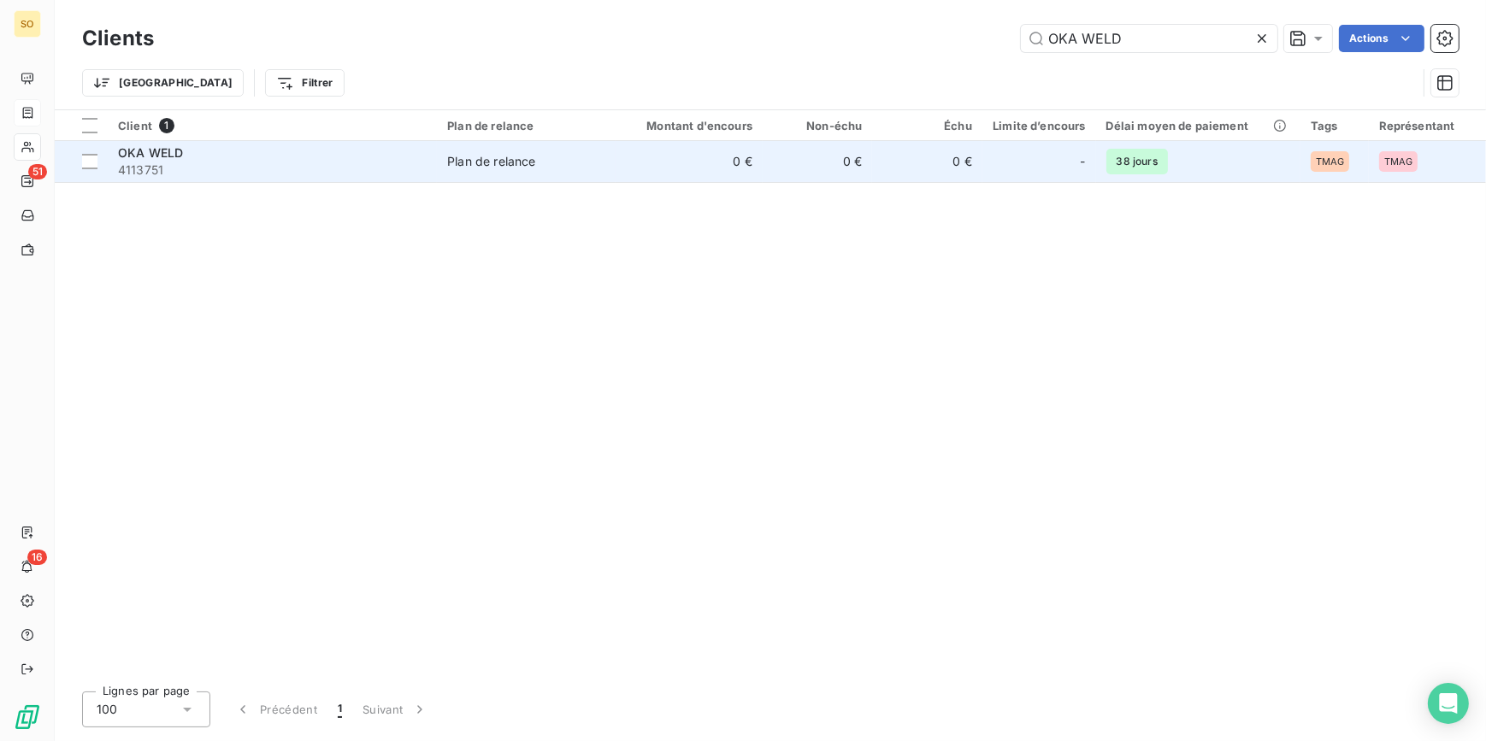
type input "OKA WELD"
click at [930, 177] on td "0 €" at bounding box center [926, 161] width 109 height 41
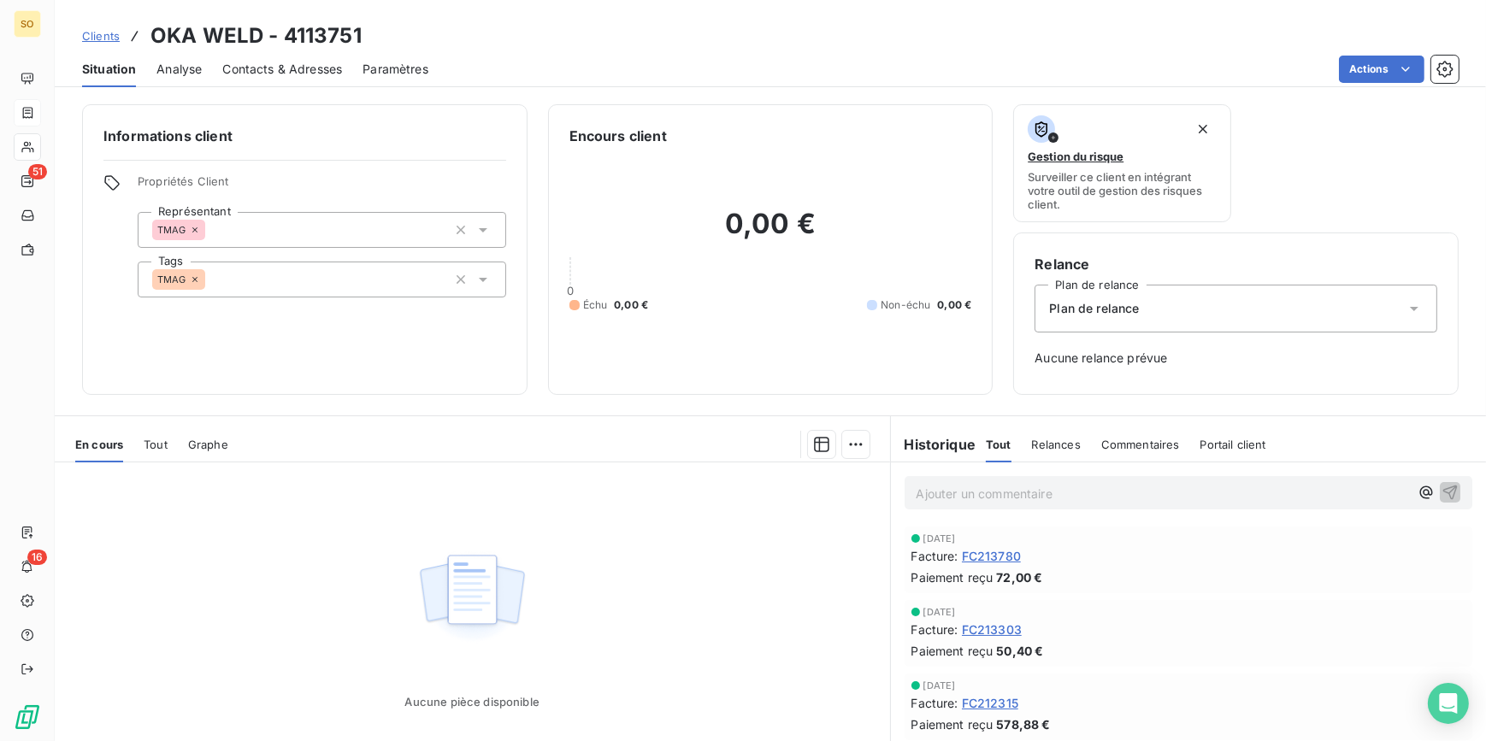
click at [102, 33] on span "Clients" at bounding box center [101, 36] width 38 height 14
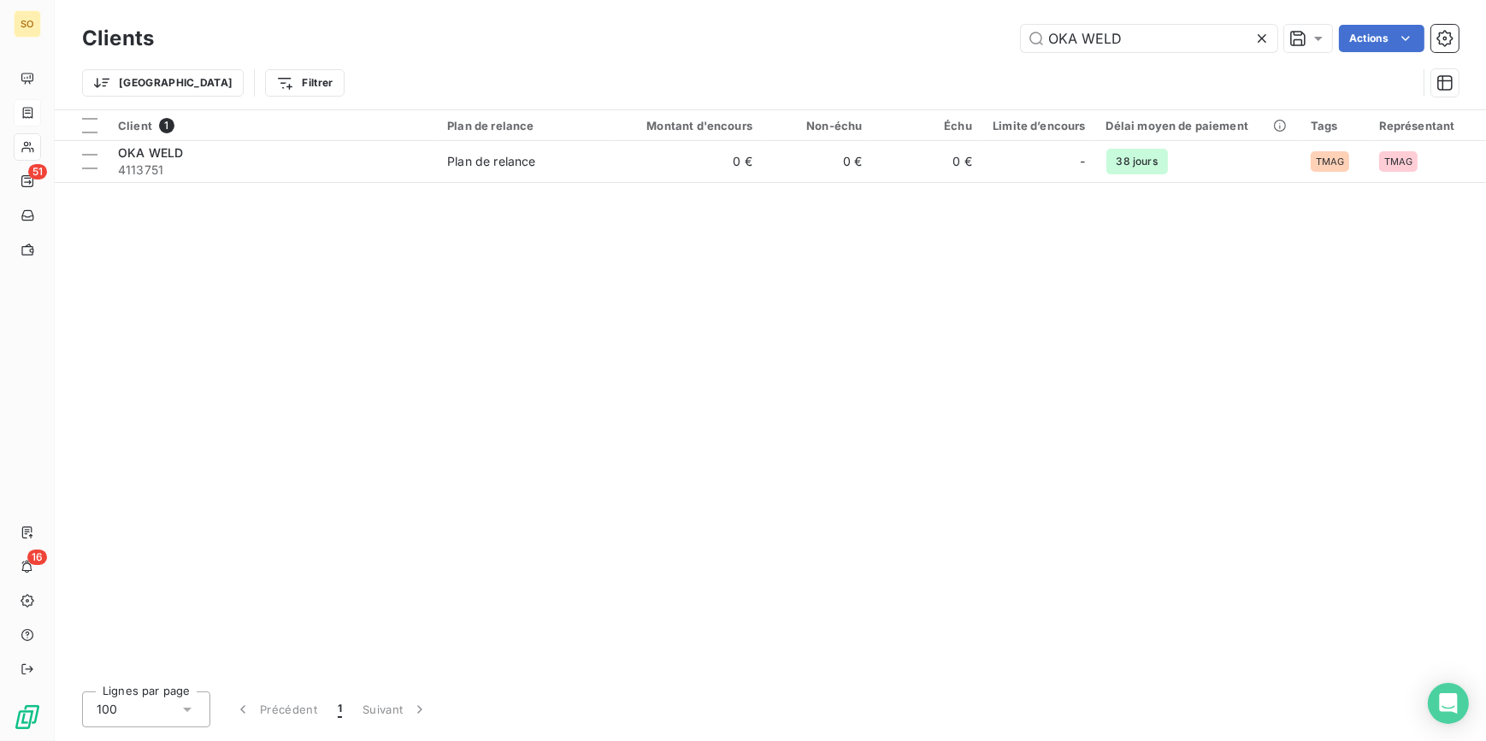
drag, startPoint x: 1046, startPoint y: 43, endPoint x: 1286, endPoint y: 55, distance: 239.6
click at [1180, 55] on div "Clients OKA WELD Actions" at bounding box center [770, 39] width 1376 height 36
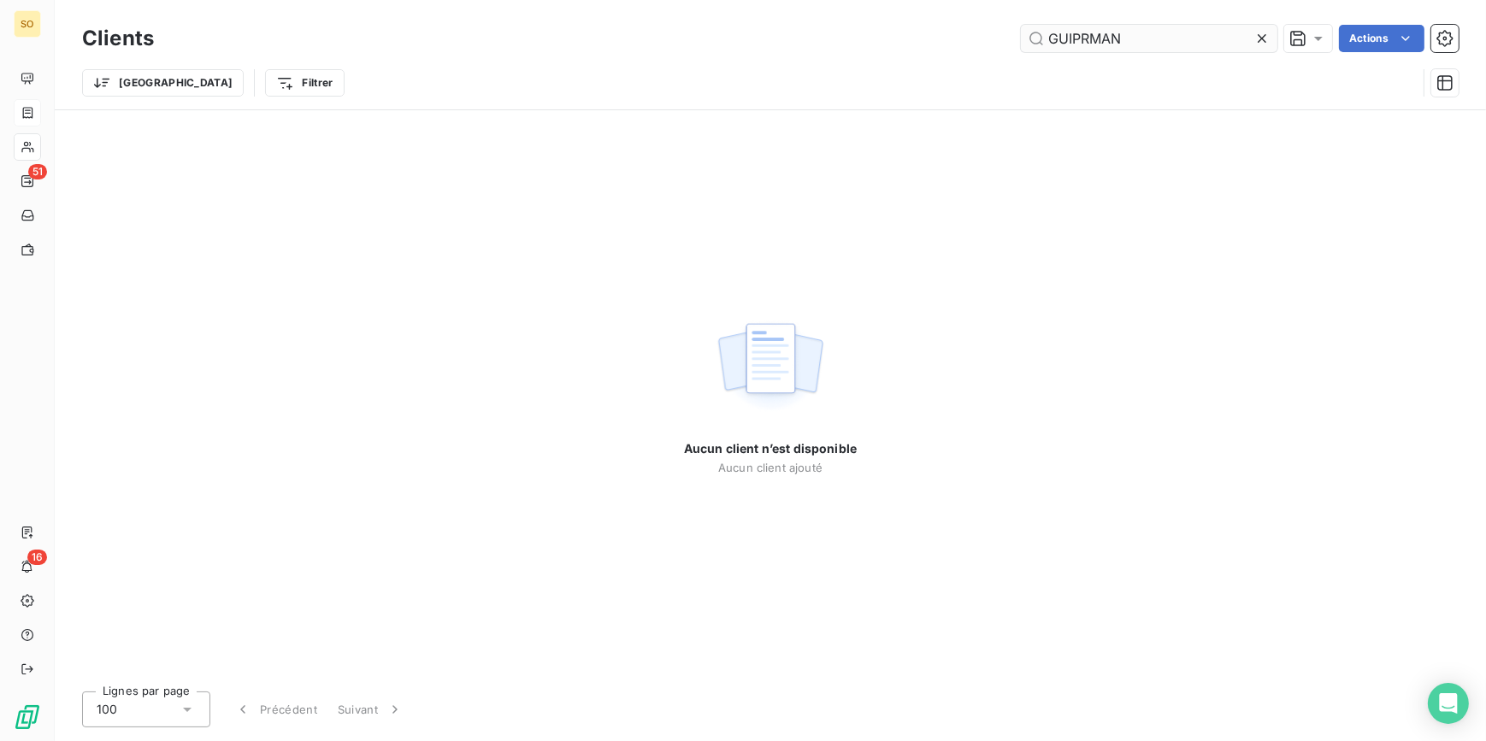
click at [1089, 44] on input "GUIPRMAN" at bounding box center [1149, 38] width 256 height 27
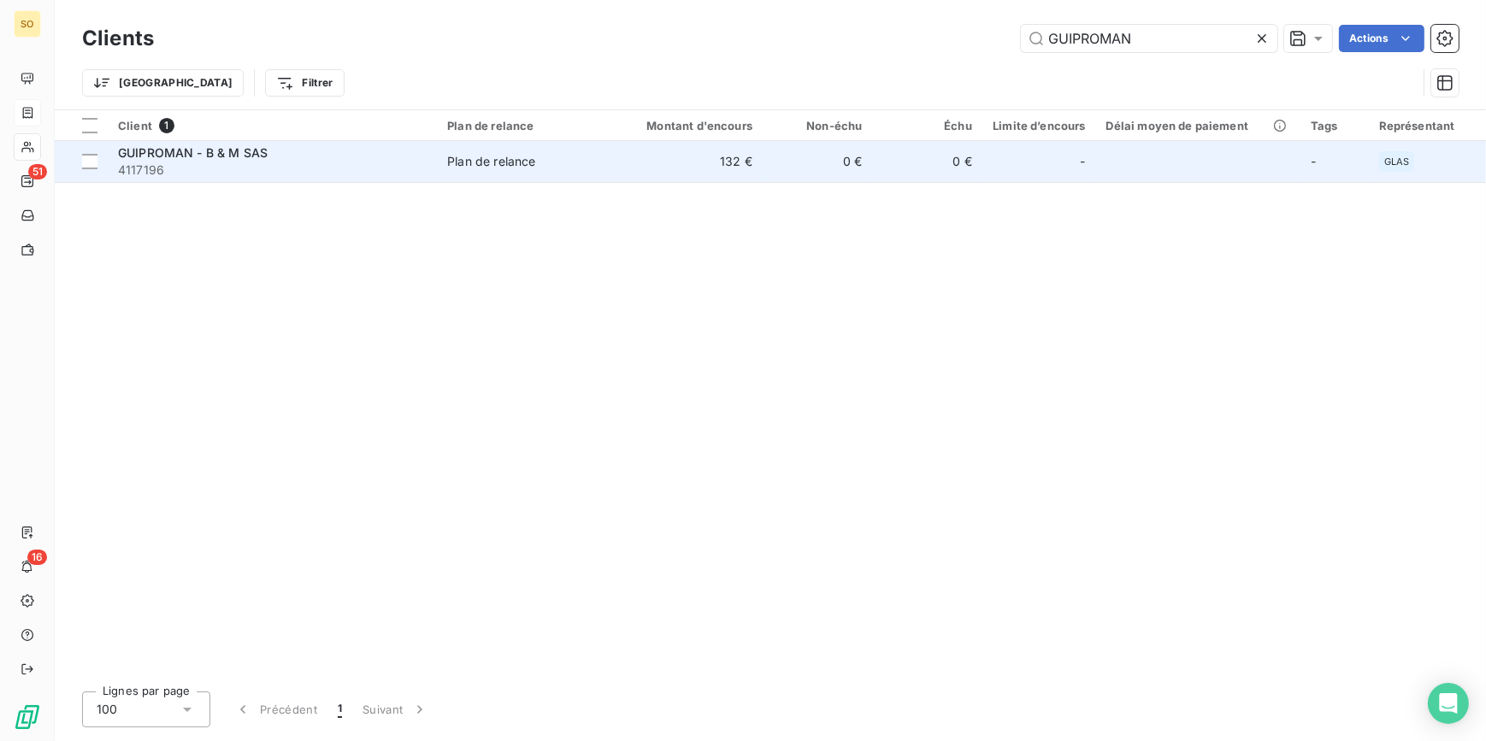
type input "GUIPROMAN"
click at [497, 158] on div "Plan de relance" at bounding box center [491, 161] width 88 height 17
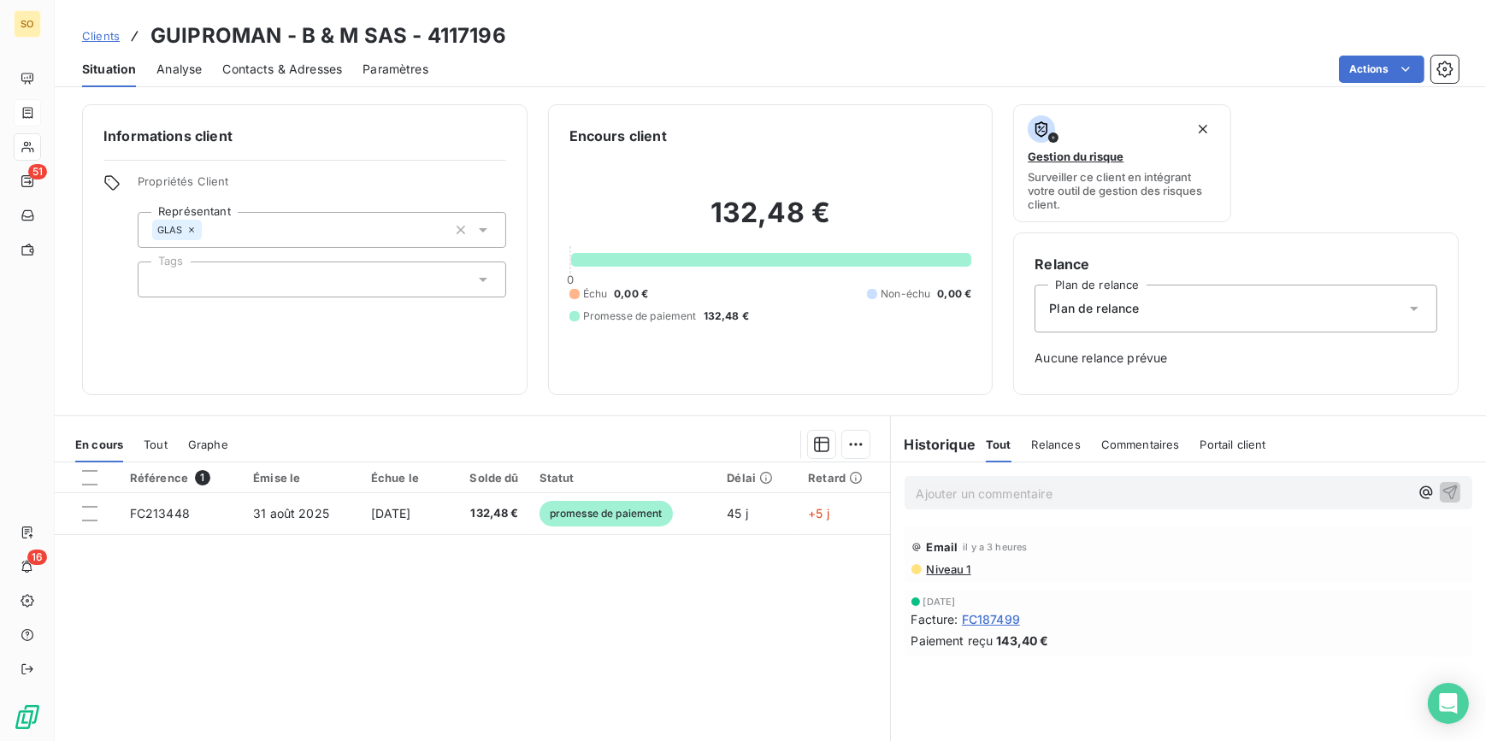
click at [99, 34] on span "Clients" at bounding box center [101, 36] width 38 height 14
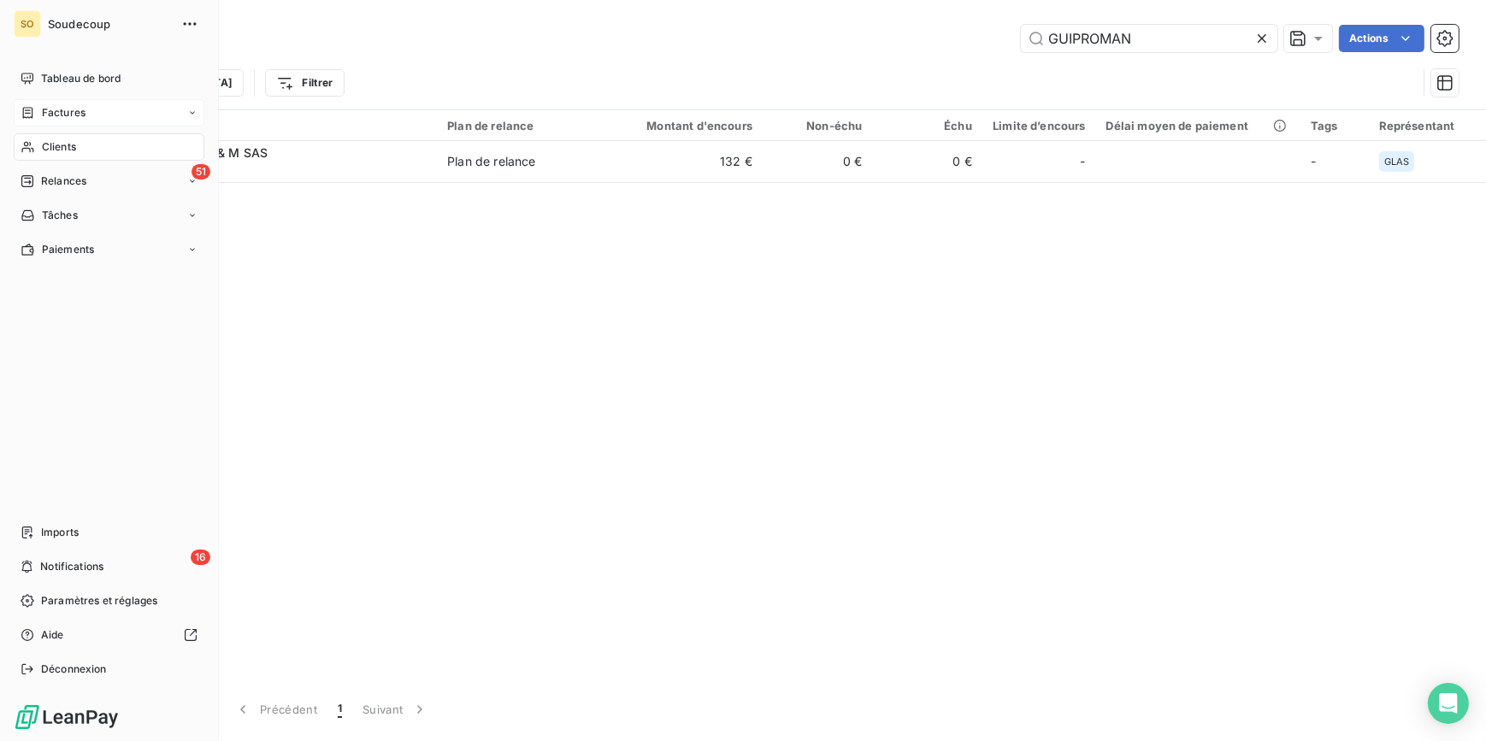
click at [50, 109] on span "Factures" at bounding box center [64, 112] width 44 height 15
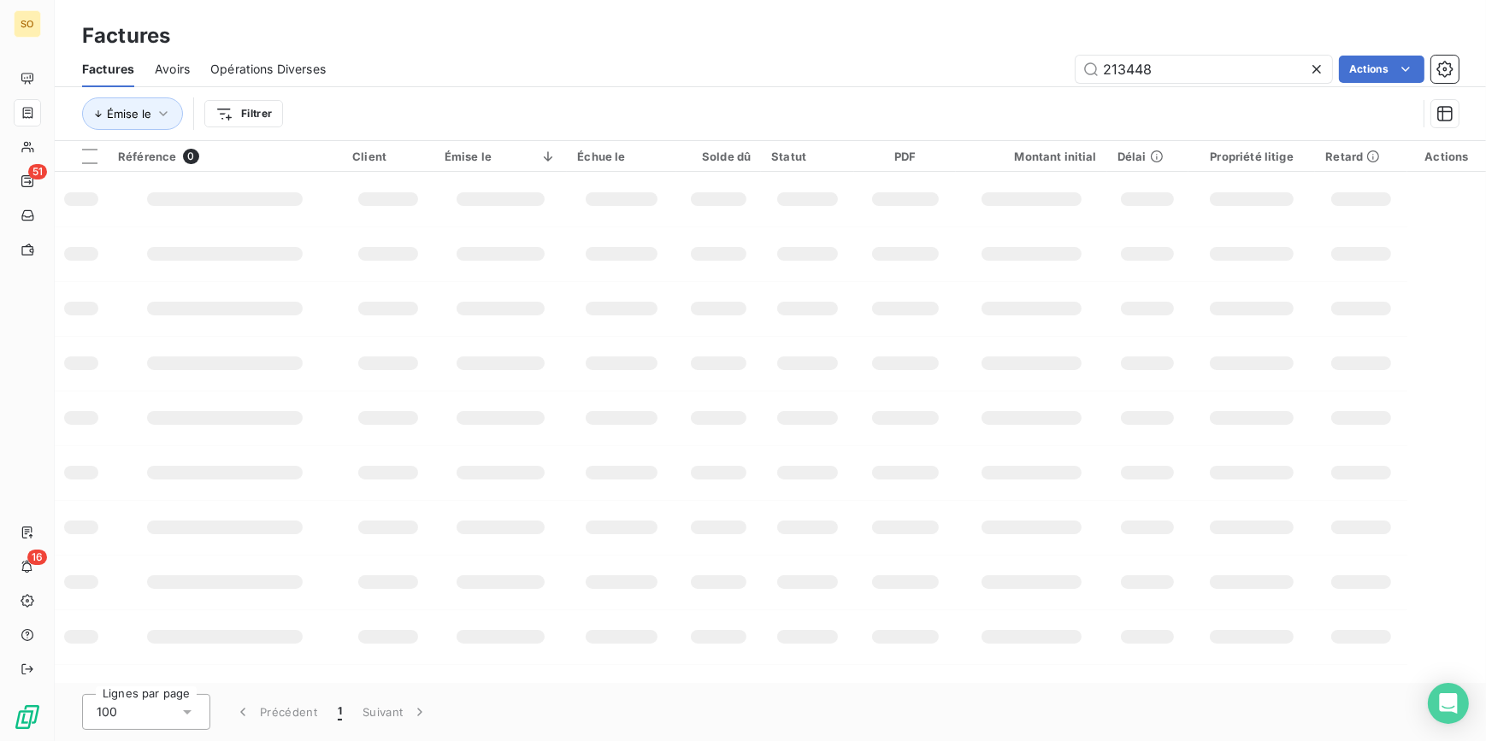
drag, startPoint x: 1125, startPoint y: 73, endPoint x: 1335, endPoint y: 63, distance: 210.5
click at [1258, 69] on input "213448" at bounding box center [1203, 69] width 256 height 27
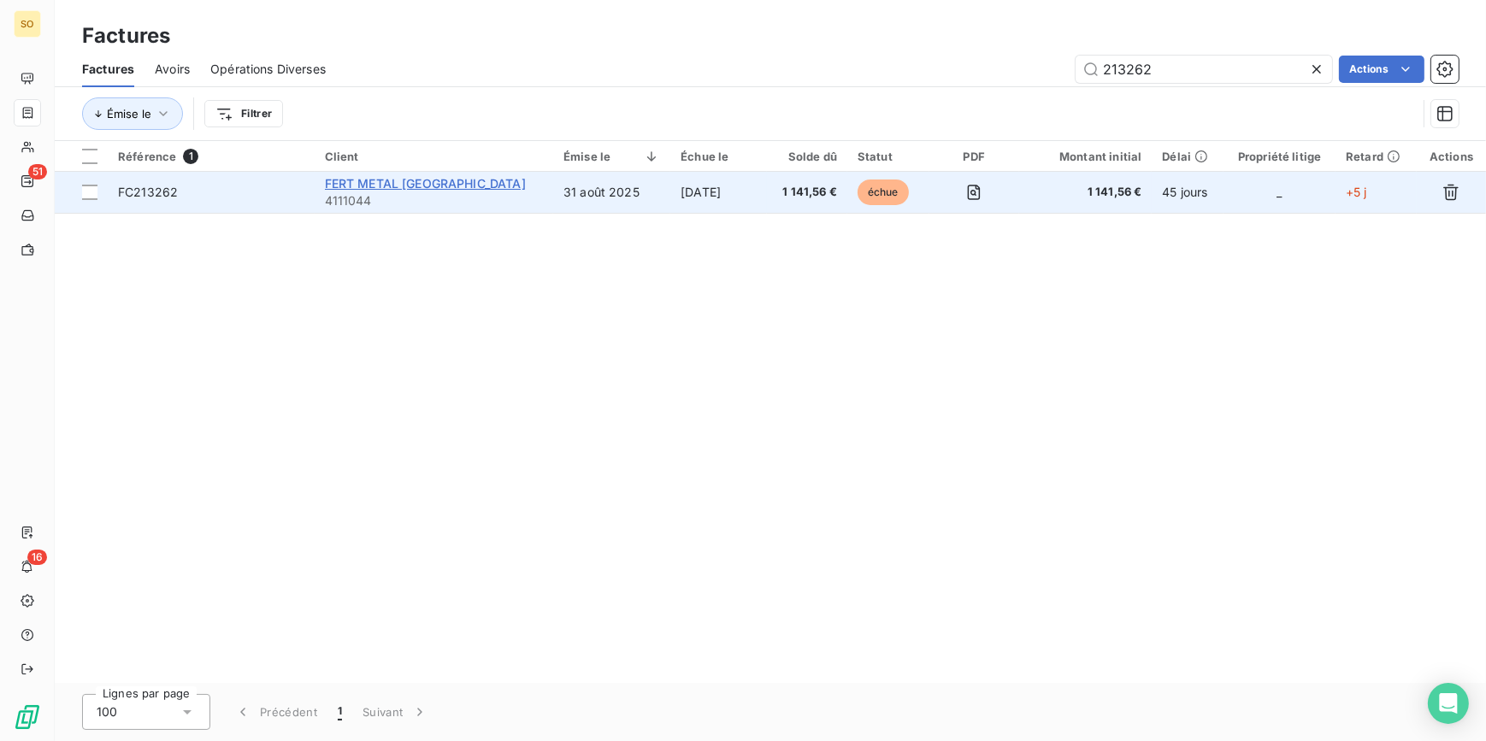
type input "213262"
click at [455, 185] on span "FERT METAL [GEOGRAPHIC_DATA]" at bounding box center [425, 183] width 201 height 15
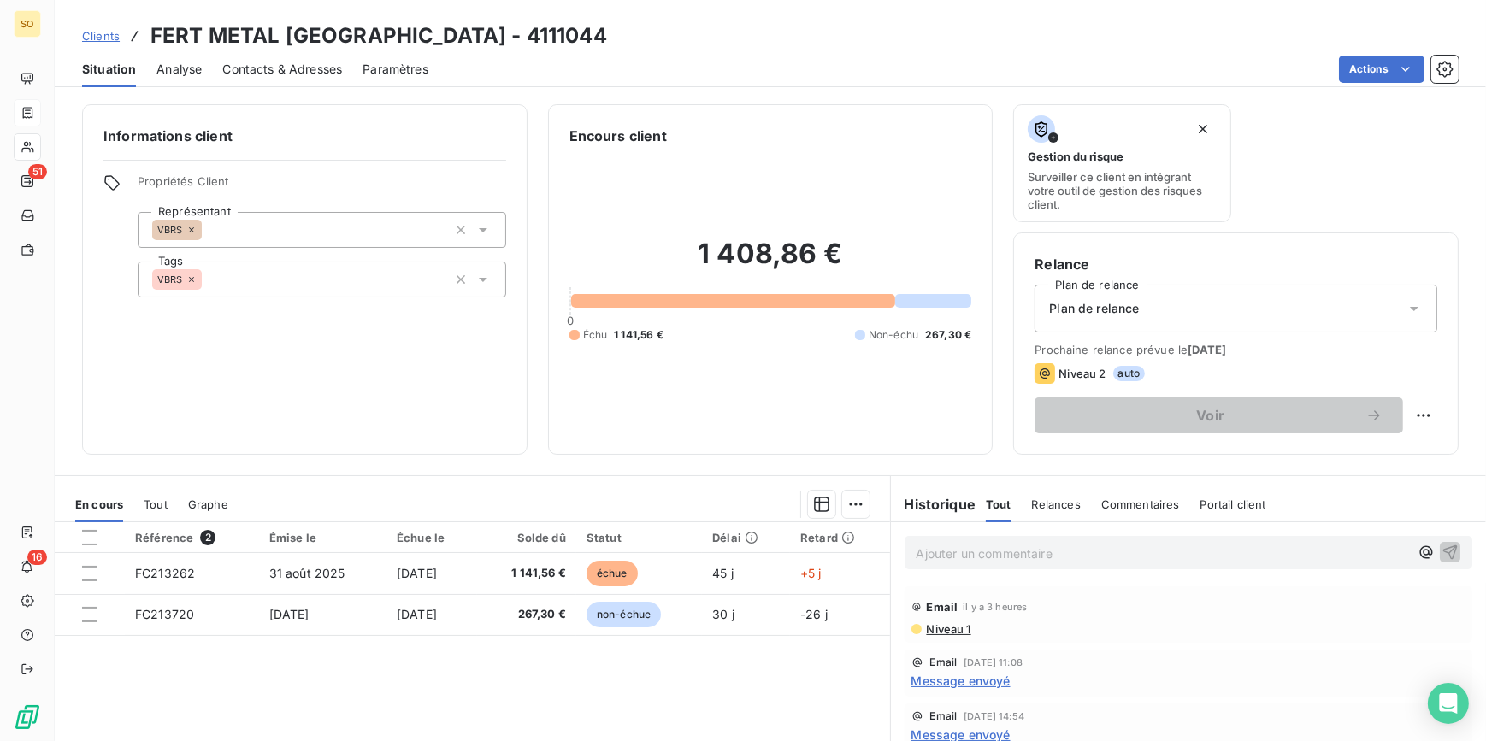
click at [928, 543] on p "Ajouter un commentaire ﻿" at bounding box center [1162, 553] width 493 height 21
drag, startPoint x: 1033, startPoint y: 550, endPoint x: 889, endPoint y: 555, distance: 144.5
click at [891, 555] on div "[EMAIL_ADDRESS][DOMAIN_NAME]" at bounding box center [1189, 551] width 596 height 59
click at [319, 76] on span "Contacts & Adresses" at bounding box center [282, 69] width 120 height 17
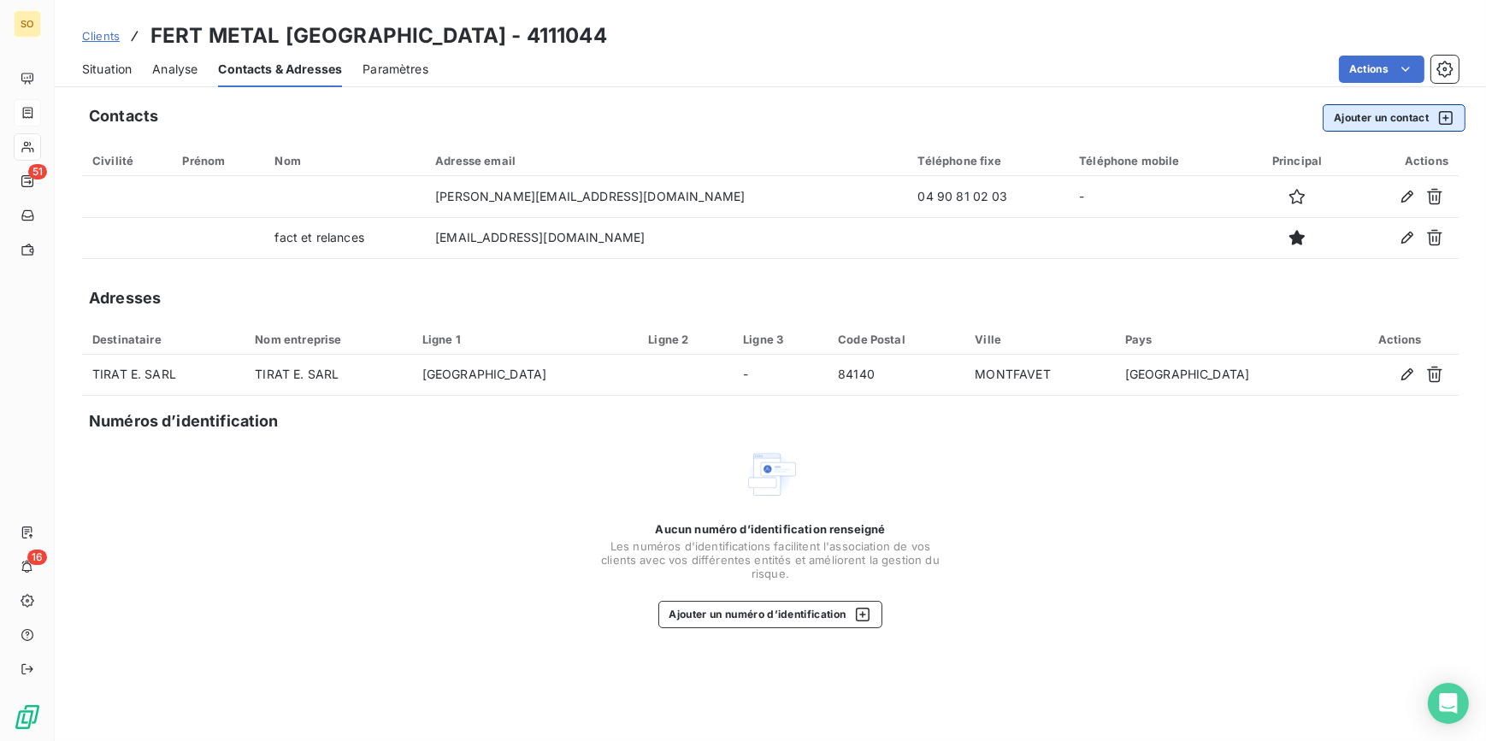
click at [1330, 121] on button "Ajouter un contact" at bounding box center [1393, 117] width 143 height 27
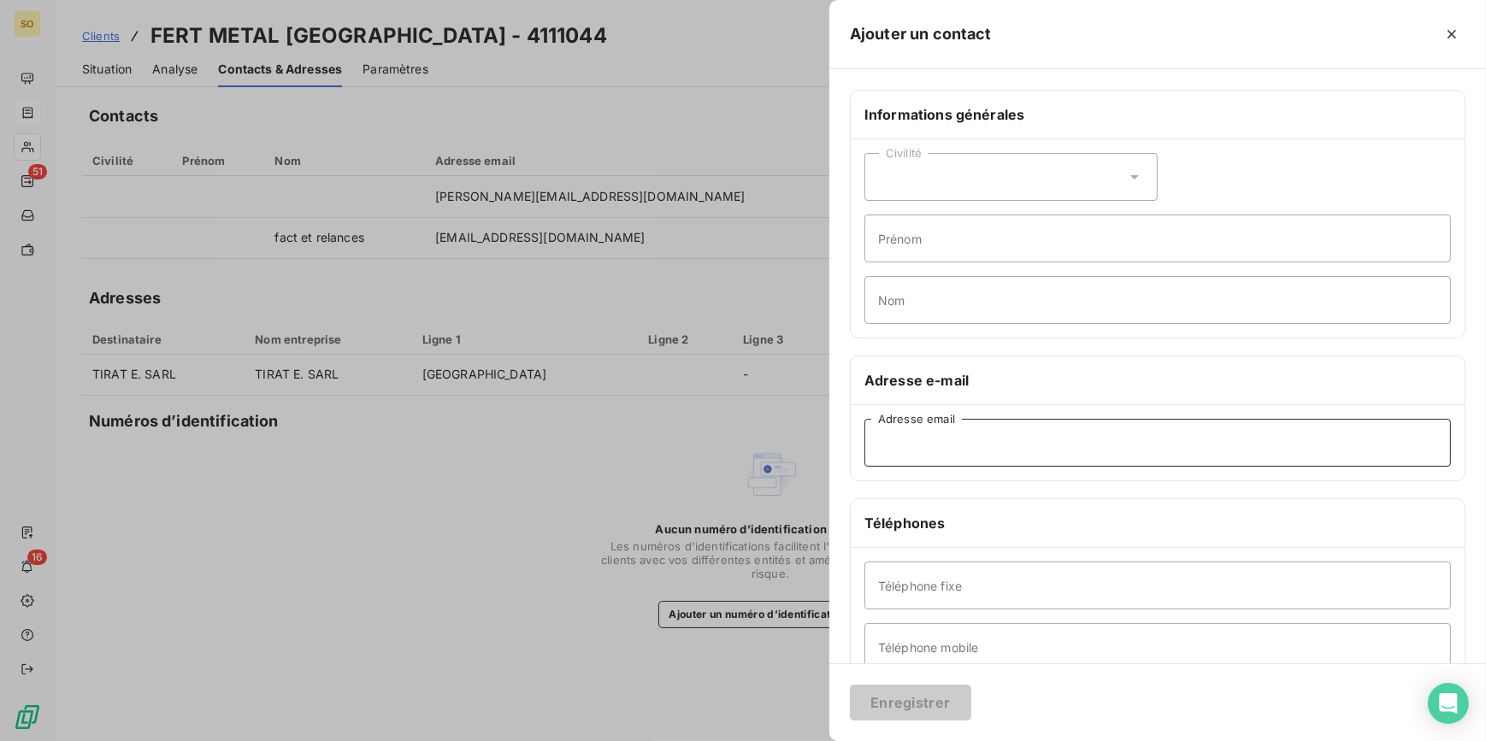
click at [905, 448] on input "Adresse email" at bounding box center [1157, 443] width 586 height 48
paste input "[EMAIL_ADDRESS][DOMAIN_NAME]"
type input "[EMAIL_ADDRESS][DOMAIN_NAME]"
click at [901, 703] on button "Enregistrer" at bounding box center [910, 703] width 121 height 36
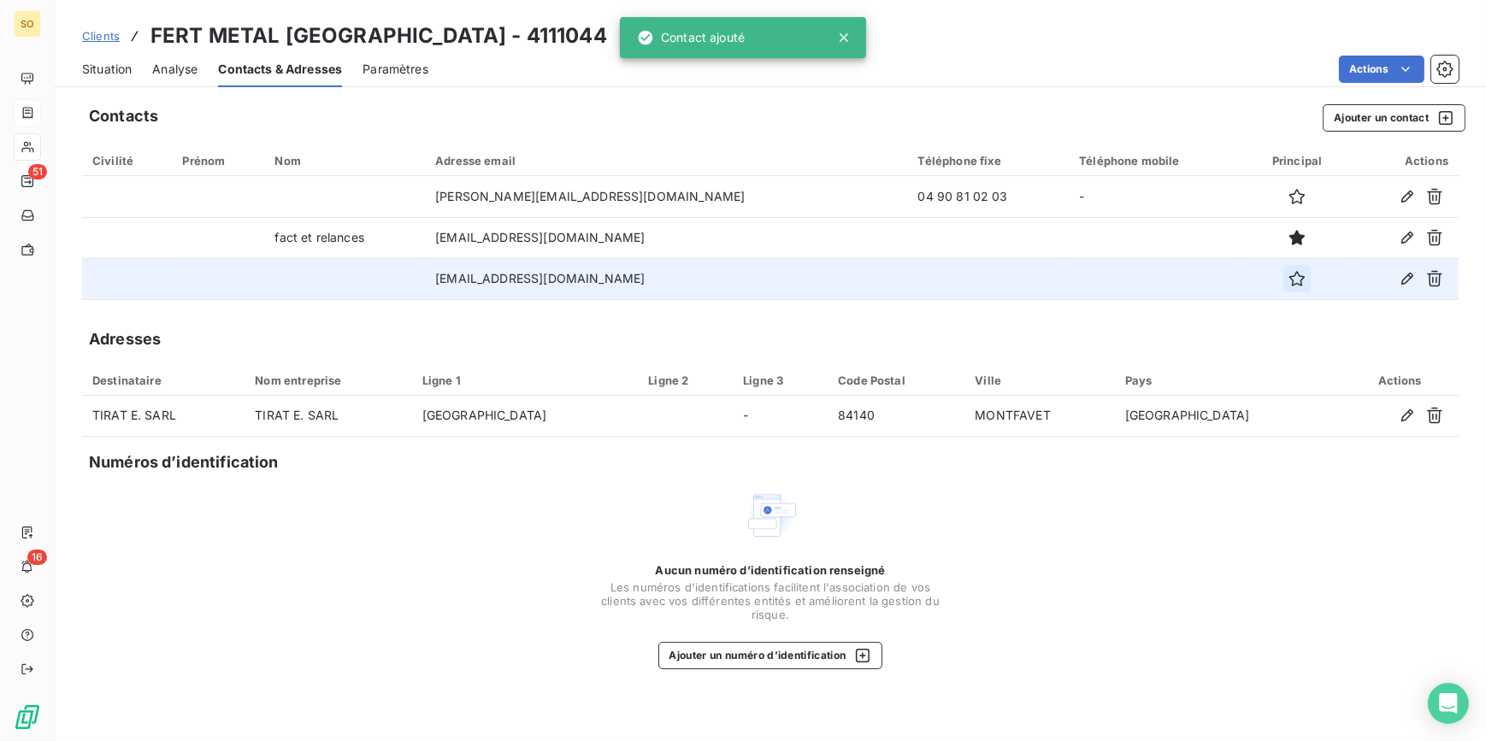
click at [1288, 279] on icon "button" at bounding box center [1296, 278] width 17 height 17
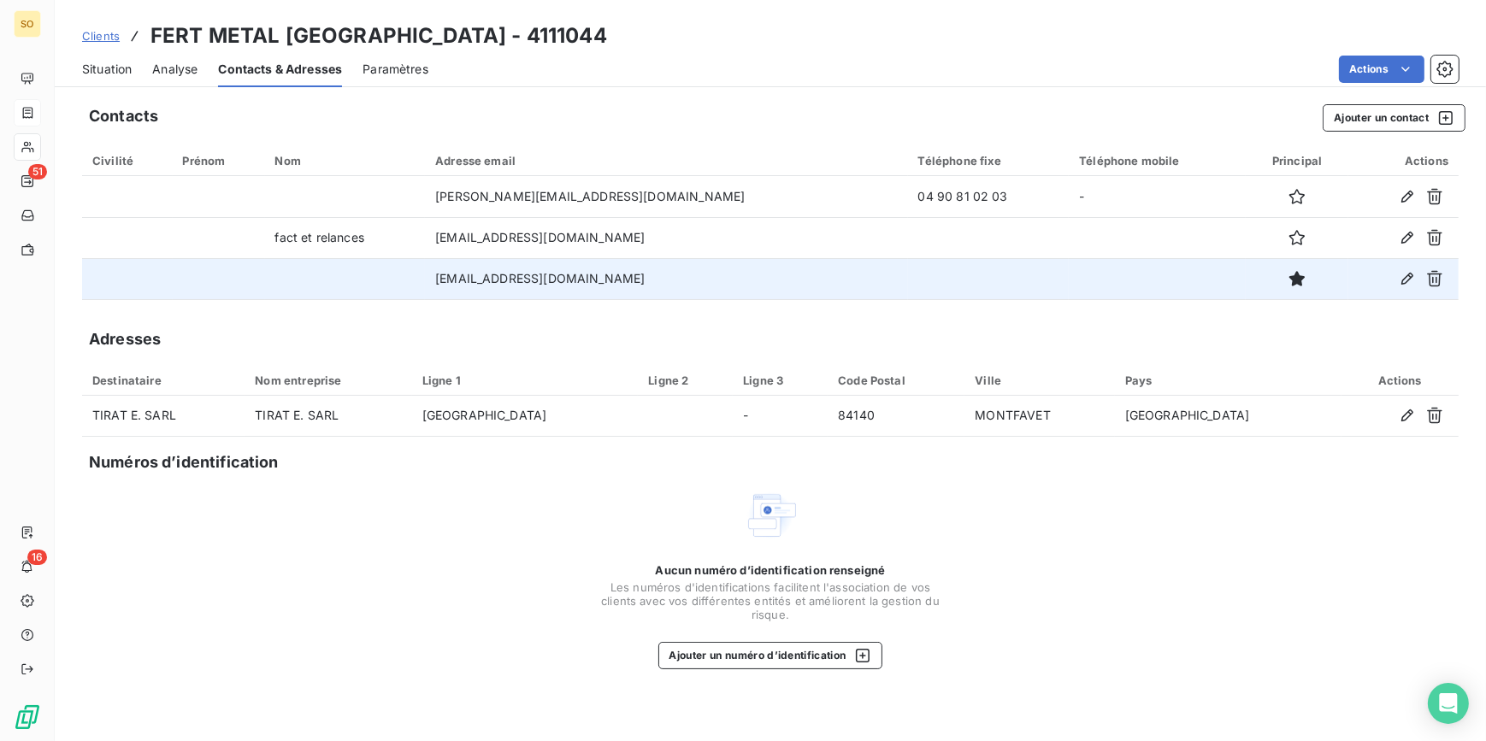
click at [132, 68] on div "Situation Analyse Contacts & Adresses Paramètres Actions" at bounding box center [770, 69] width 1431 height 36
click at [115, 59] on div "Situation" at bounding box center [107, 69] width 50 height 36
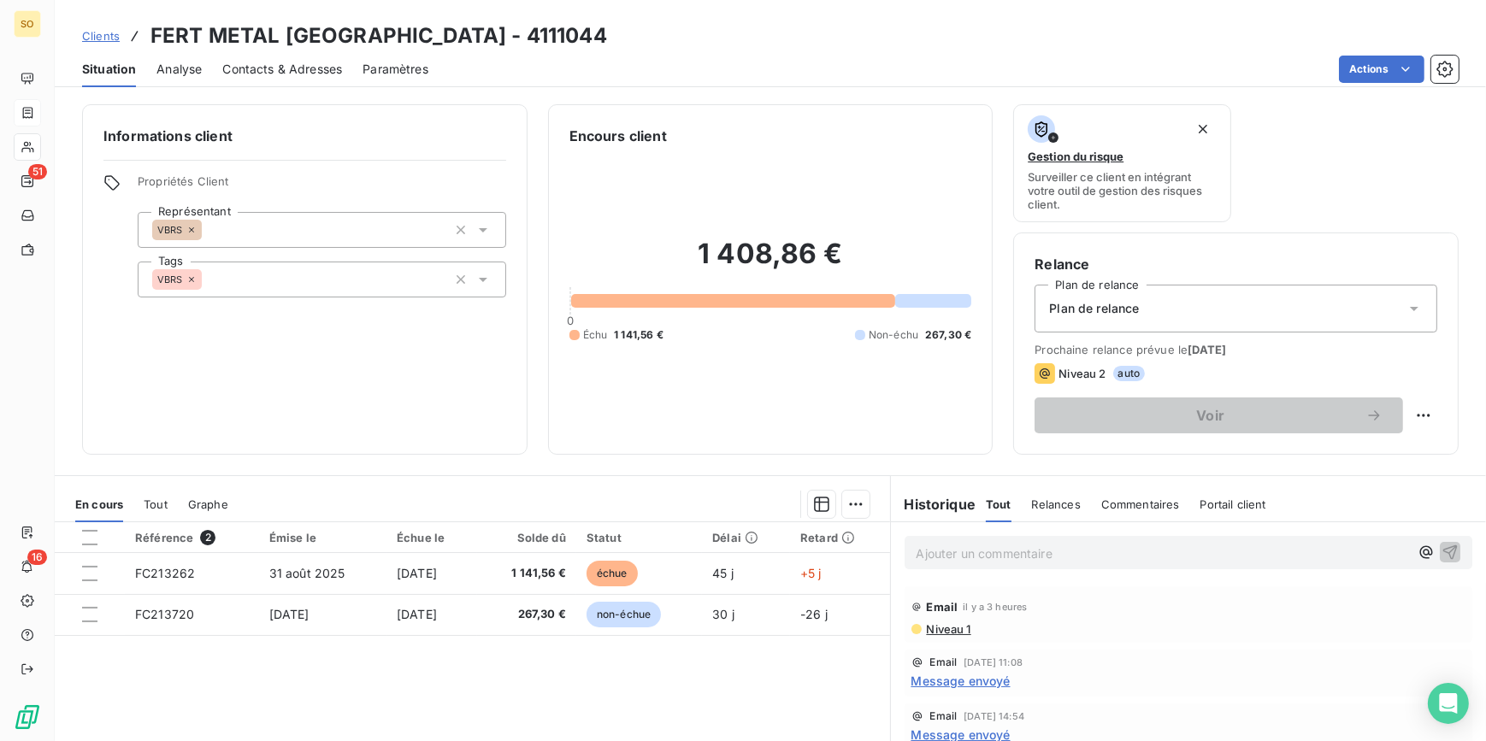
click at [994, 549] on p "Ajouter un commentaire ﻿" at bounding box center [1162, 553] width 493 height 21
click at [1177, 553] on p "Je transmet à la comptabilité." at bounding box center [1162, 553] width 493 height 20
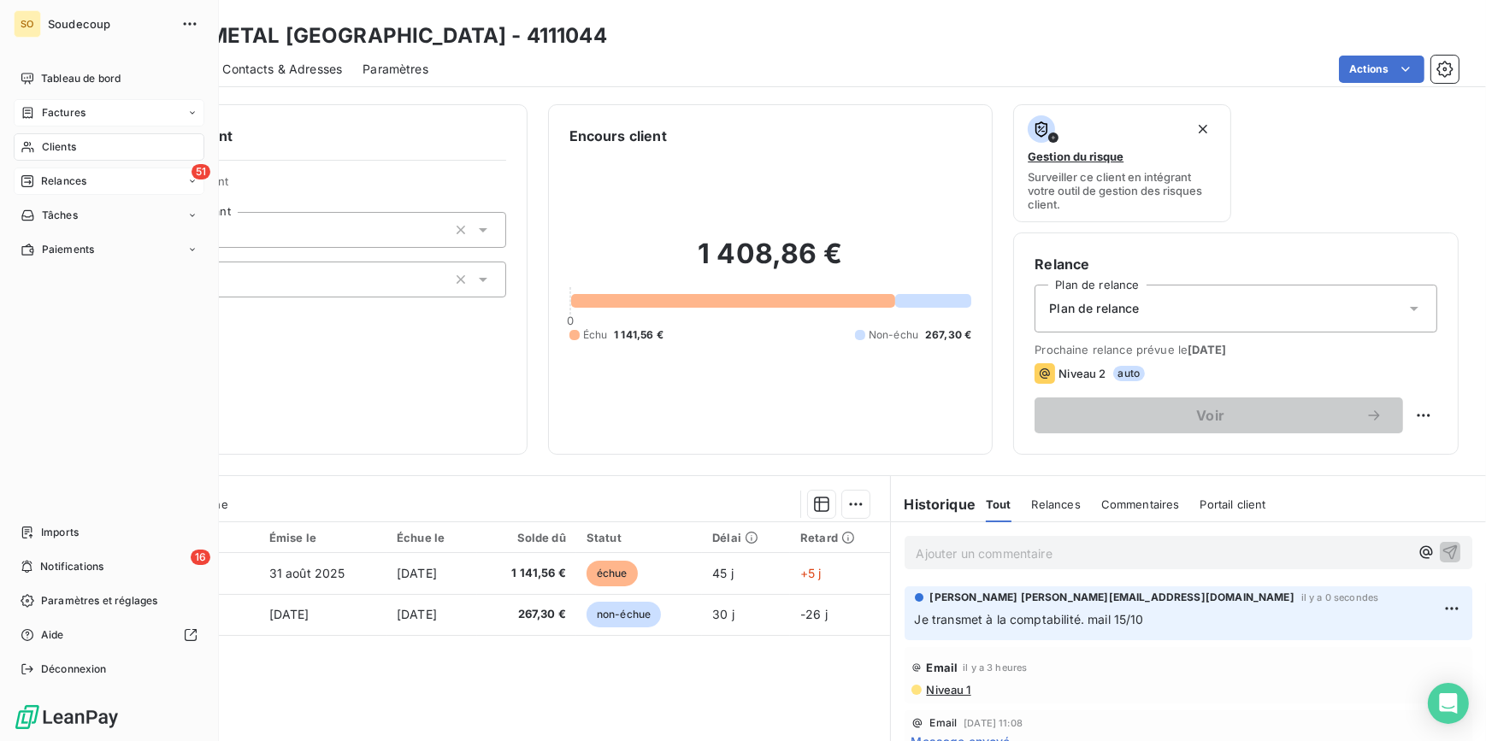
click at [60, 179] on span "Relances" at bounding box center [63, 181] width 45 height 15
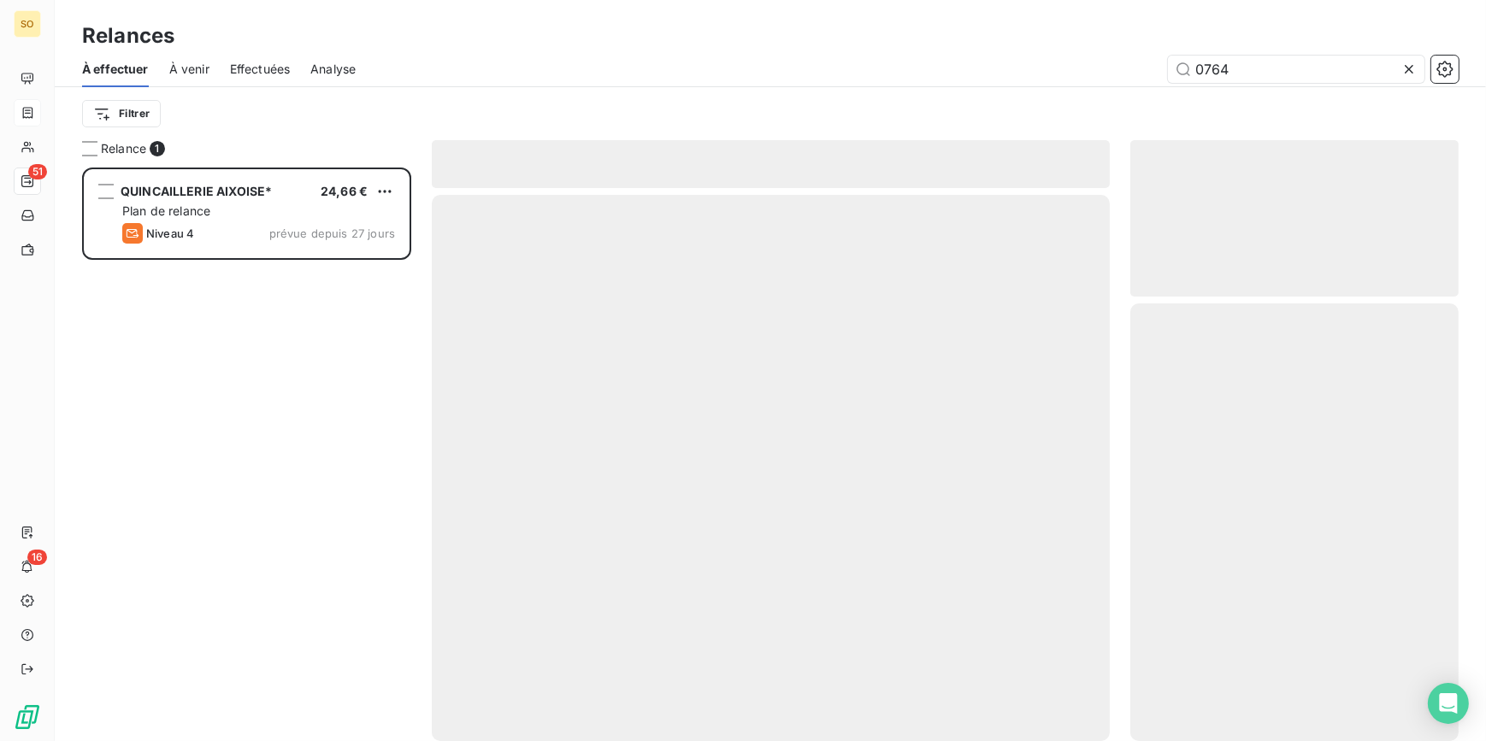
scroll to position [562, 316]
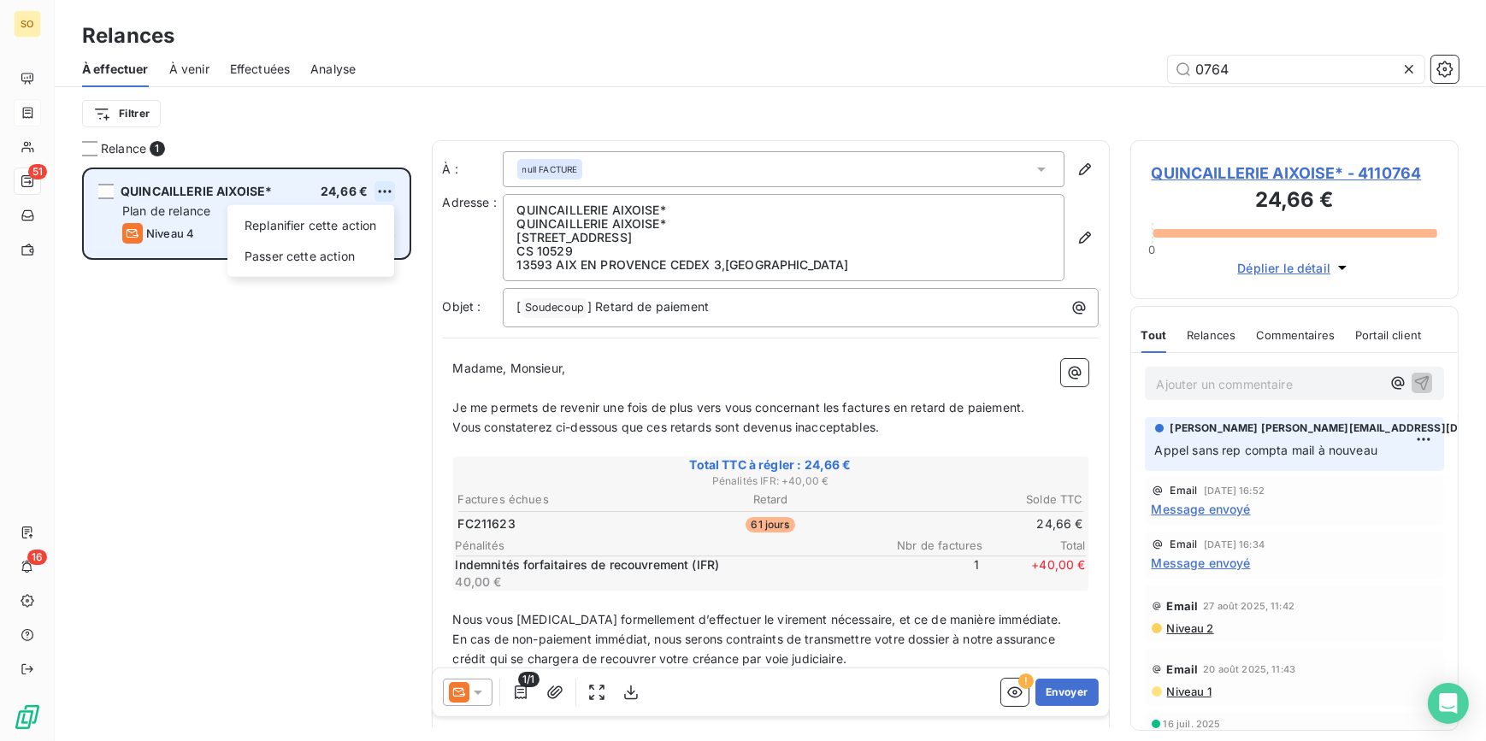
click at [384, 190] on html "SO 51 16 Relances À effectuer À venir Effectuées Analyse 0764 Filtrer Relance 1…" at bounding box center [743, 370] width 1486 height 741
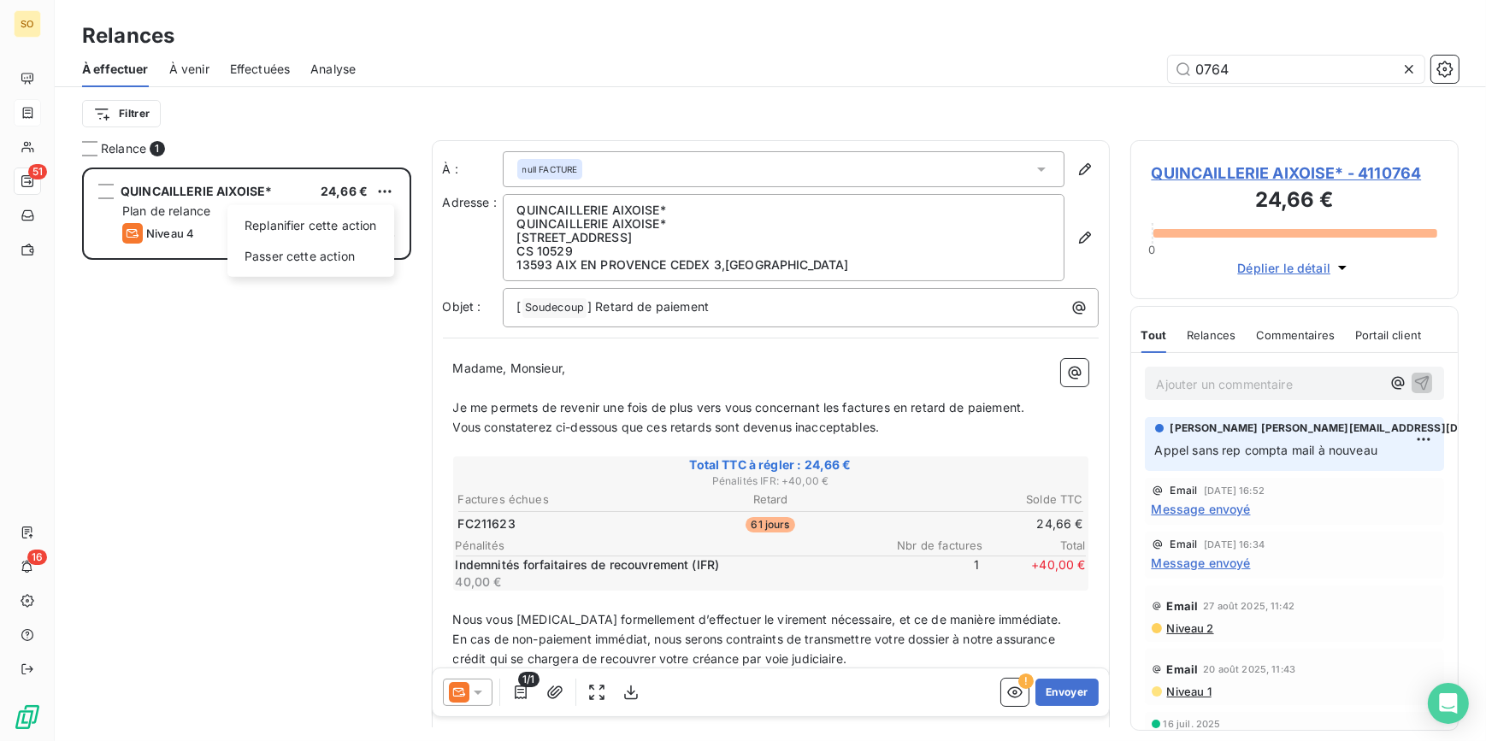
click at [25, 180] on html "SO 51 16 Relances À effectuer À venir Effectuées Analyse 0764 Filtrer Relance 1…" at bounding box center [743, 370] width 1486 height 741
click at [1411, 68] on icon at bounding box center [1408, 69] width 17 height 17
